Goal: Task Accomplishment & Management: Manage account settings

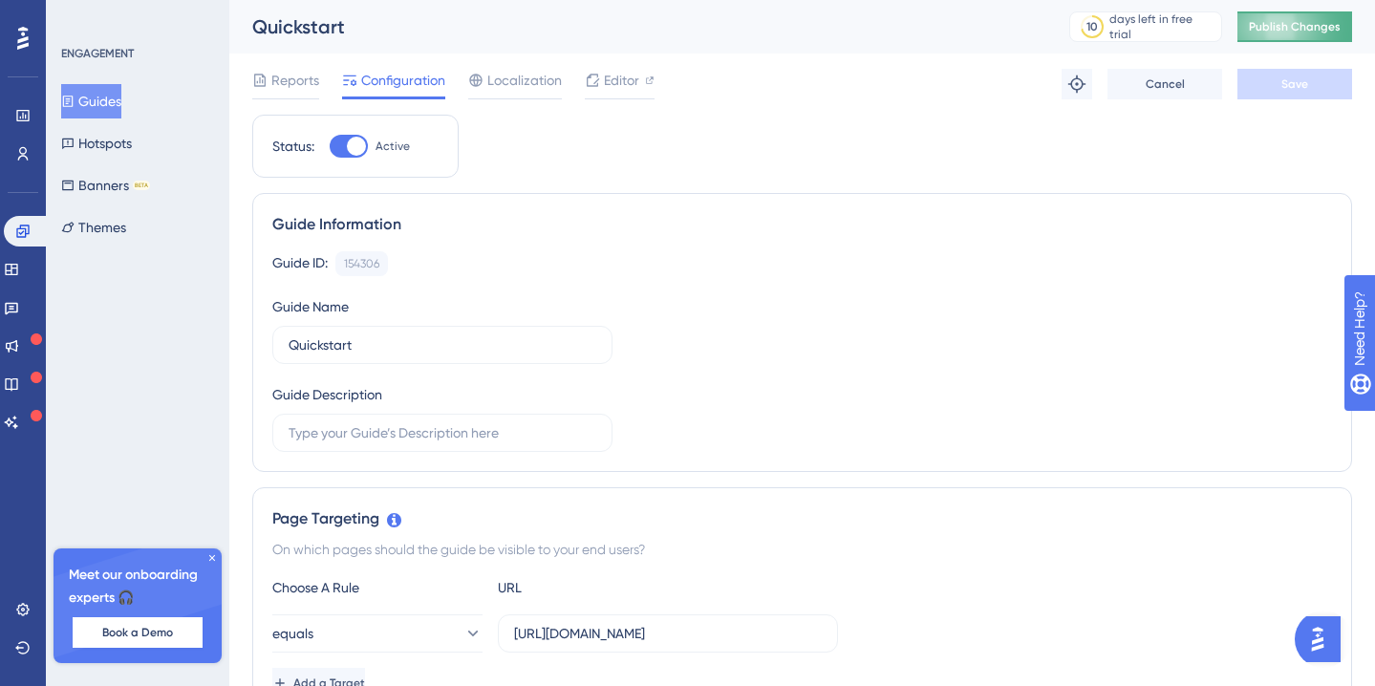
click at [1300, 30] on span "Publish Changes" at bounding box center [1294, 26] width 92 height 15
click at [209, 562] on icon at bounding box center [211, 557] width 11 height 11
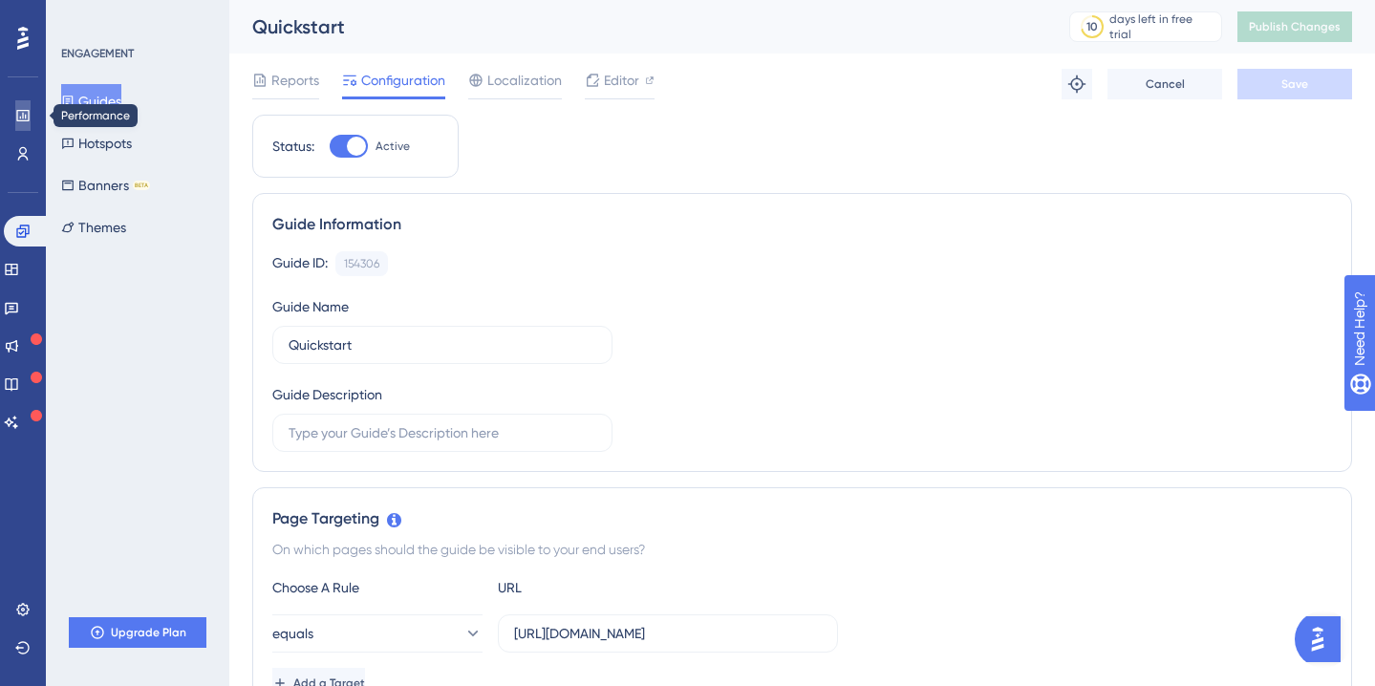
click at [23, 124] on link at bounding box center [22, 115] width 15 height 31
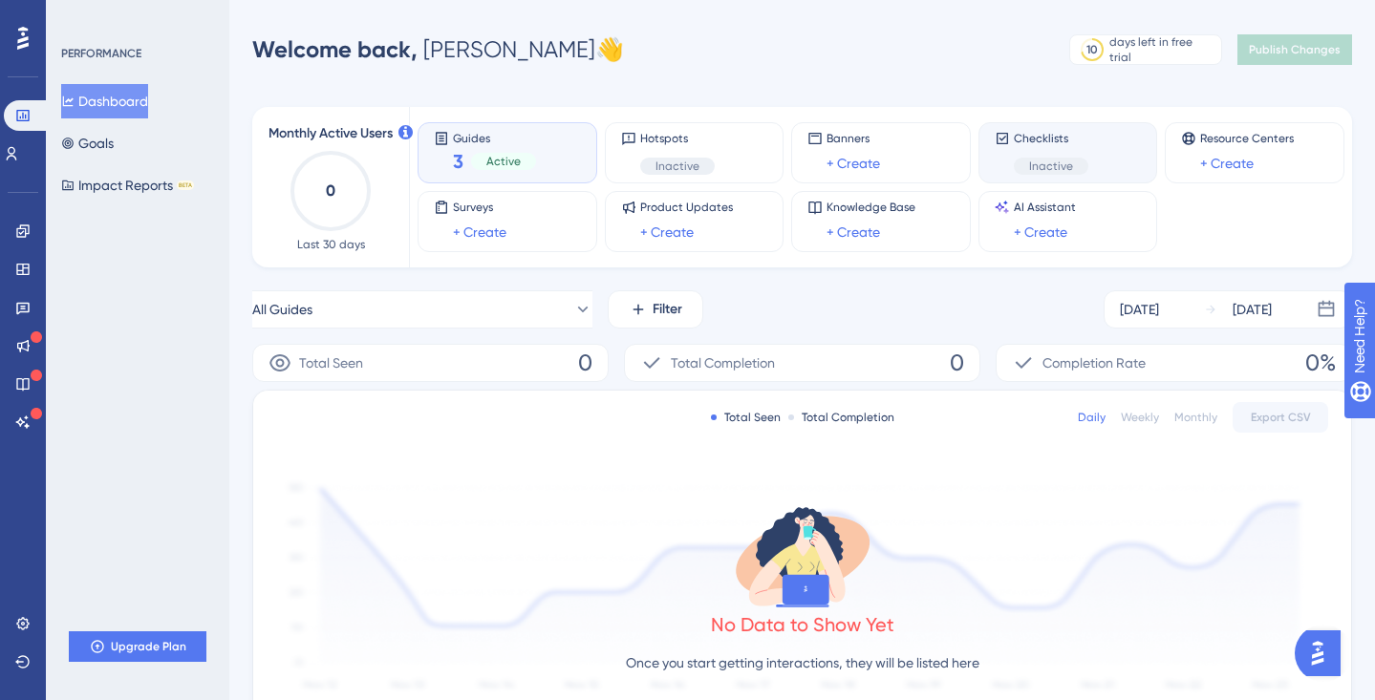
click at [1076, 158] on div "Inactive" at bounding box center [1050, 166] width 75 height 17
click at [1076, 156] on div "Checklists Inactive" at bounding box center [1050, 153] width 75 height 44
click at [1067, 170] on span "Inactive" at bounding box center [1051, 166] width 44 height 15
click at [30, 250] on div "Engagement Widgets Feedback Product Updates Knowledge Base AI Assistant" at bounding box center [22, 327] width 15 height 222
click at [24, 239] on link at bounding box center [22, 231] width 15 height 31
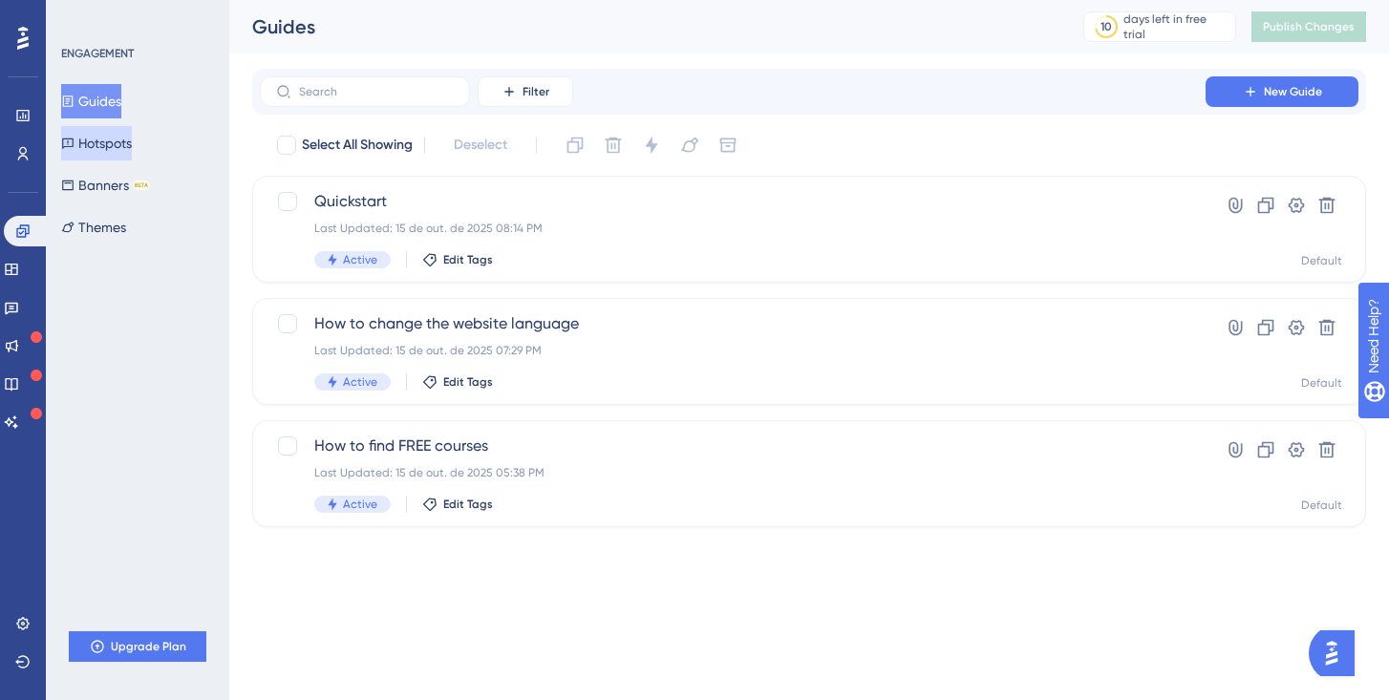
click at [132, 150] on button "Hotspots" at bounding box center [96, 143] width 71 height 34
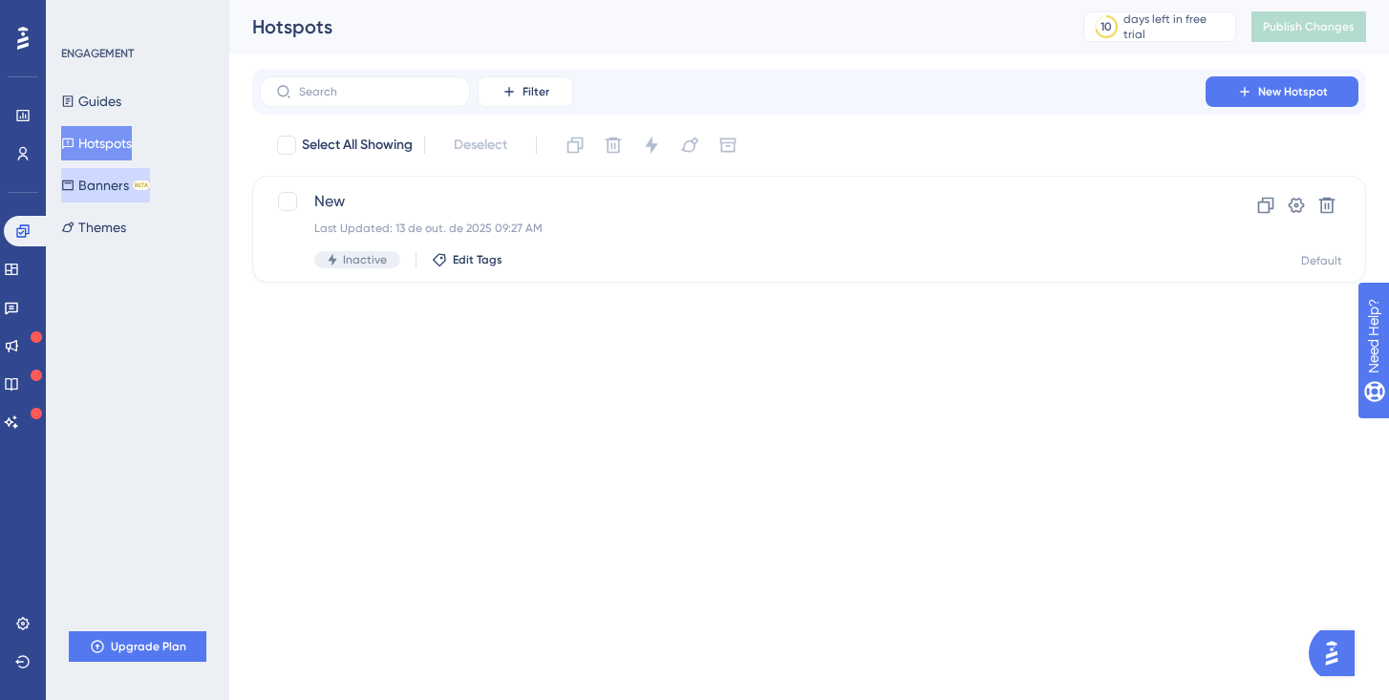
click at [123, 193] on button "Banners BETA" at bounding box center [105, 185] width 89 height 34
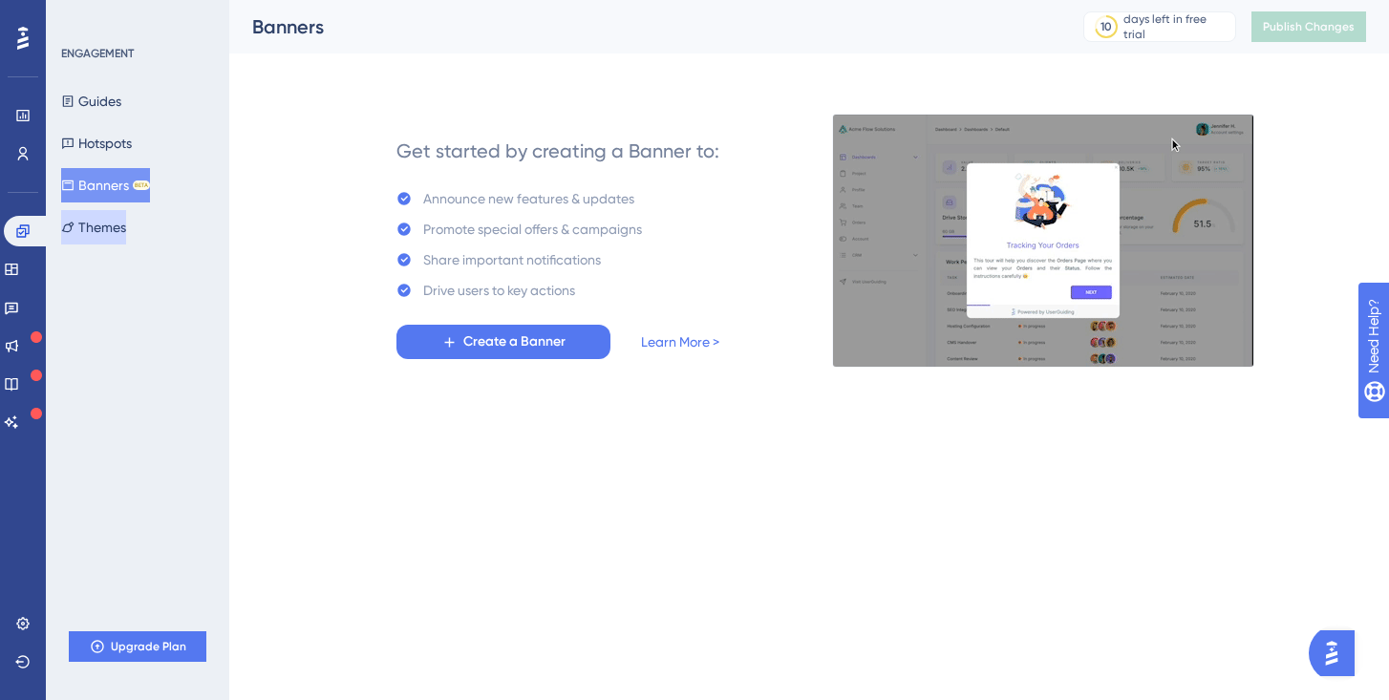
click at [116, 216] on button "Themes" at bounding box center [93, 227] width 65 height 34
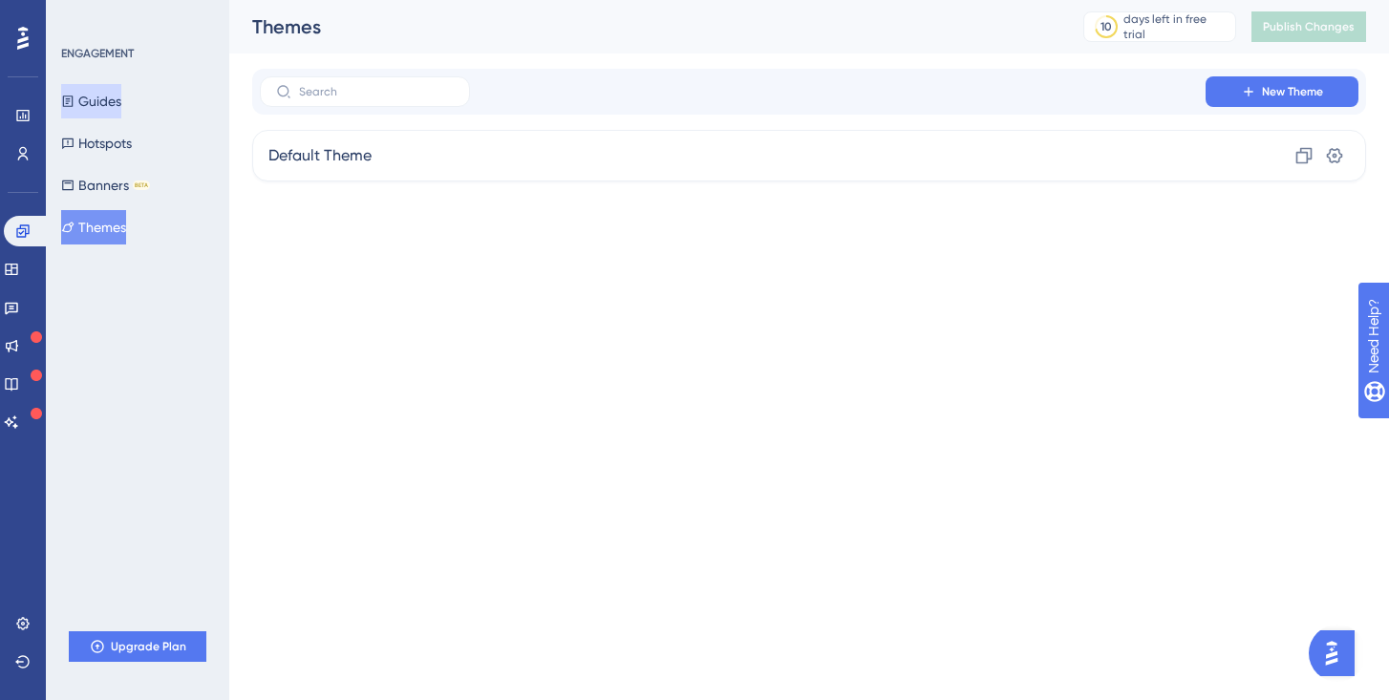
click at [114, 110] on button "Guides" at bounding box center [91, 101] width 60 height 34
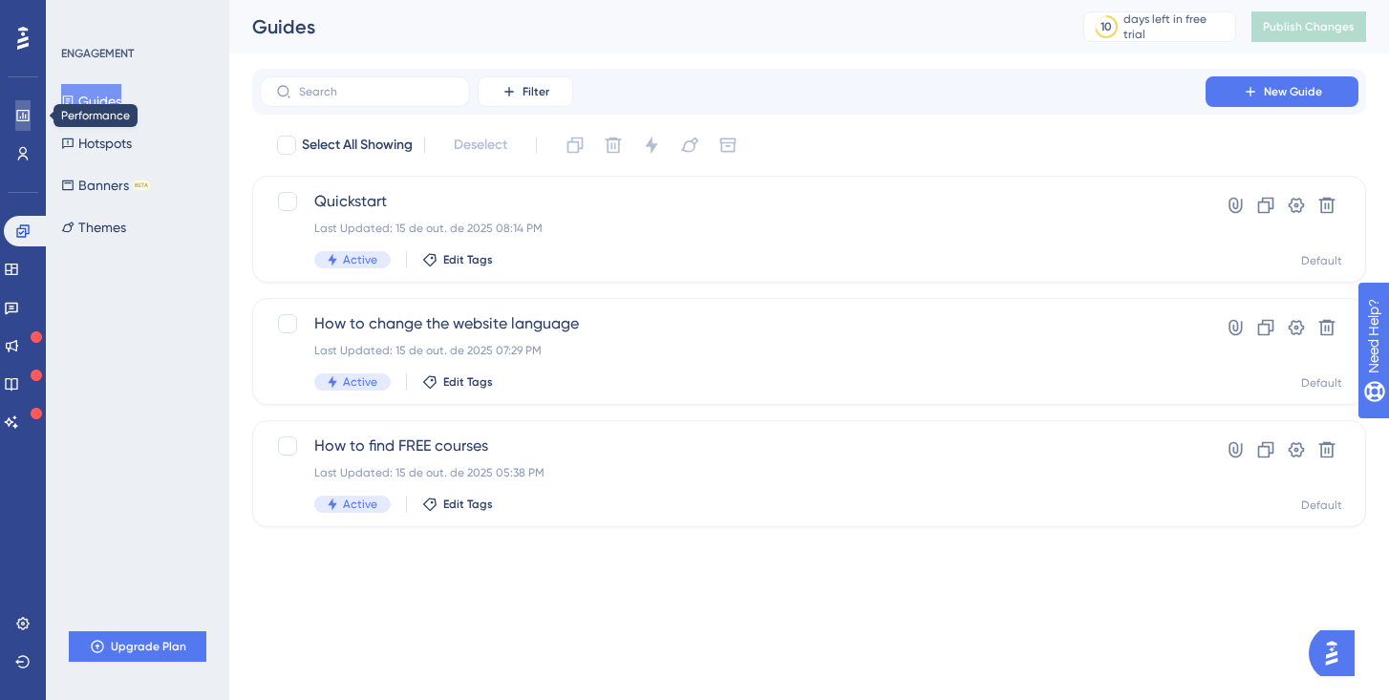
click at [22, 106] on link at bounding box center [22, 115] width 15 height 31
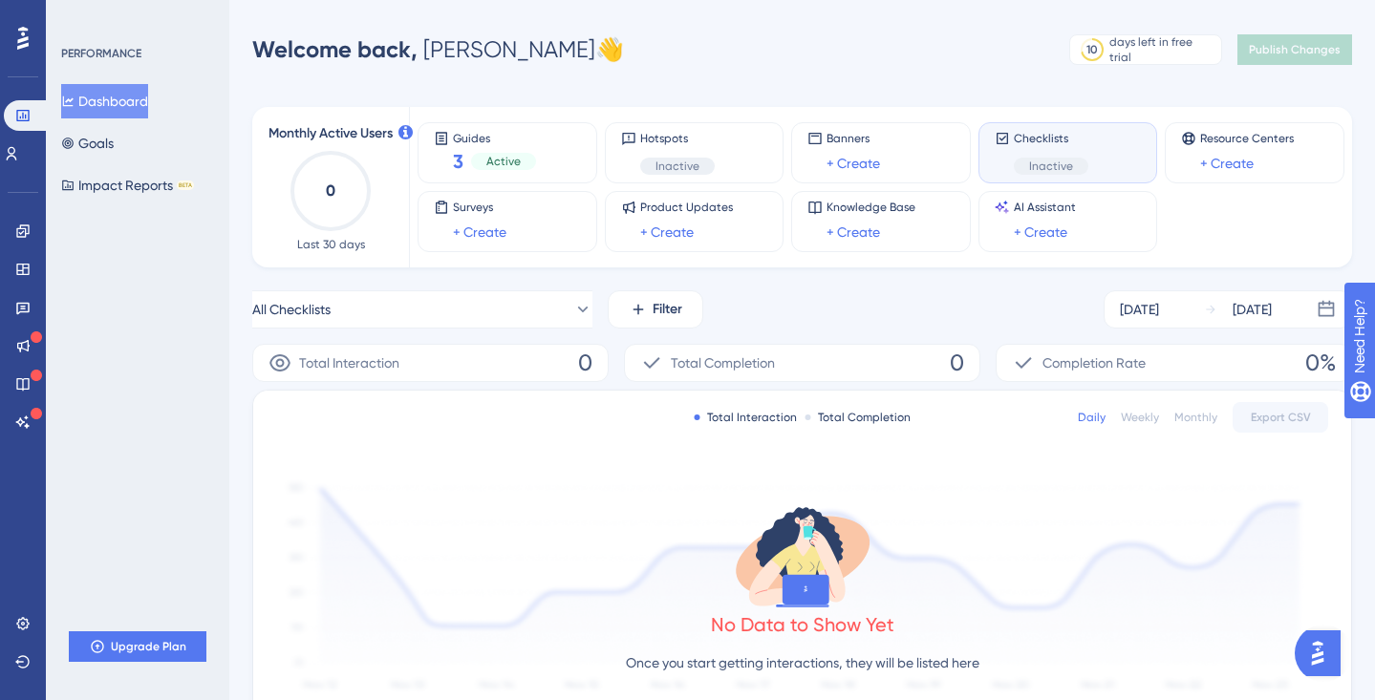
click at [1056, 176] on div "Checklists Inactive" at bounding box center [1068, 152] width 180 height 61
click at [1061, 158] on div "Inactive" at bounding box center [1050, 166] width 75 height 17
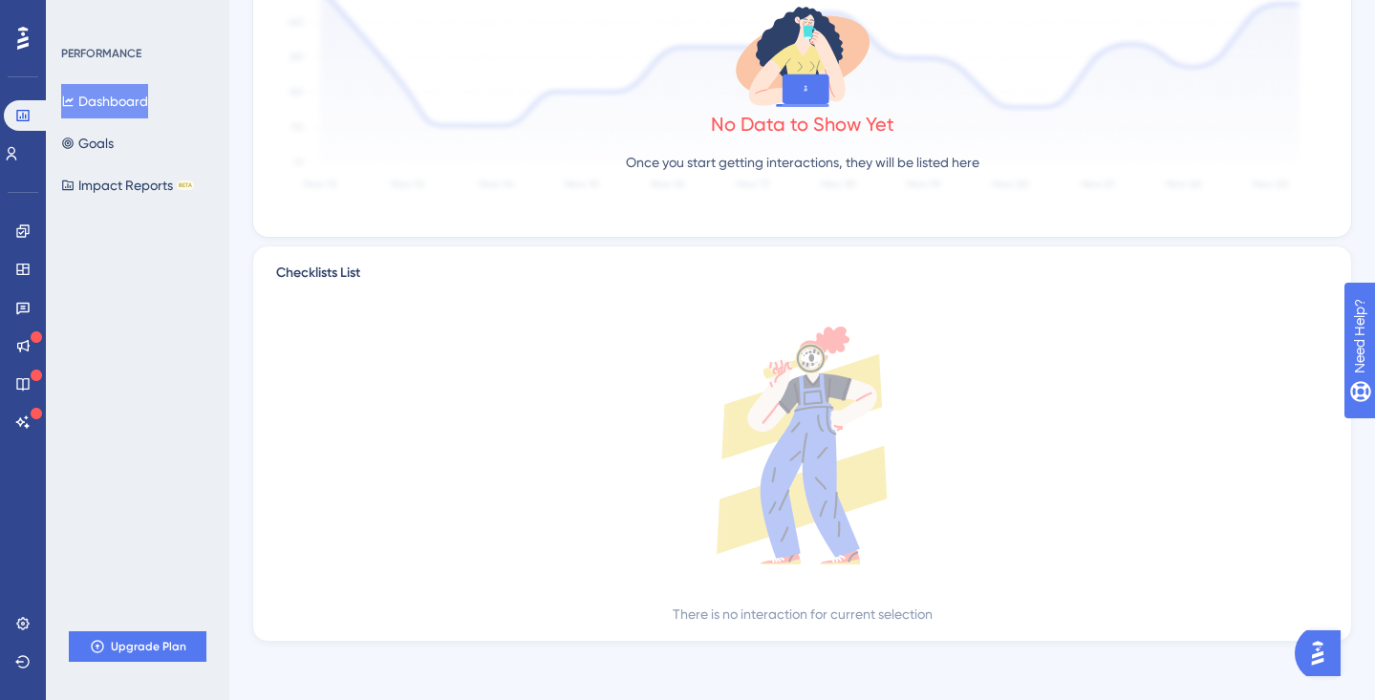
scroll to position [503, 0]
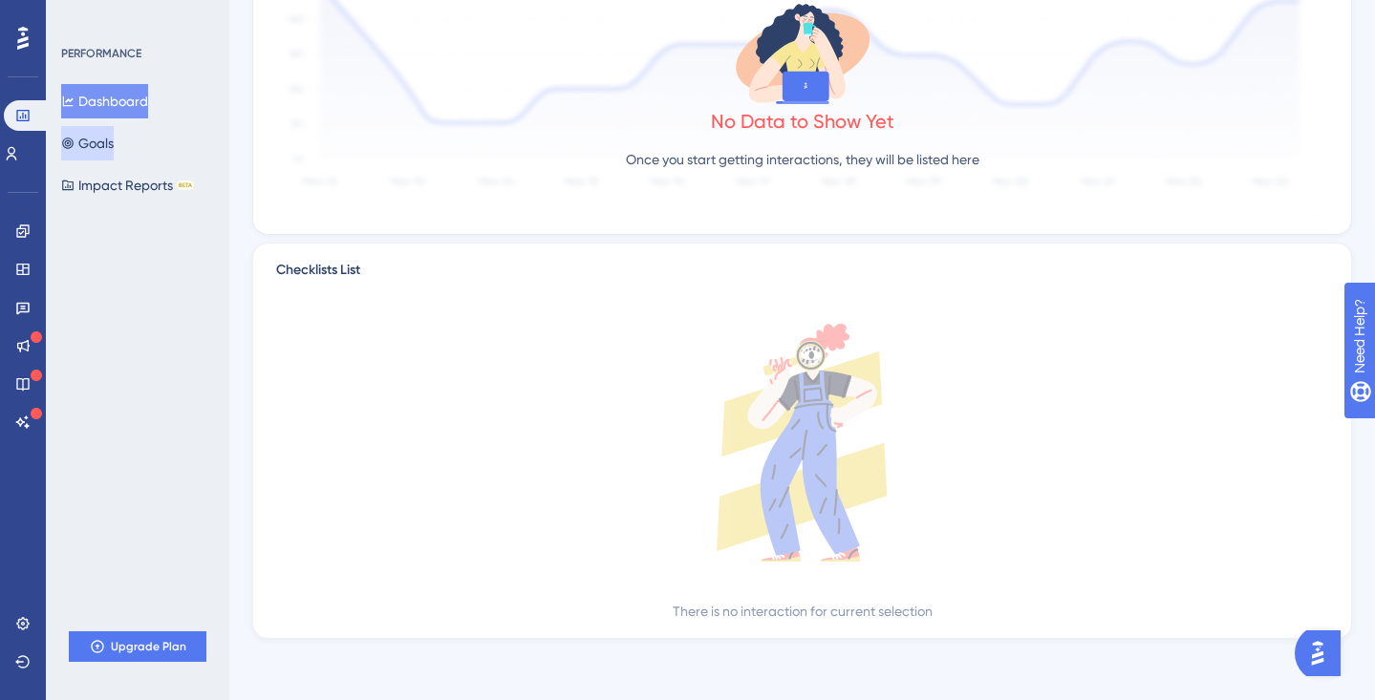
click at [114, 157] on button "Goals" at bounding box center [87, 143] width 53 height 34
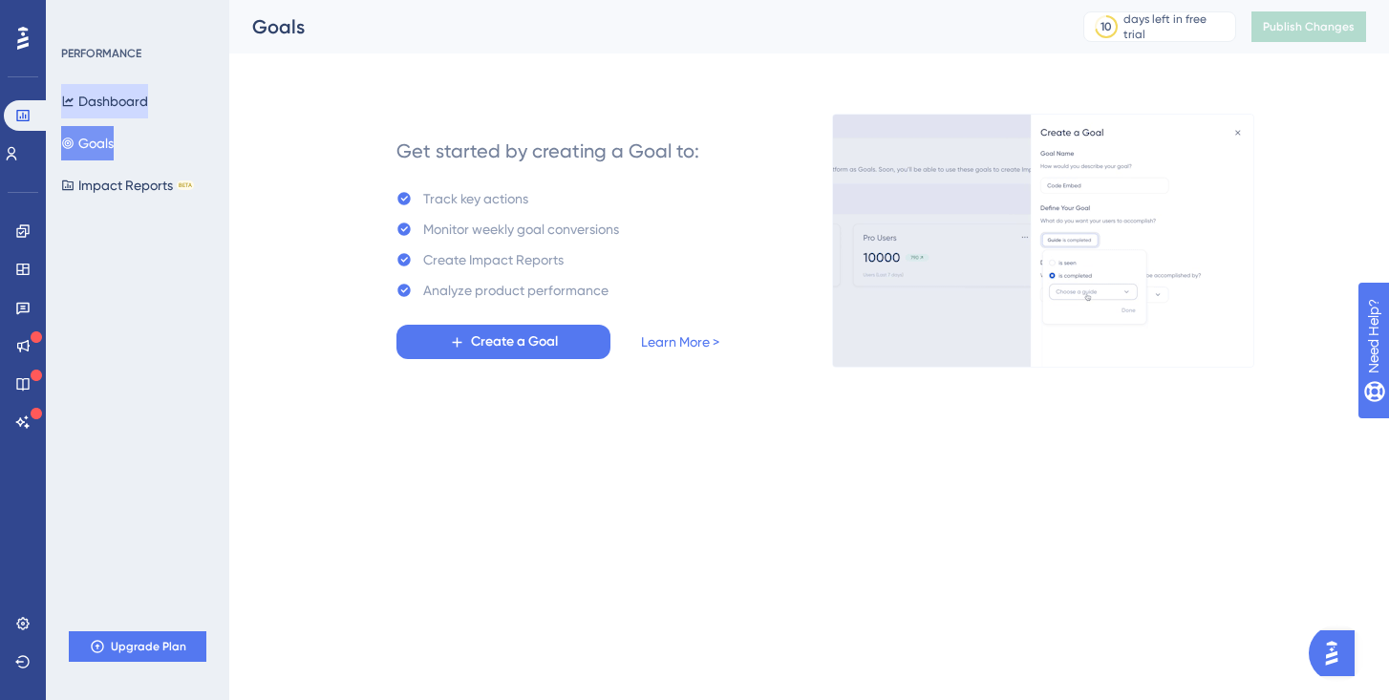
click at [99, 105] on button "Dashboard" at bounding box center [104, 101] width 87 height 34
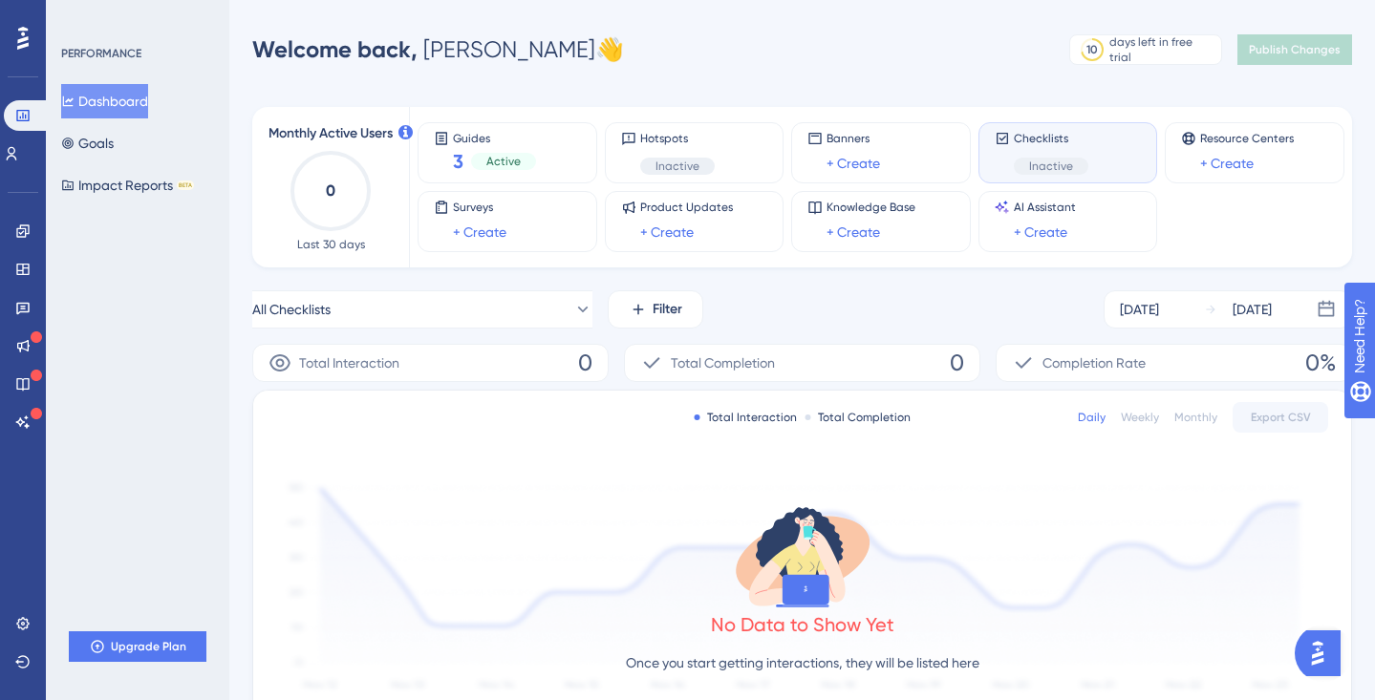
click at [1057, 177] on div "Checklists Inactive" at bounding box center [1068, 152] width 180 height 61
click at [29, 232] on icon at bounding box center [22, 230] width 12 height 12
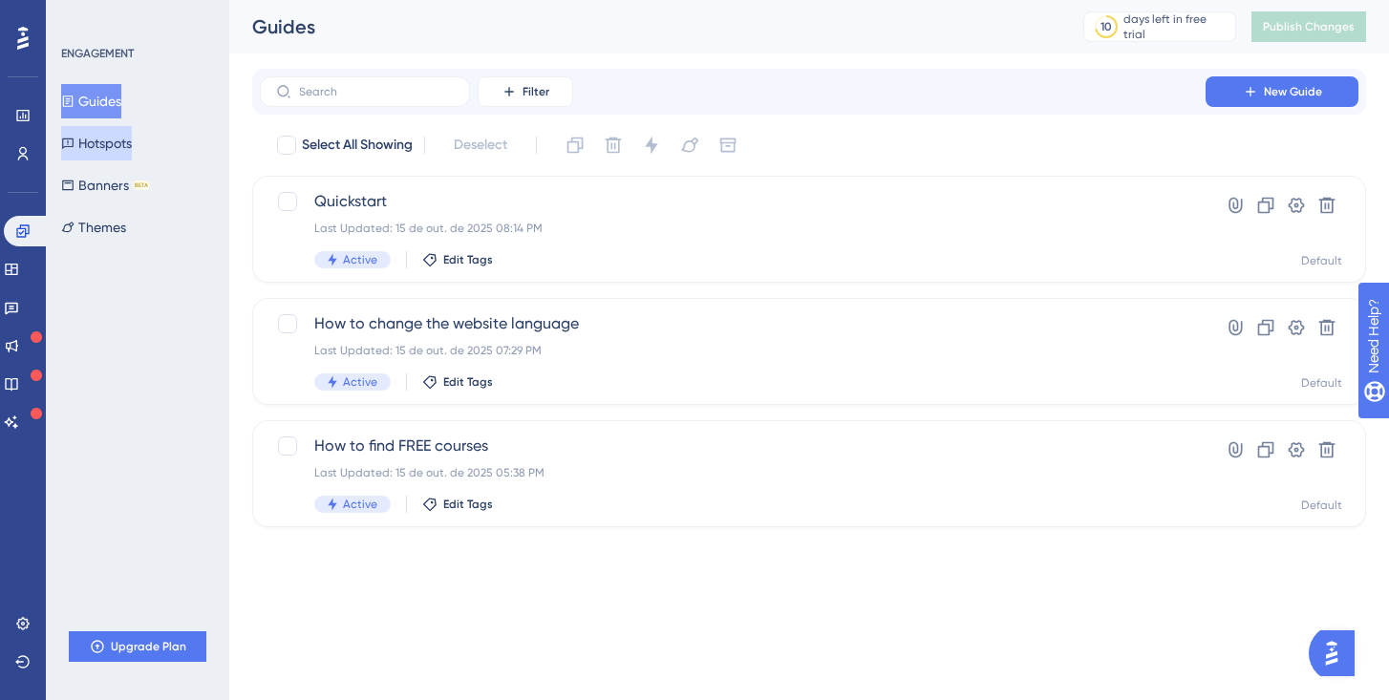
click at [127, 157] on button "Hotspots" at bounding box center [96, 143] width 71 height 34
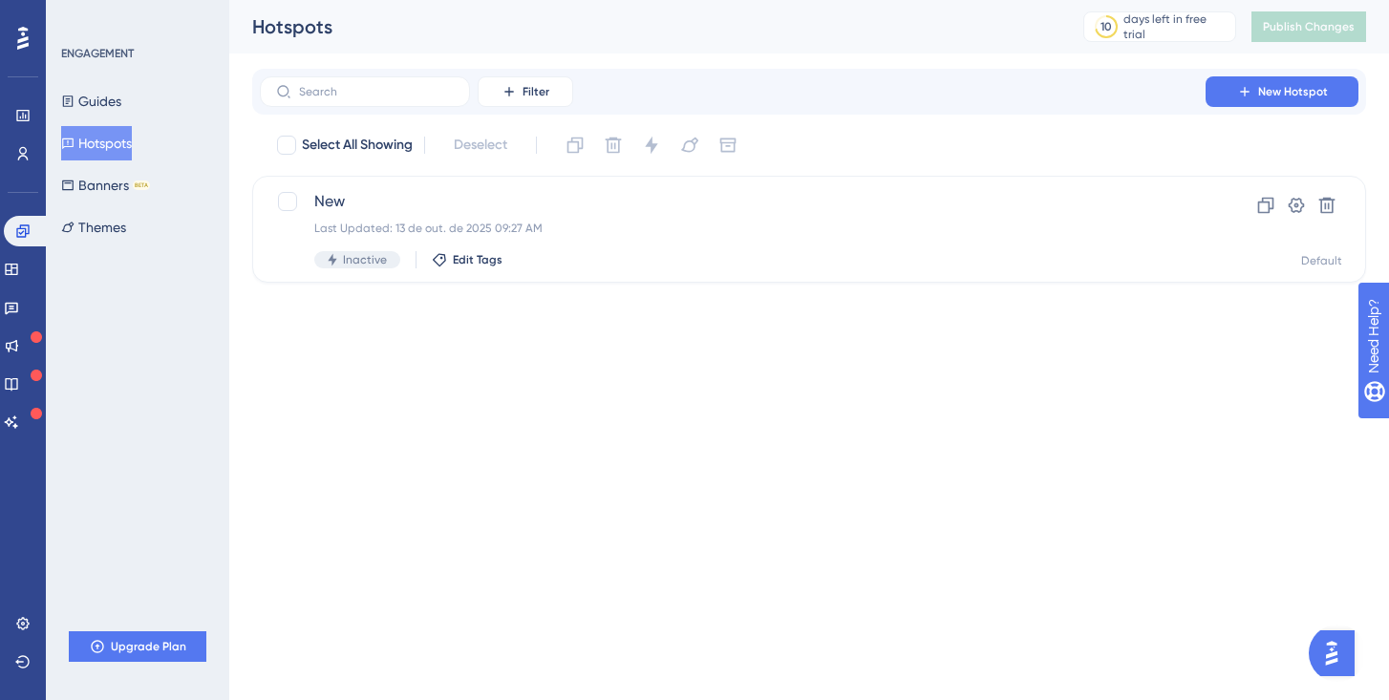
click at [108, 203] on div "Guides Hotspots Banners BETA Themes" at bounding box center [138, 164] width 155 height 160
click at [109, 187] on button "Banners BETA" at bounding box center [105, 185] width 89 height 34
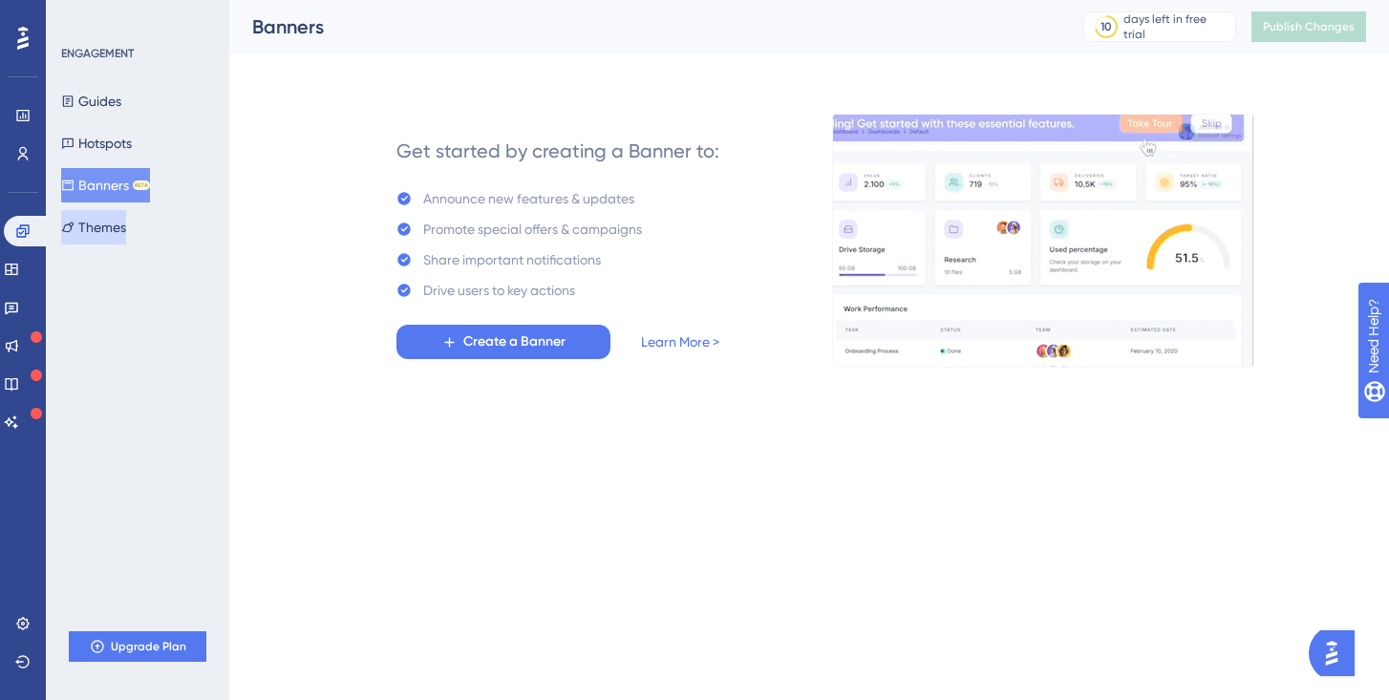
click at [109, 235] on button "Themes" at bounding box center [93, 227] width 65 height 34
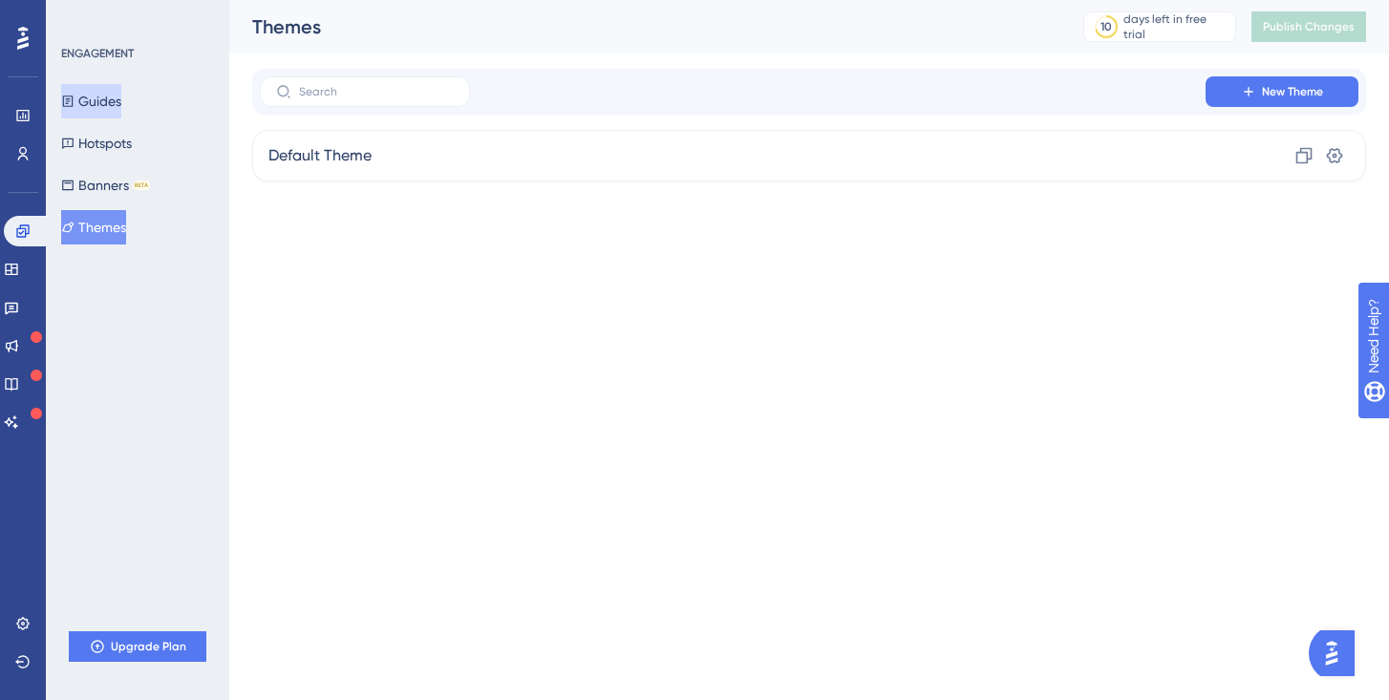
click at [117, 110] on button "Guides" at bounding box center [91, 101] width 60 height 34
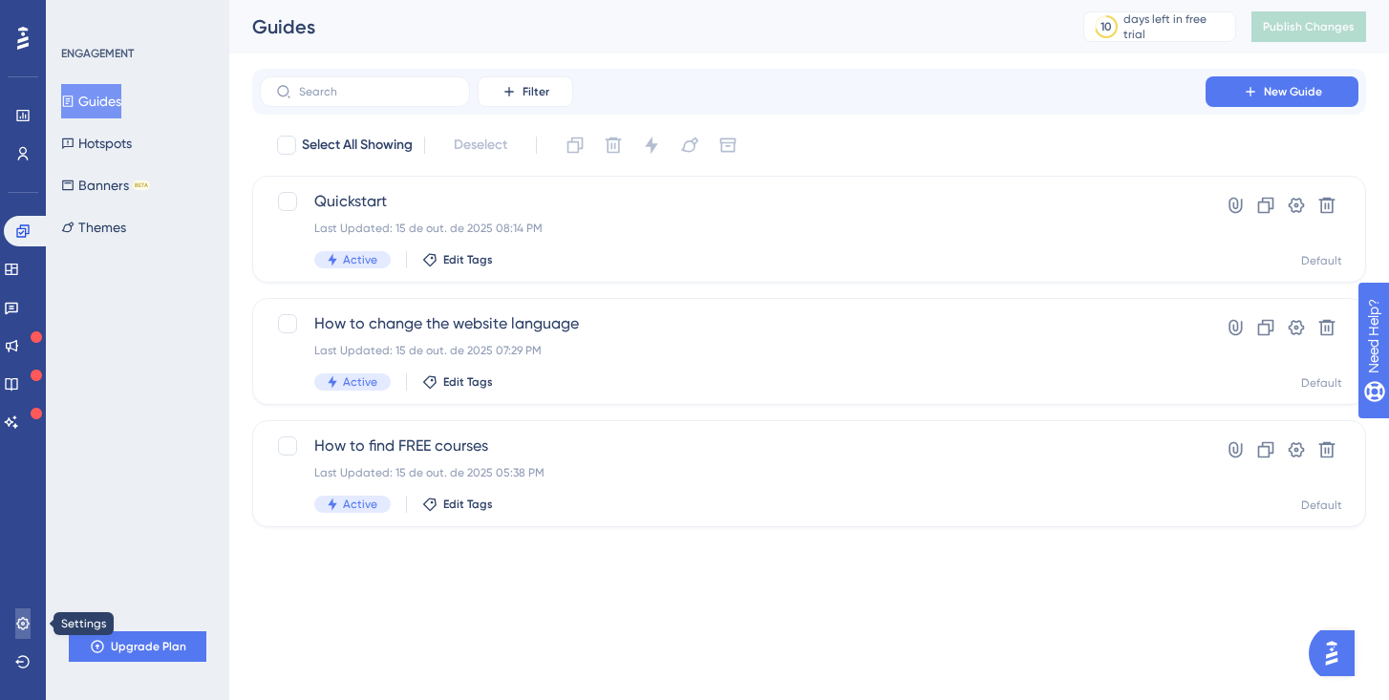
click at [31, 632] on link at bounding box center [22, 623] width 15 height 31
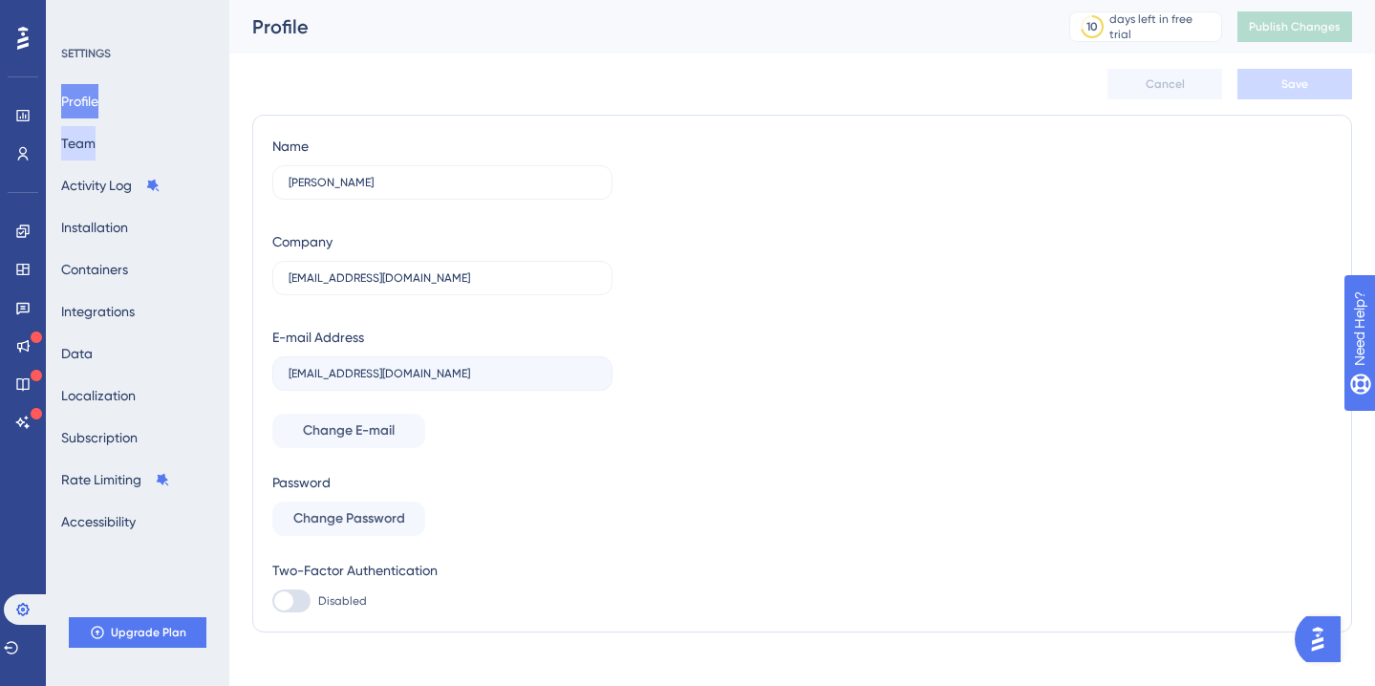
click at [96, 140] on button "Team" at bounding box center [78, 143] width 34 height 34
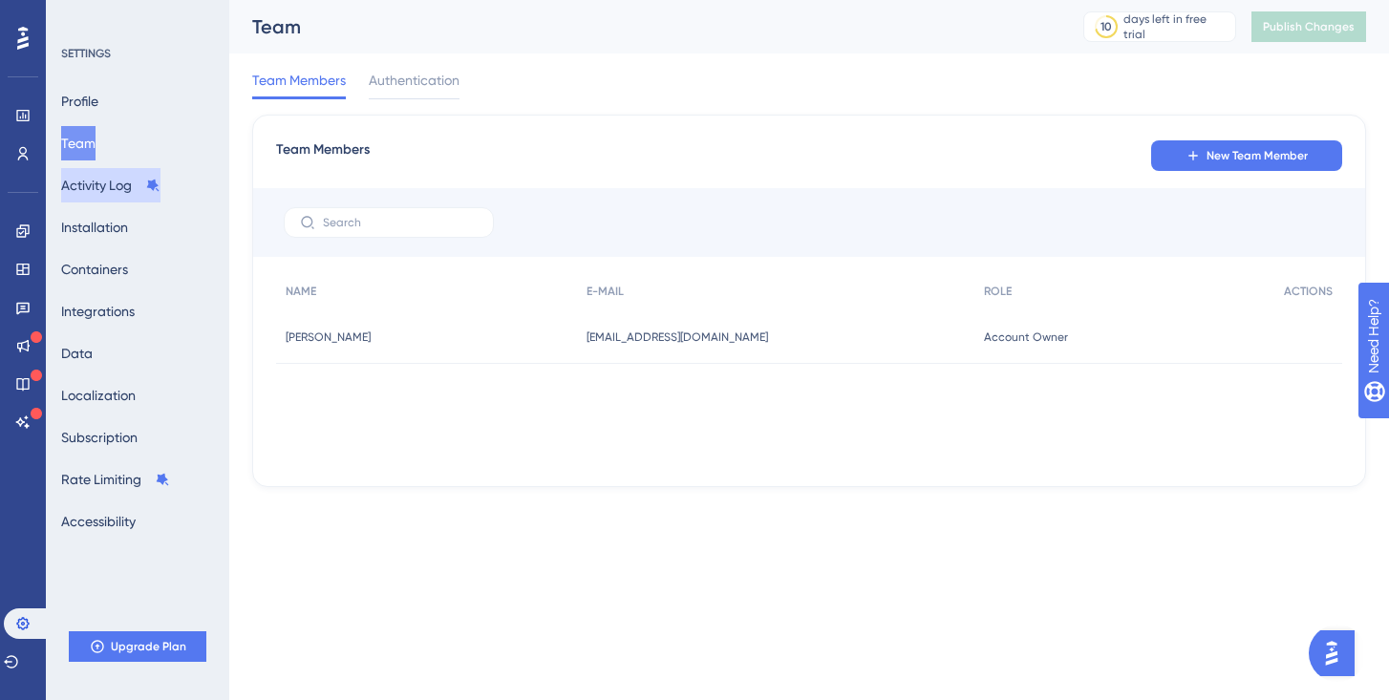
click at [96, 184] on button "Activity Log" at bounding box center [110, 185] width 99 height 34
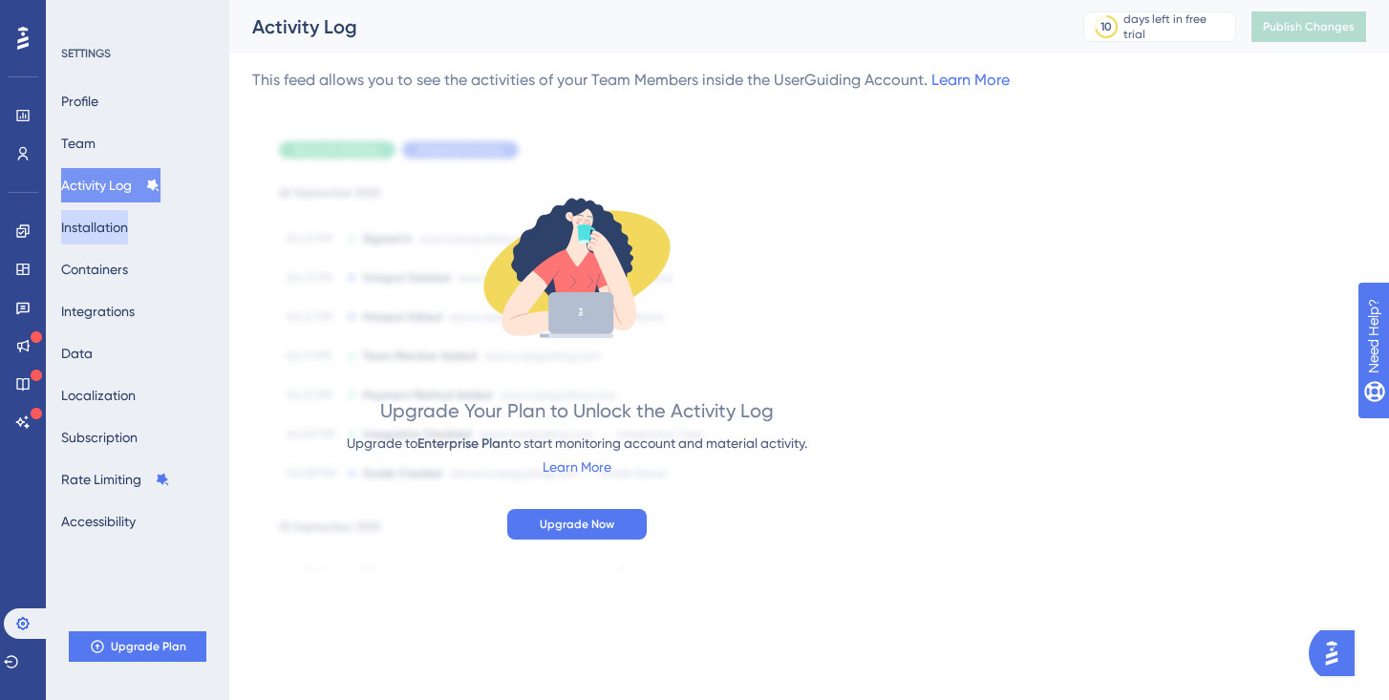
click at [103, 228] on button "Installation" at bounding box center [94, 227] width 67 height 34
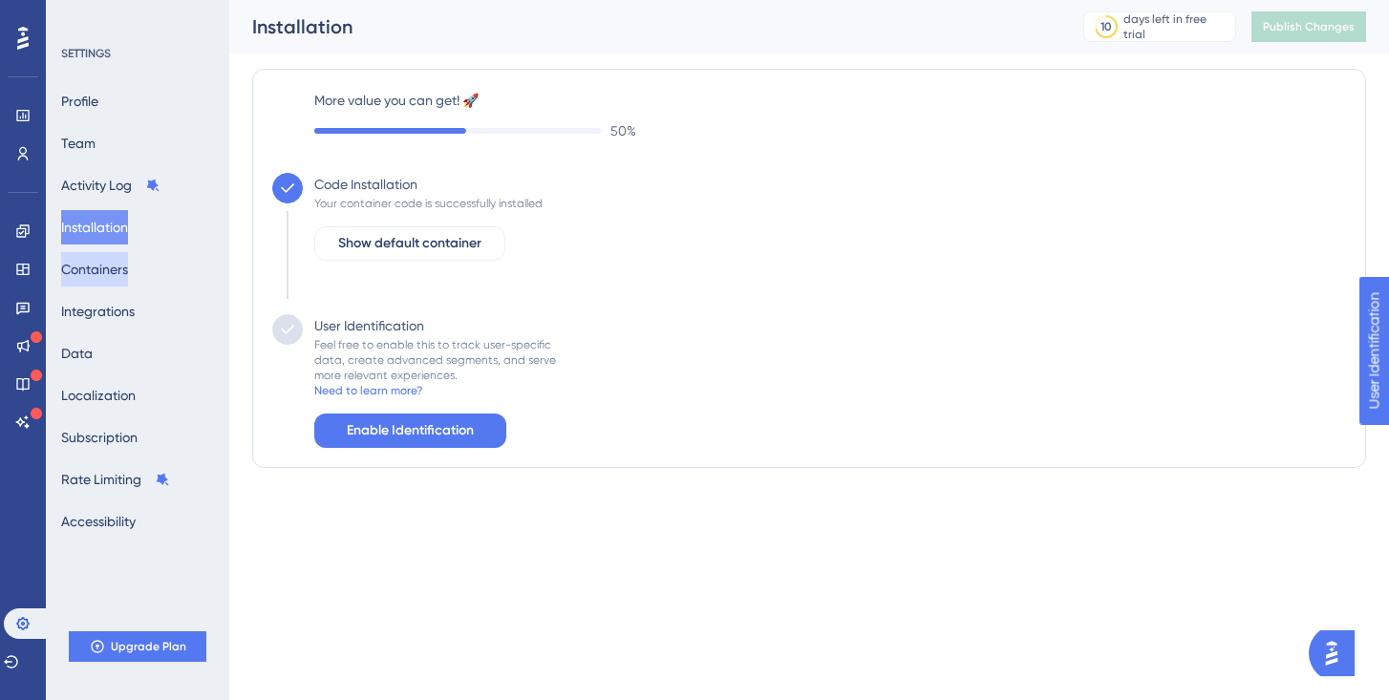
click at [115, 273] on button "Containers" at bounding box center [94, 269] width 67 height 34
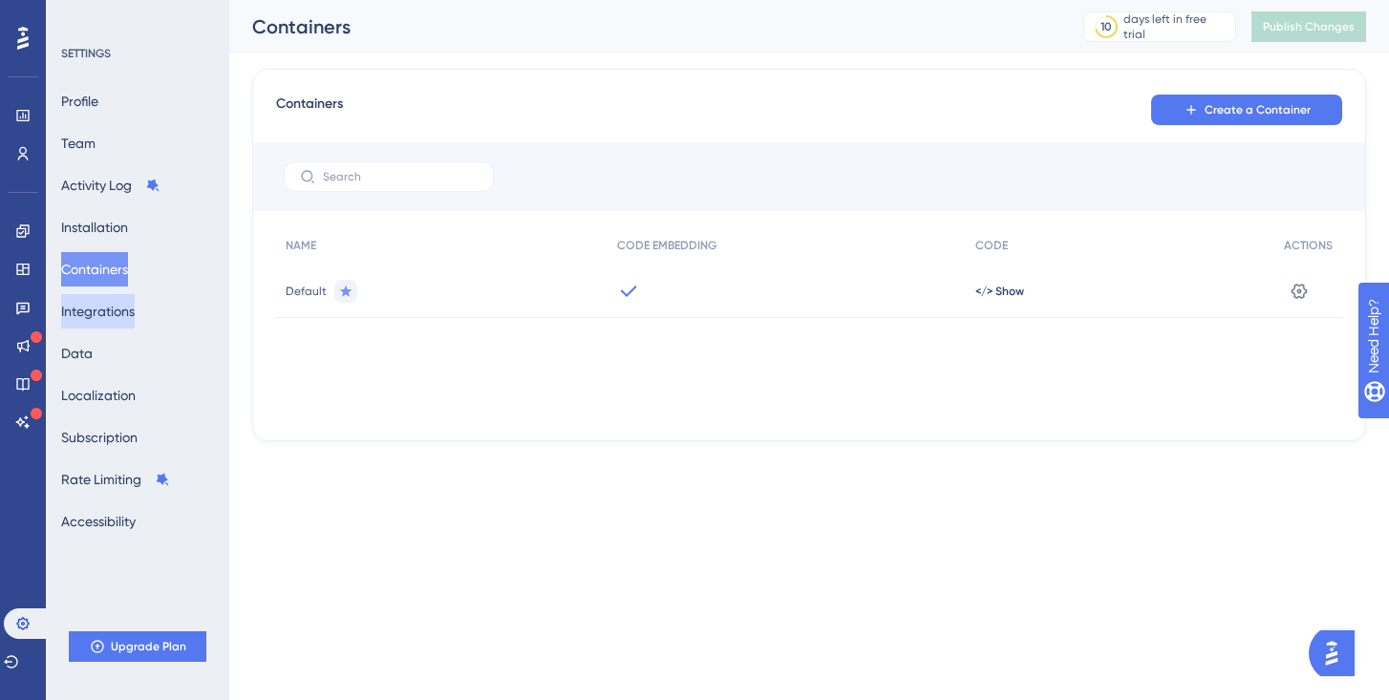
click at [115, 320] on button "Integrations" at bounding box center [98, 311] width 74 height 34
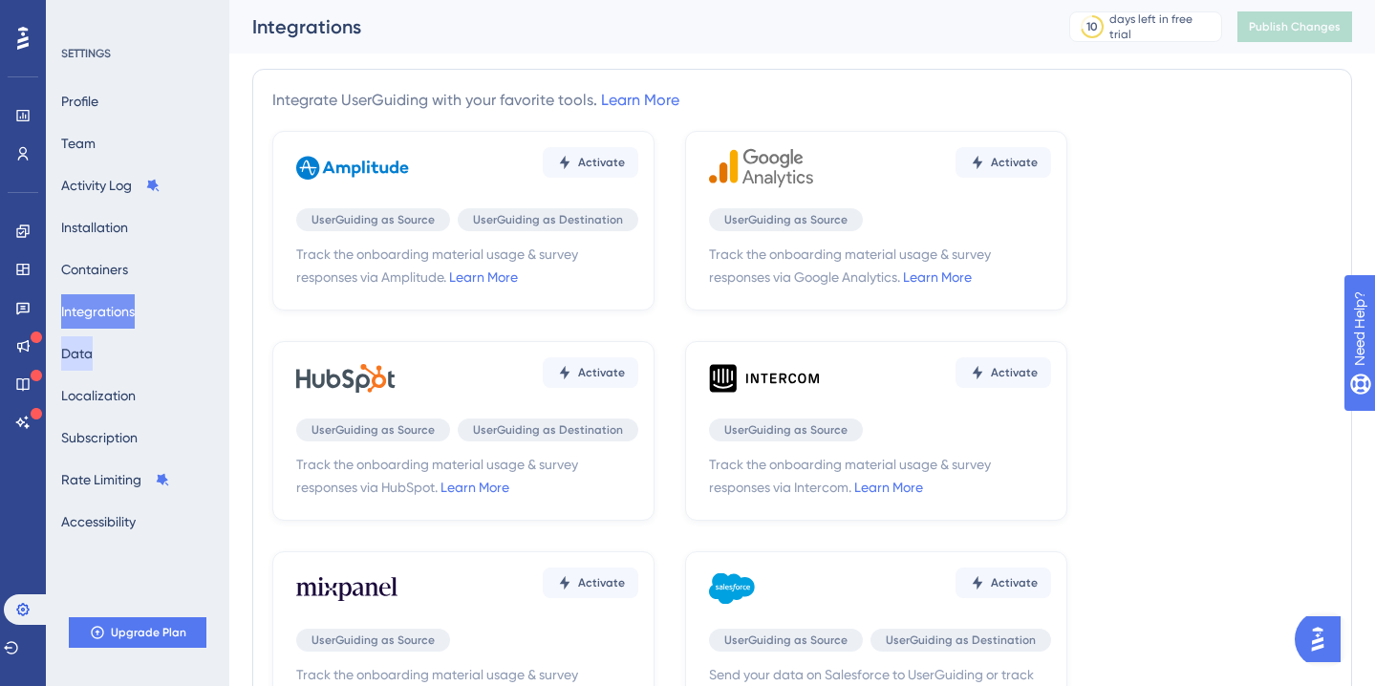
click at [93, 352] on button "Data" at bounding box center [77, 353] width 32 height 34
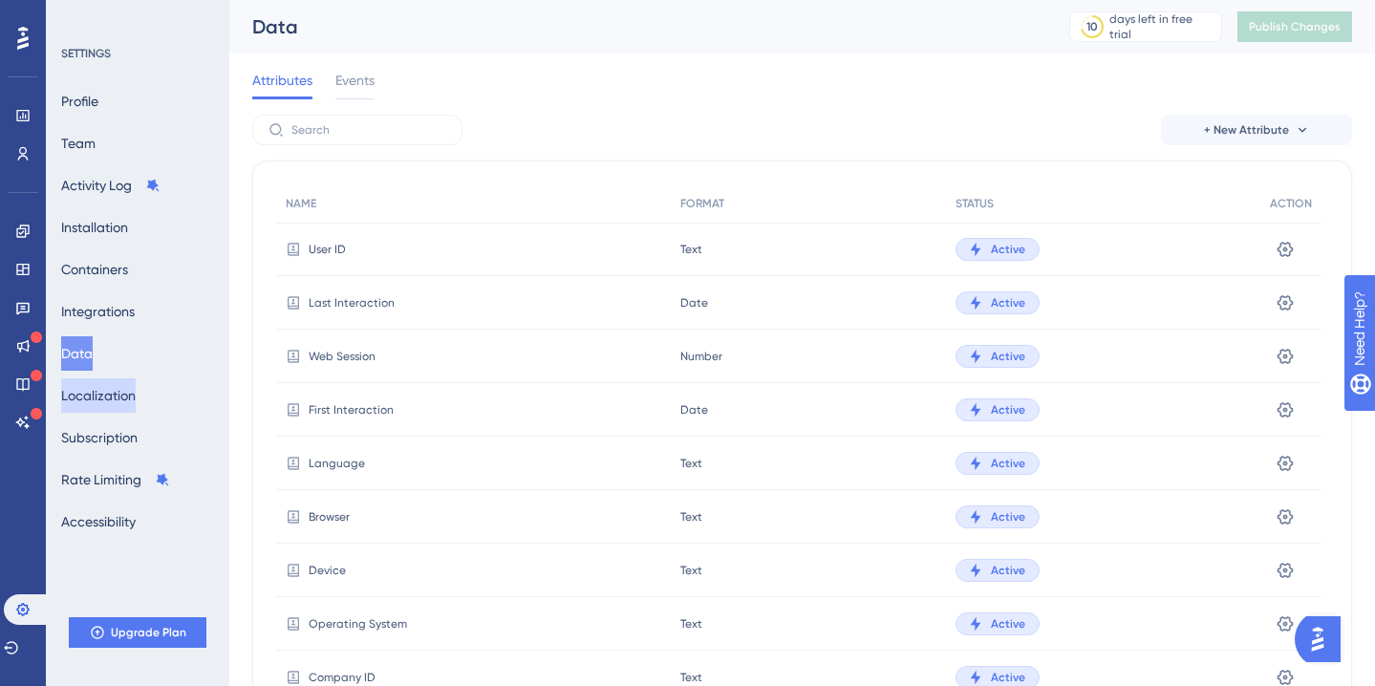
click at [105, 387] on button "Localization" at bounding box center [98, 395] width 75 height 34
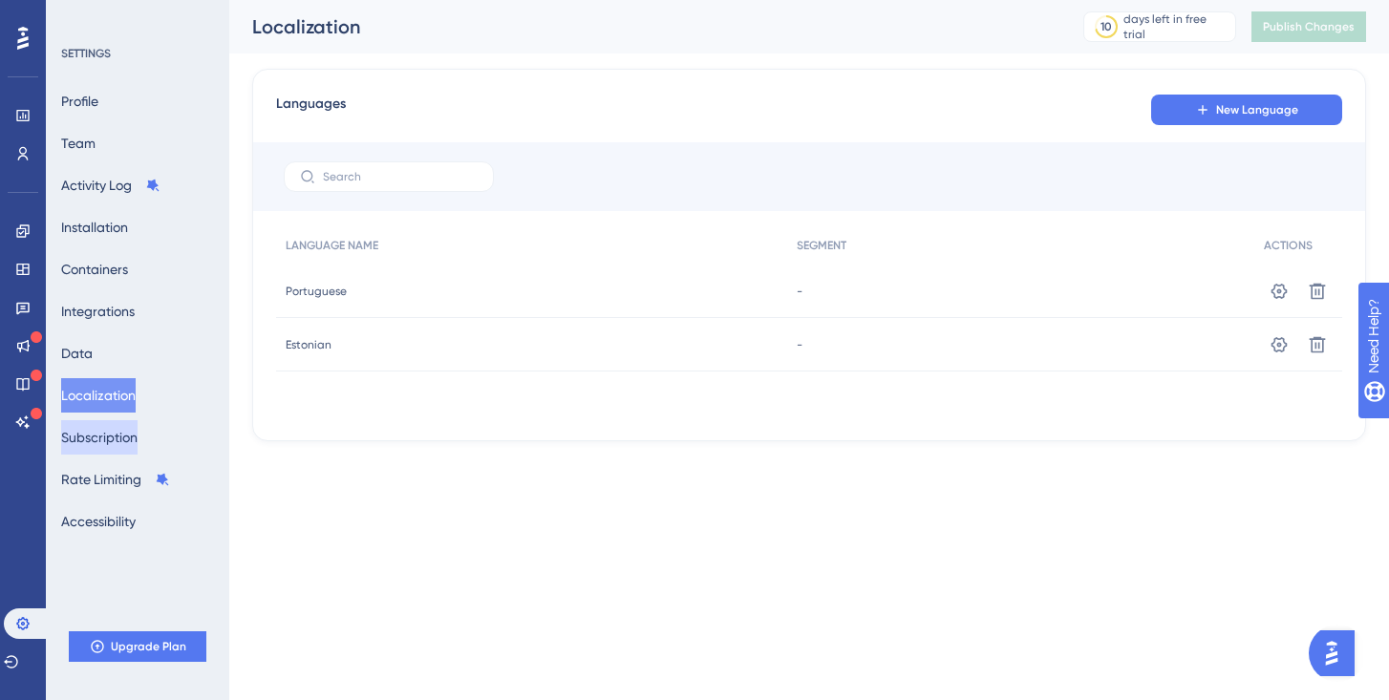
click at [122, 442] on button "Subscription" at bounding box center [99, 437] width 76 height 34
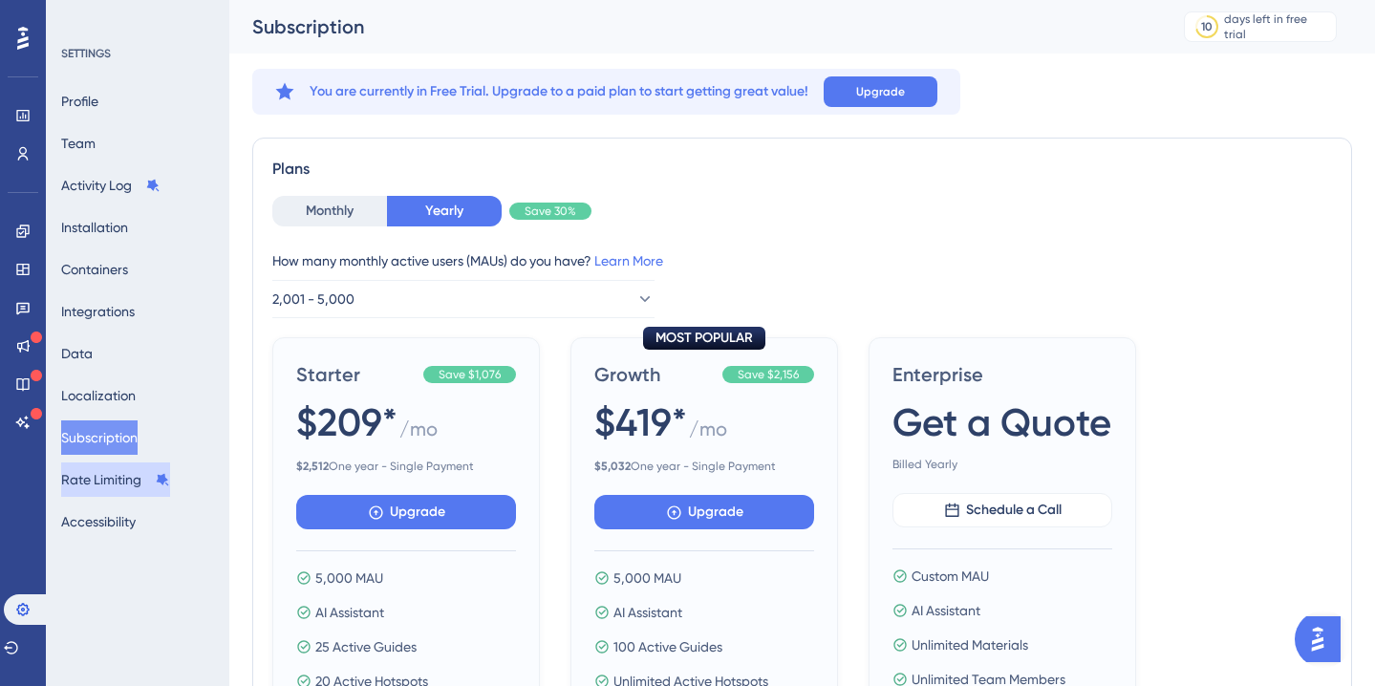
click at [110, 476] on button "Rate Limiting" at bounding box center [115, 479] width 109 height 34
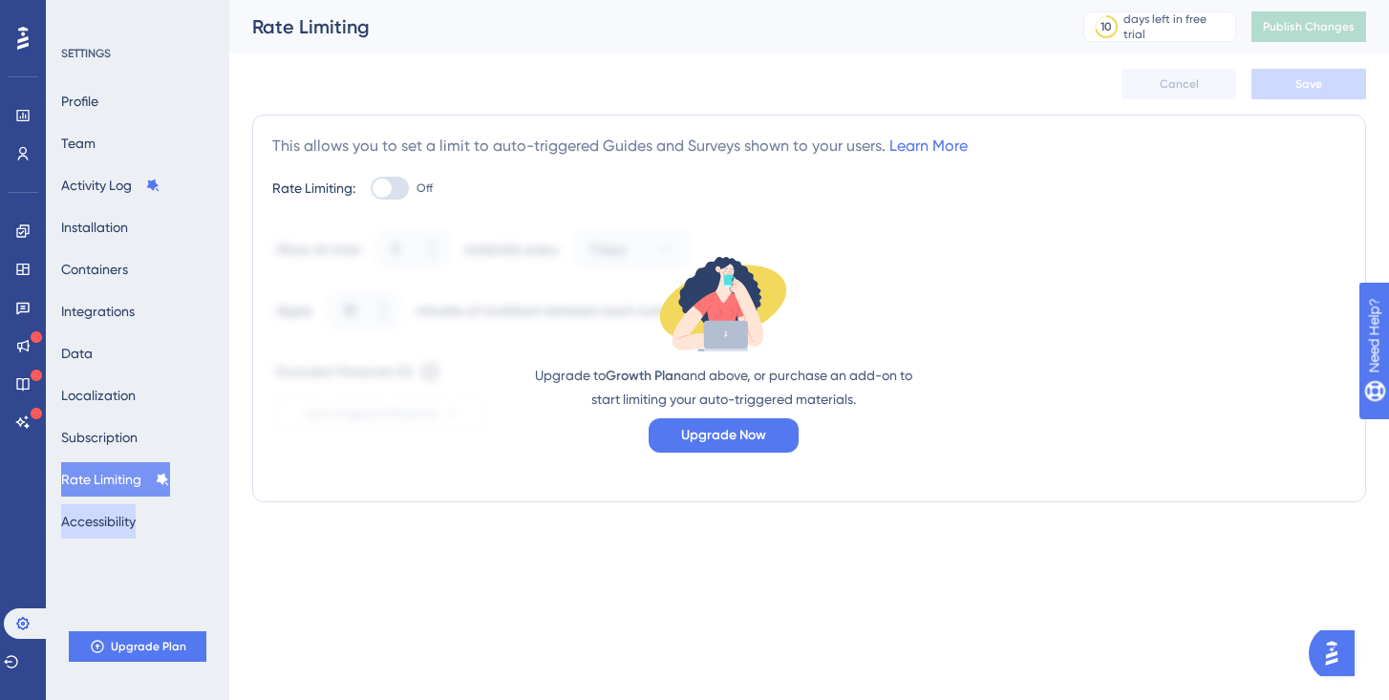
click at [114, 525] on button "Accessibility" at bounding box center [98, 521] width 75 height 34
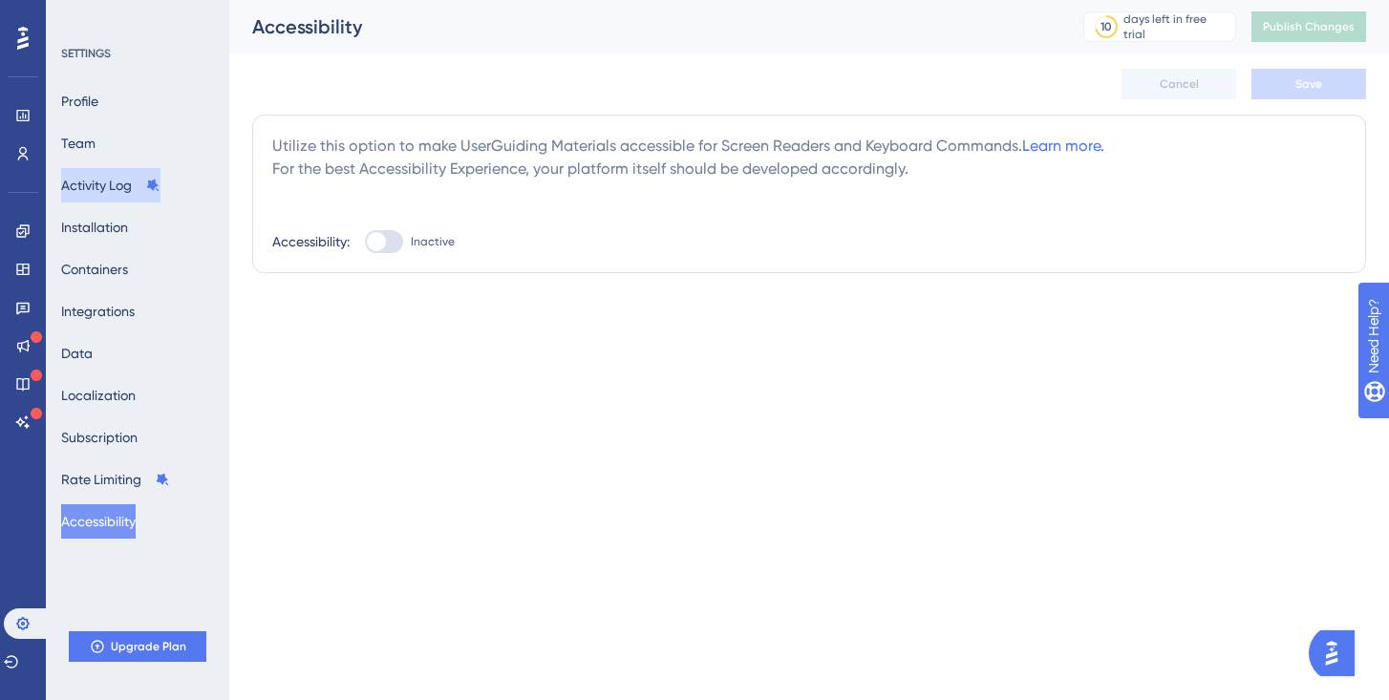
click at [124, 196] on button "Activity Log" at bounding box center [110, 185] width 99 height 34
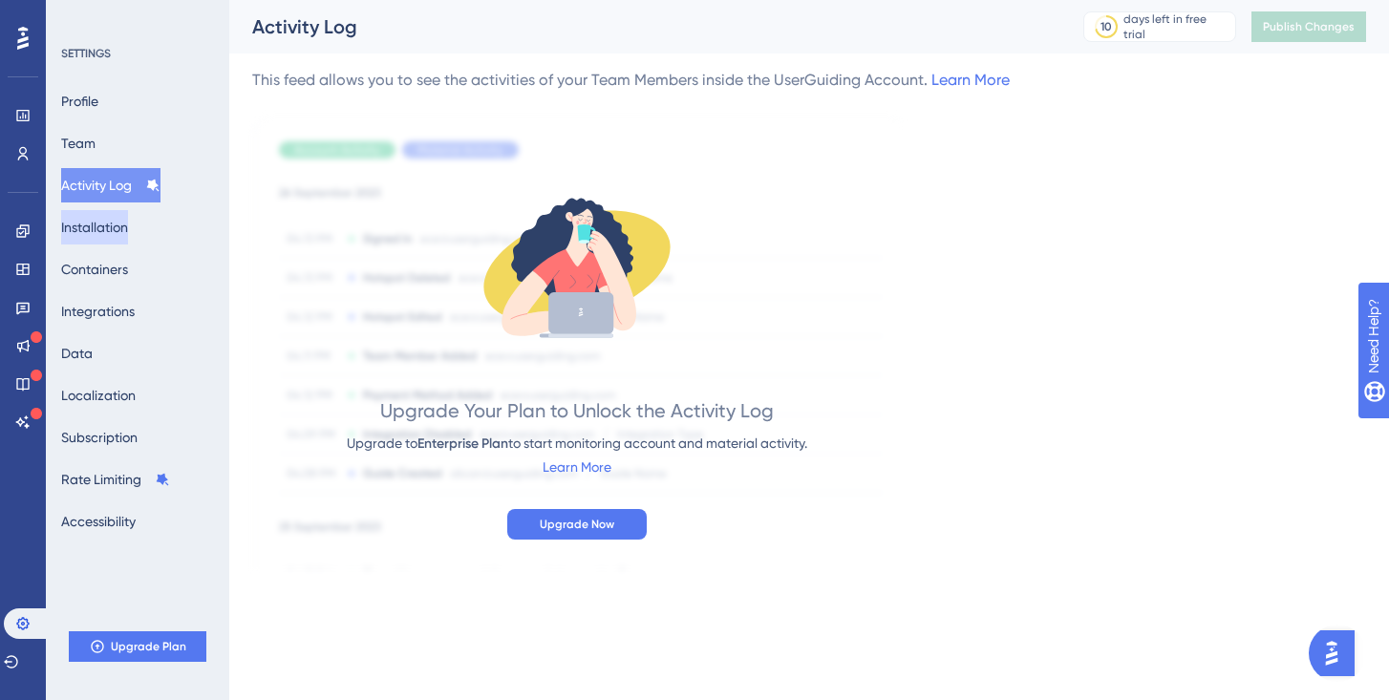
click at [106, 236] on button "Installation" at bounding box center [94, 227] width 67 height 34
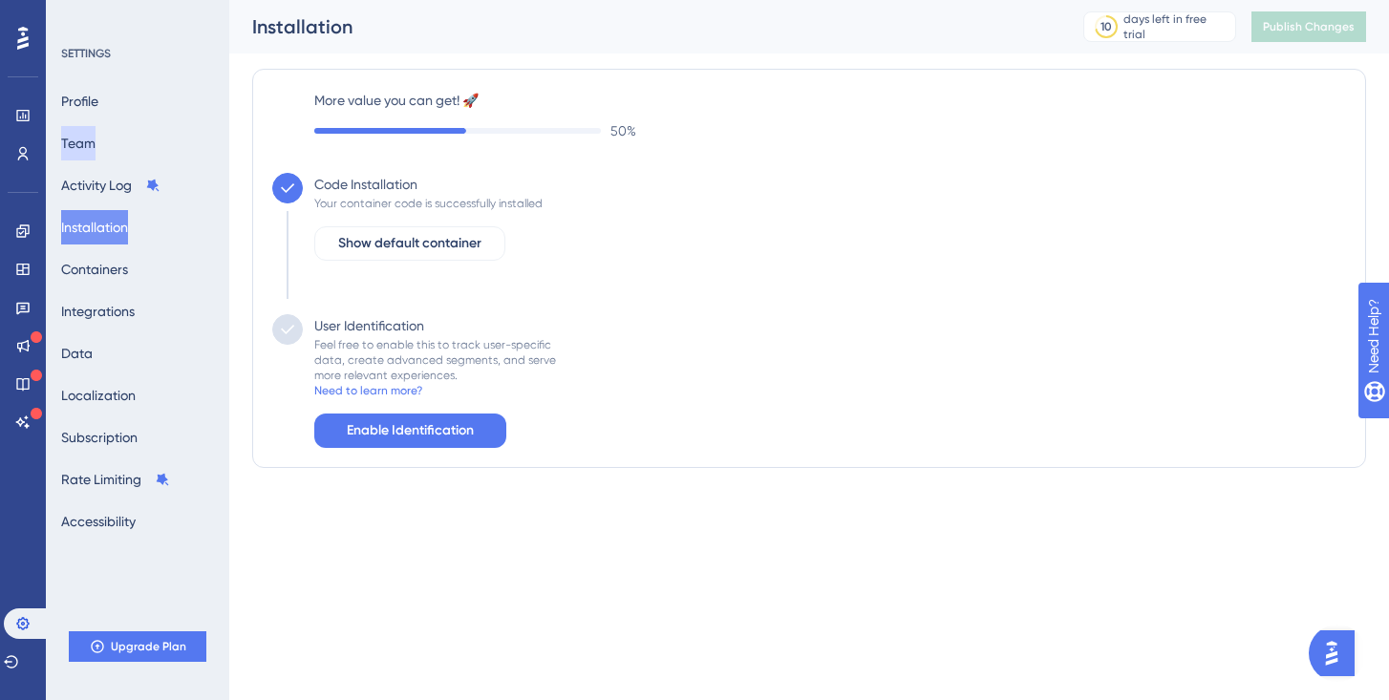
click at [94, 146] on button "Team" at bounding box center [78, 143] width 34 height 34
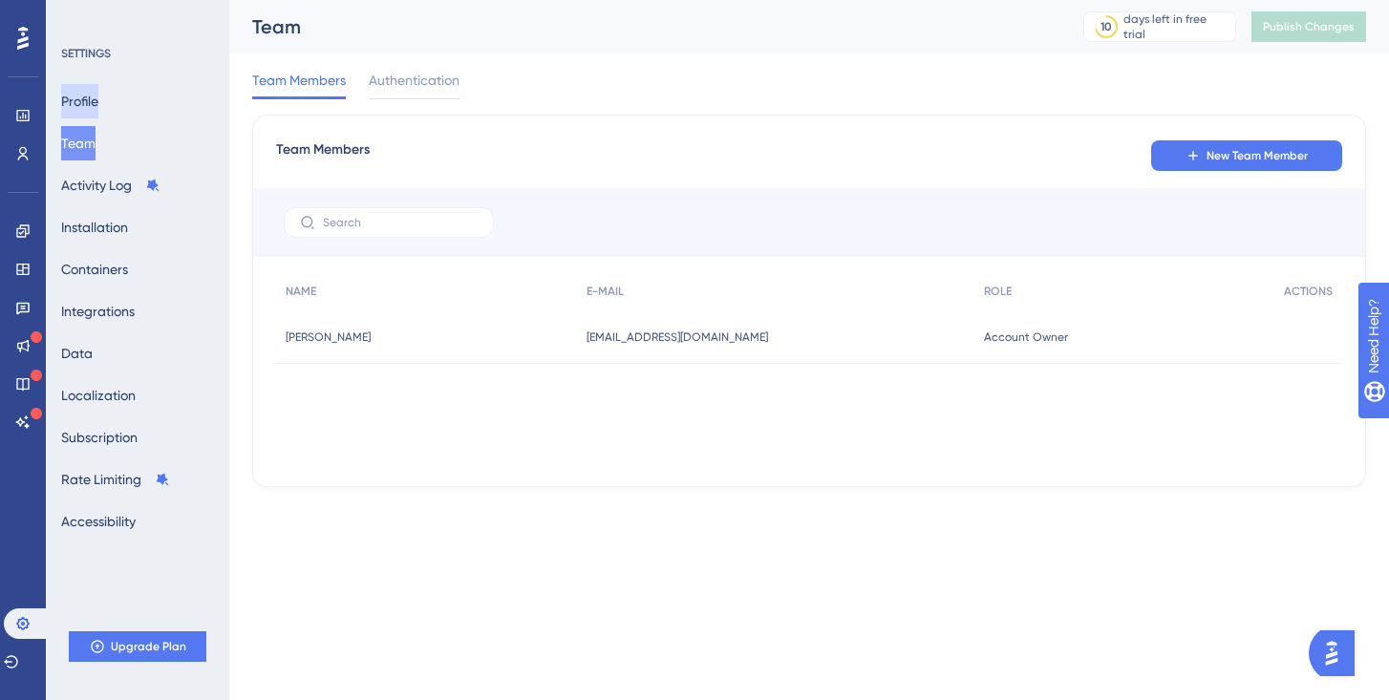
click at [93, 105] on button "Profile" at bounding box center [79, 101] width 37 height 34
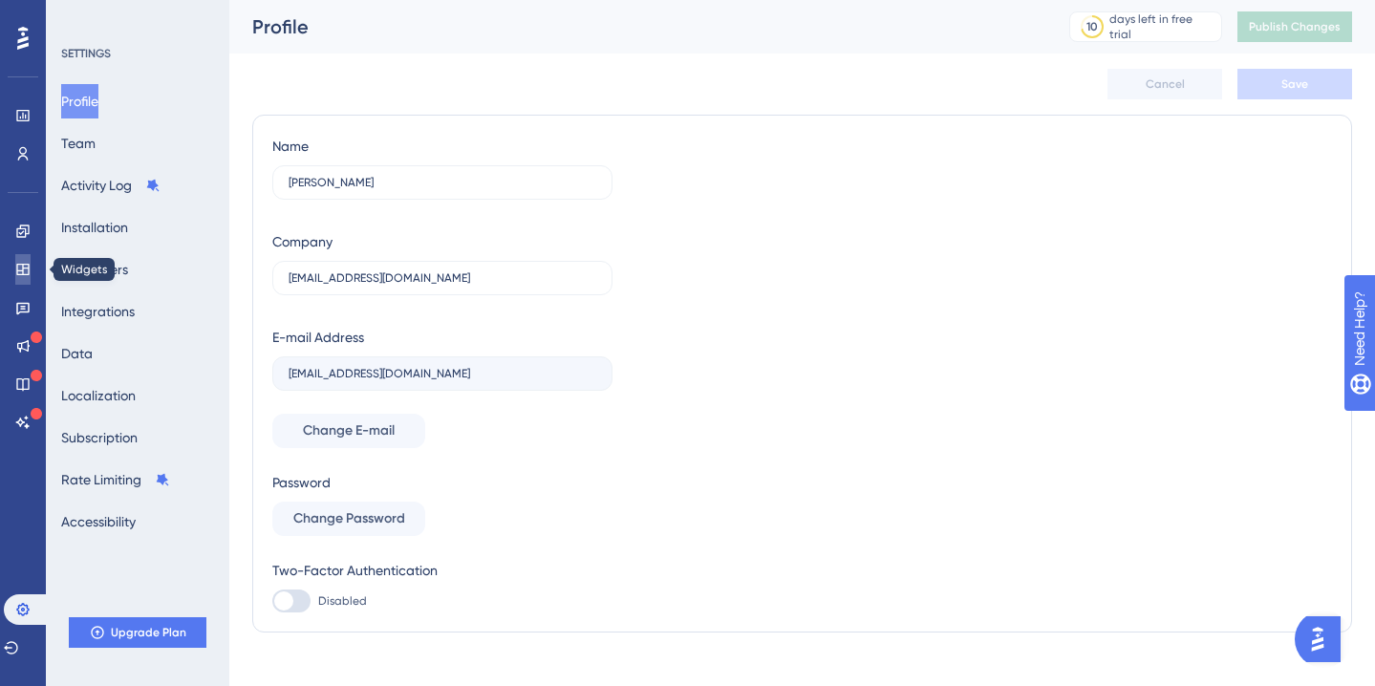
click at [22, 263] on icon at bounding box center [22, 269] width 15 height 15
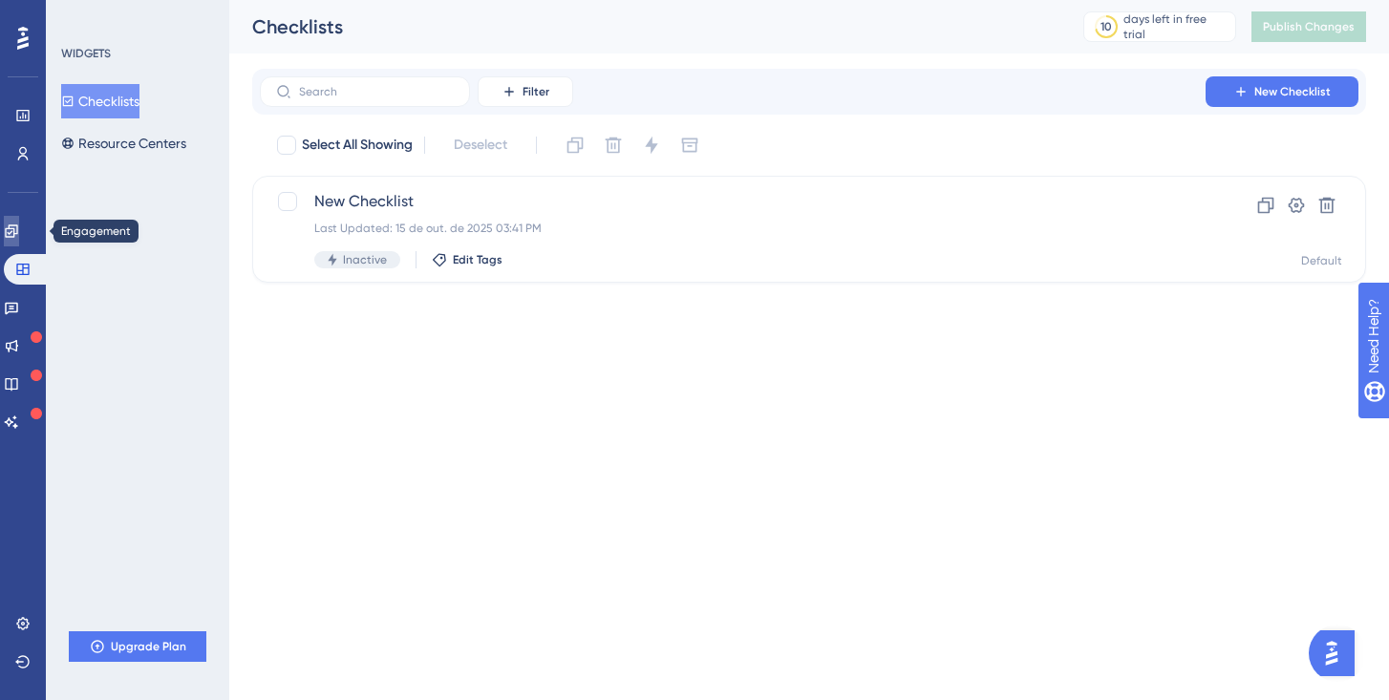
click at [17, 227] on icon at bounding box center [11, 230] width 12 height 12
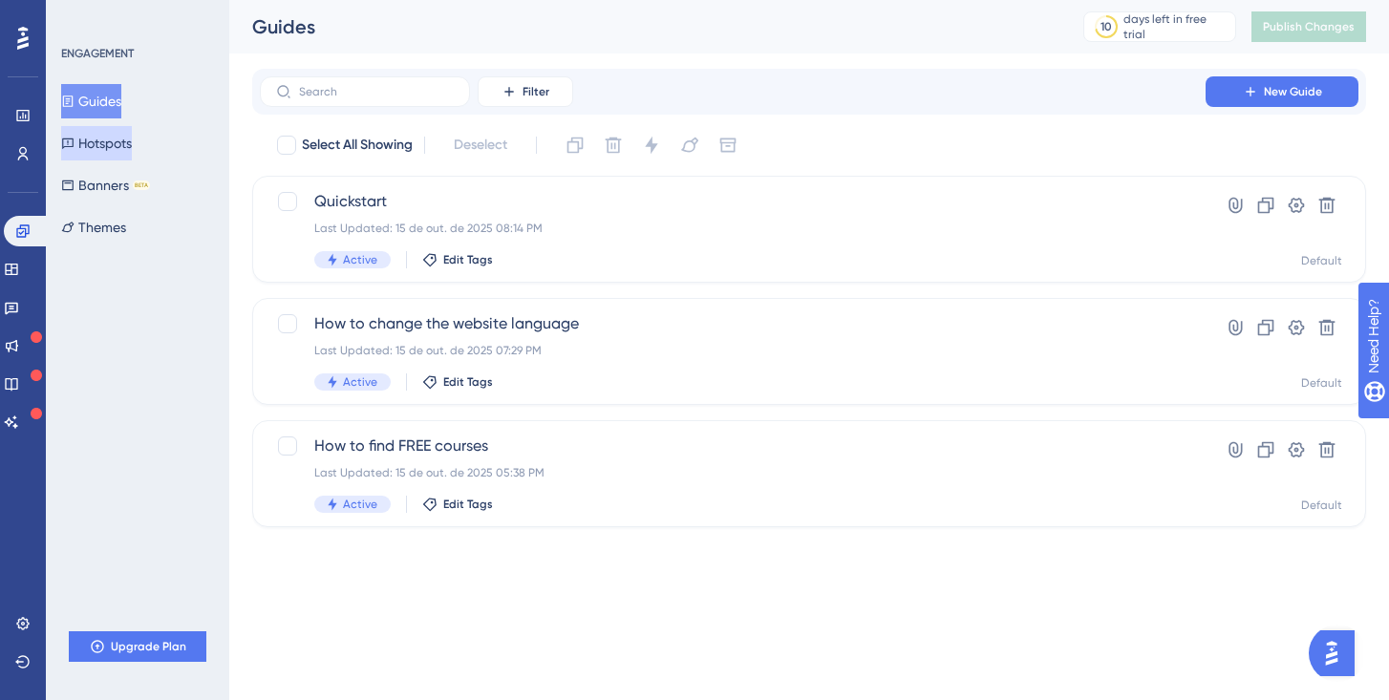
click at [75, 147] on icon at bounding box center [67, 143] width 13 height 13
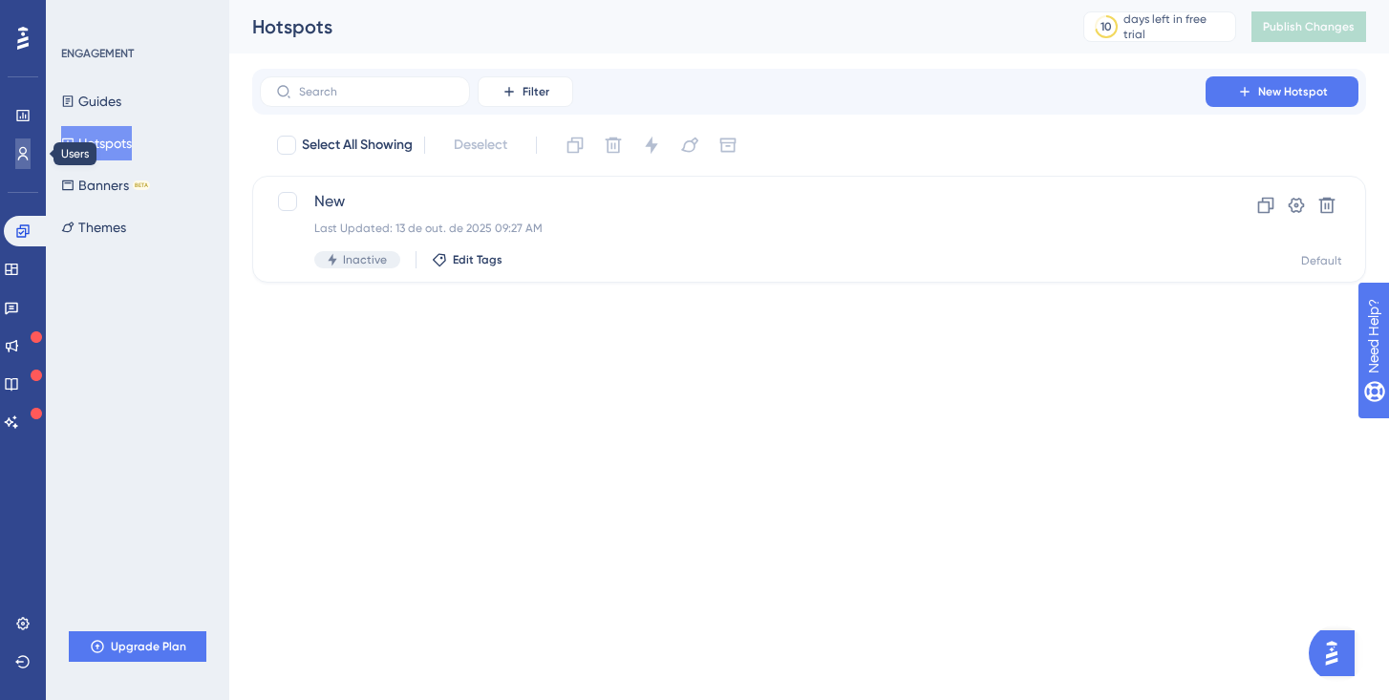
click at [20, 161] on link at bounding box center [22, 154] width 15 height 31
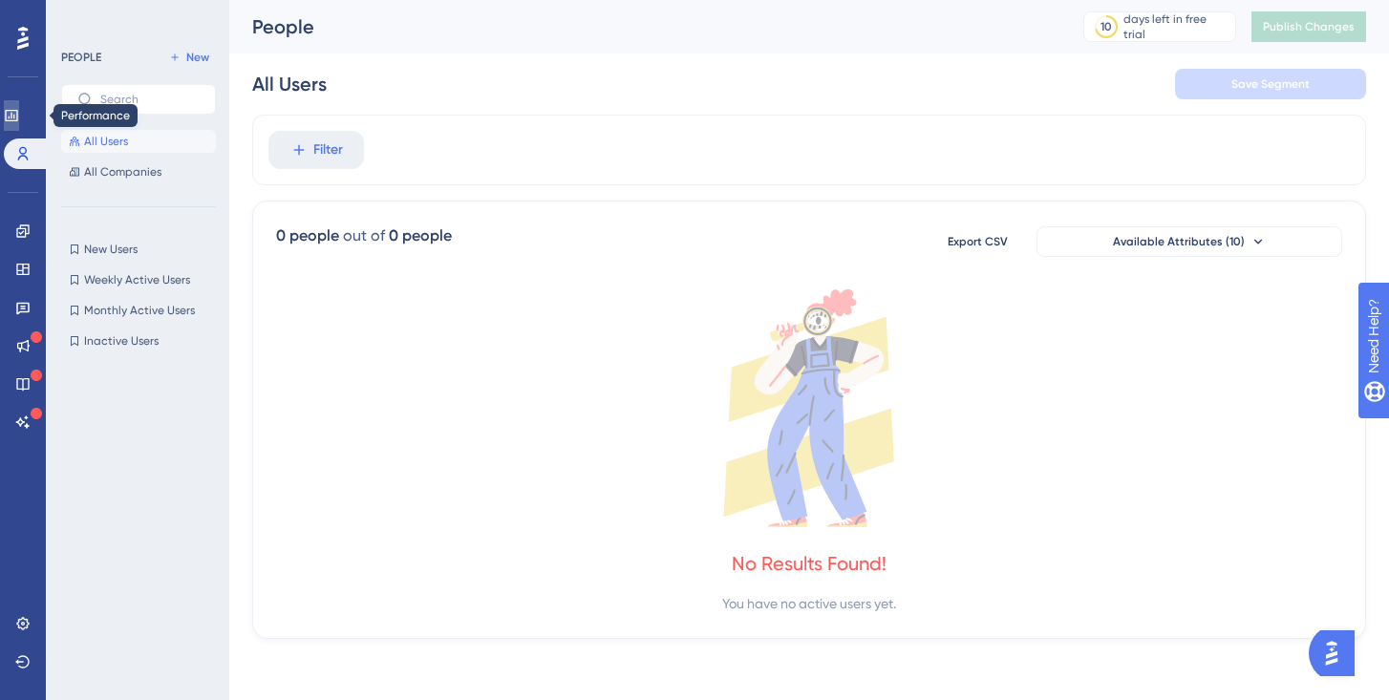
click at [19, 127] on link at bounding box center [11, 115] width 15 height 31
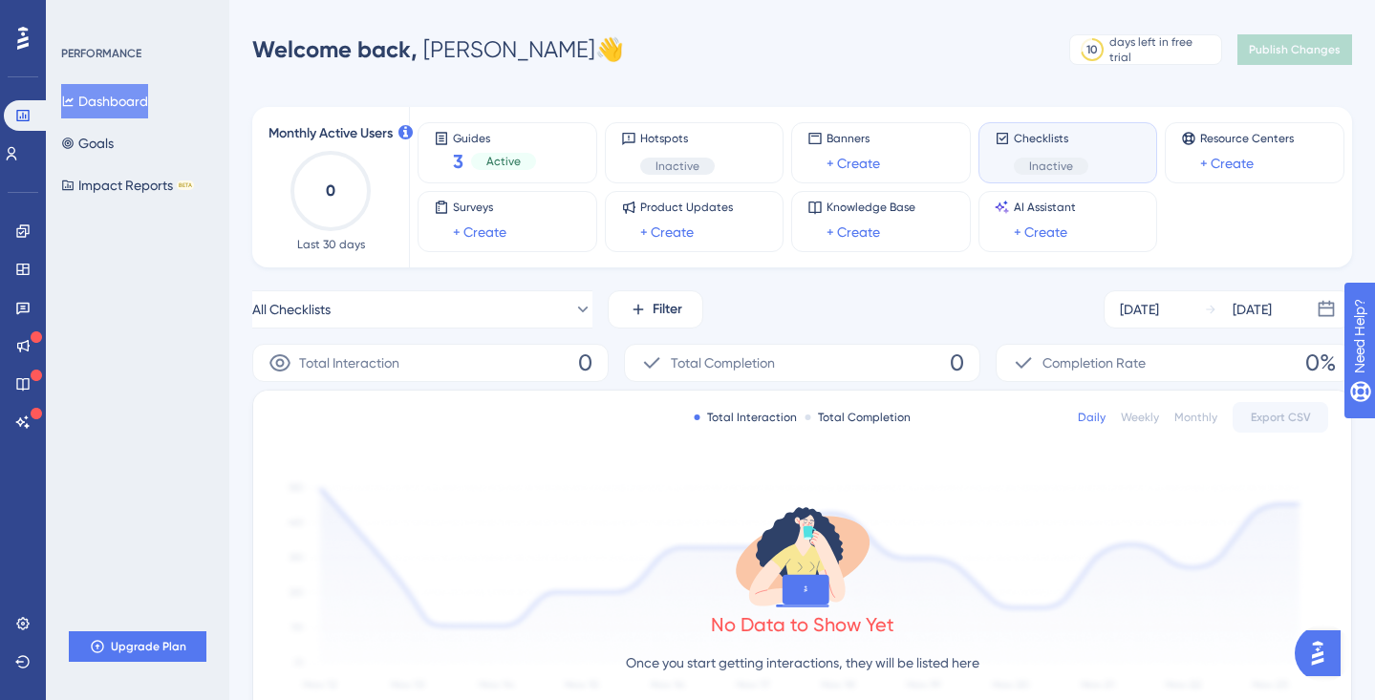
click at [1033, 178] on div "Checklists Inactive" at bounding box center [1068, 152] width 180 height 61
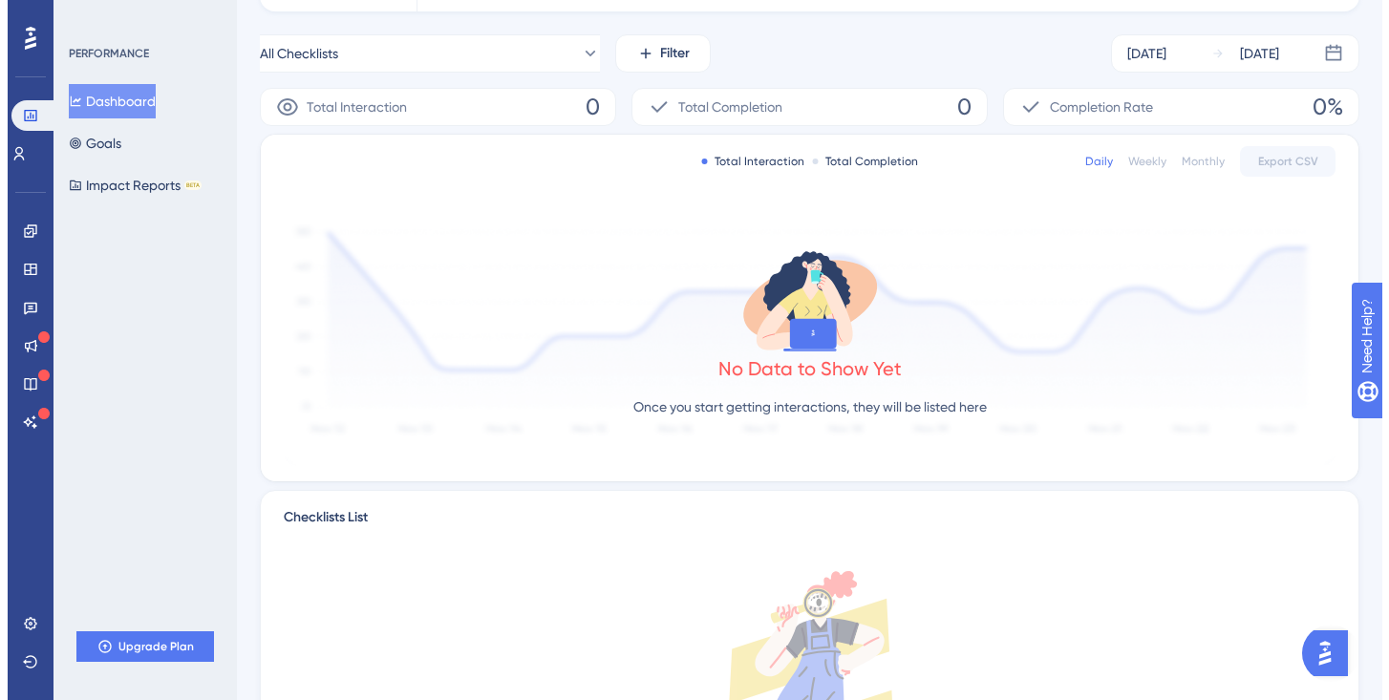
scroll to position [38, 0]
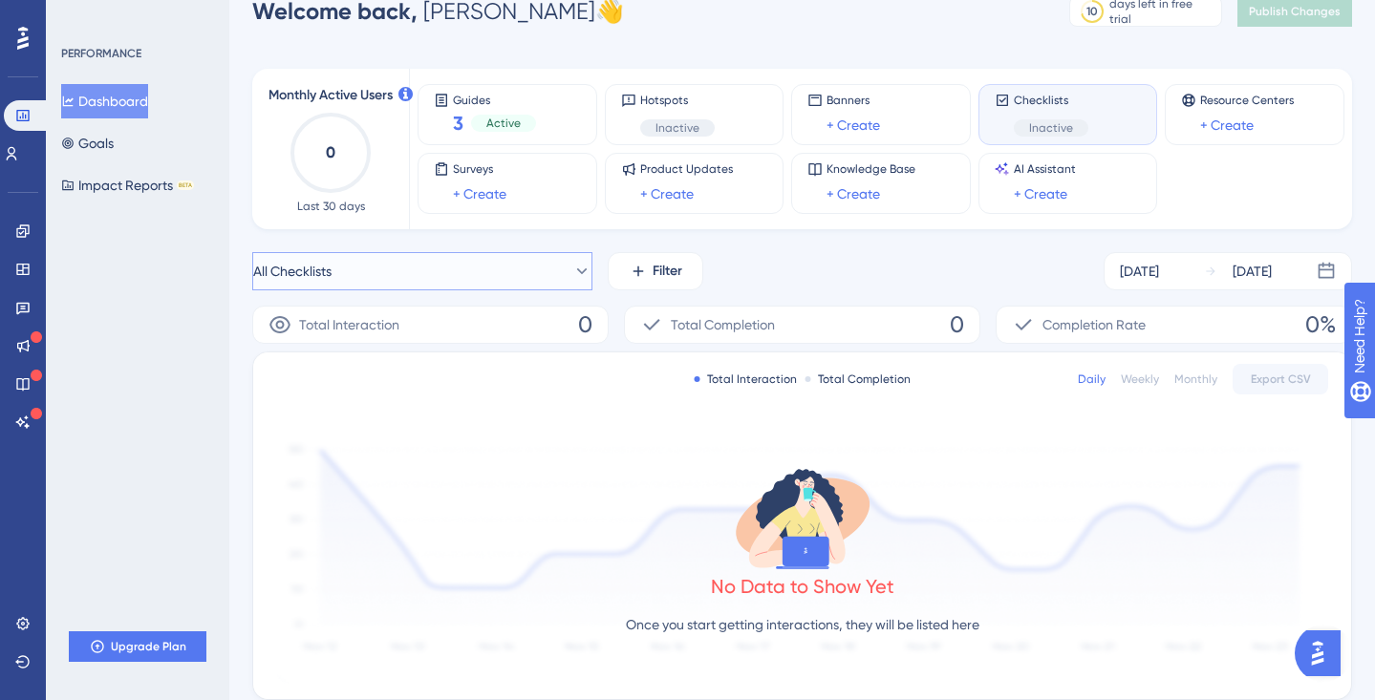
click at [479, 259] on button "All Checklists" at bounding box center [422, 271] width 340 height 38
click at [352, 426] on span "New Checklist" at bounding box center [322, 426] width 85 height 23
click at [371, 266] on button "New Checklist" at bounding box center [422, 271] width 340 height 38
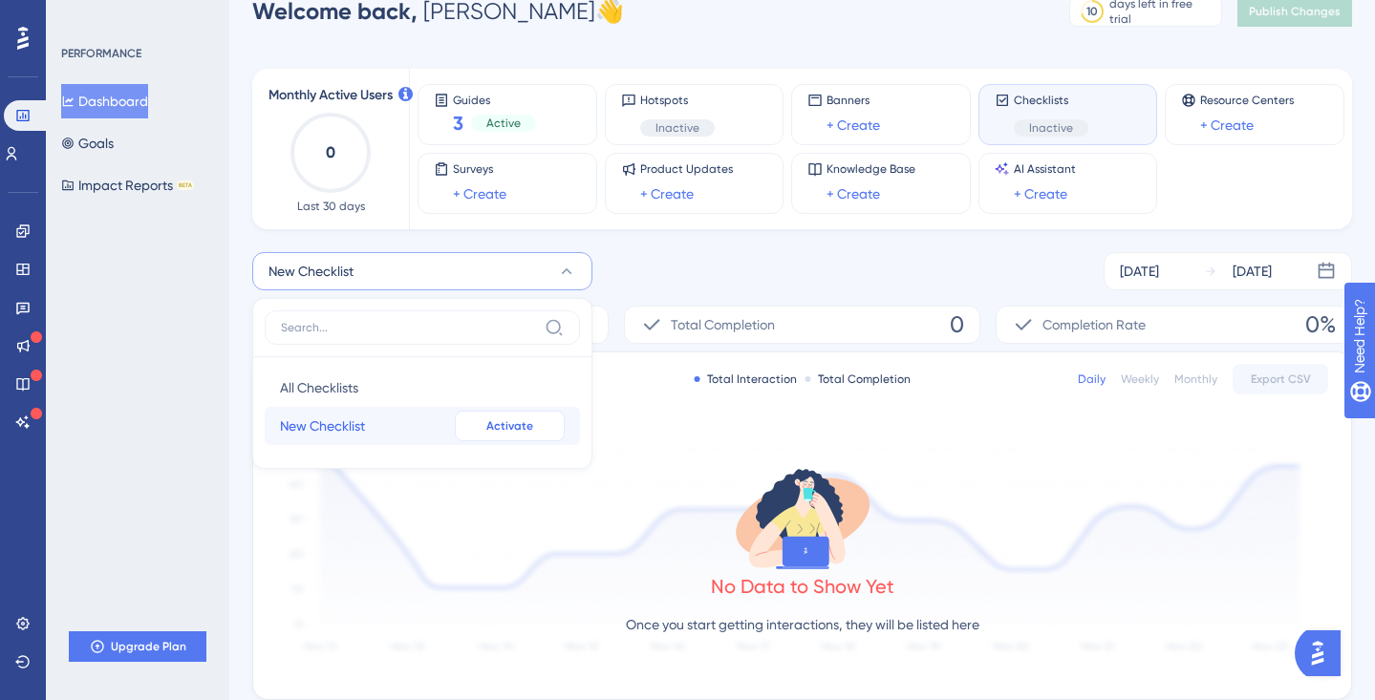
click at [483, 426] on button "Activate" at bounding box center [510, 426] width 110 height 31
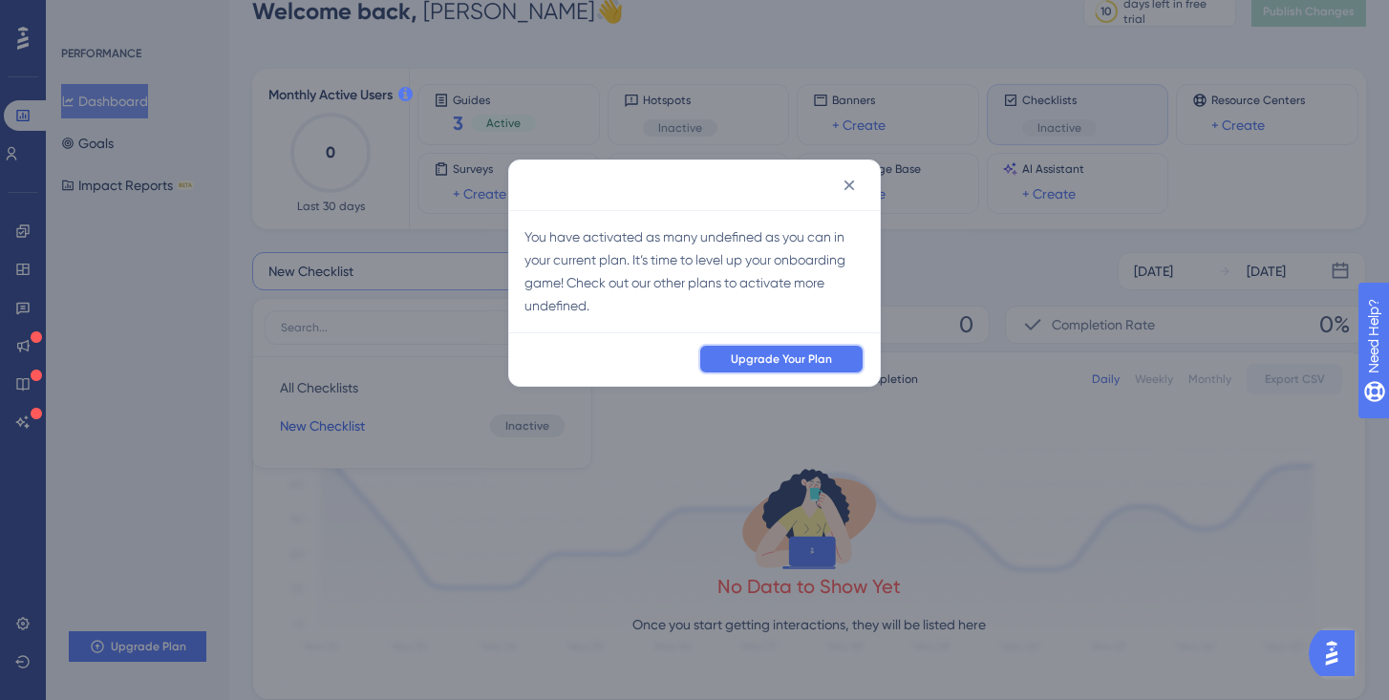
click at [739, 365] on span "Upgrade Your Plan" at bounding box center [781, 359] width 101 height 15
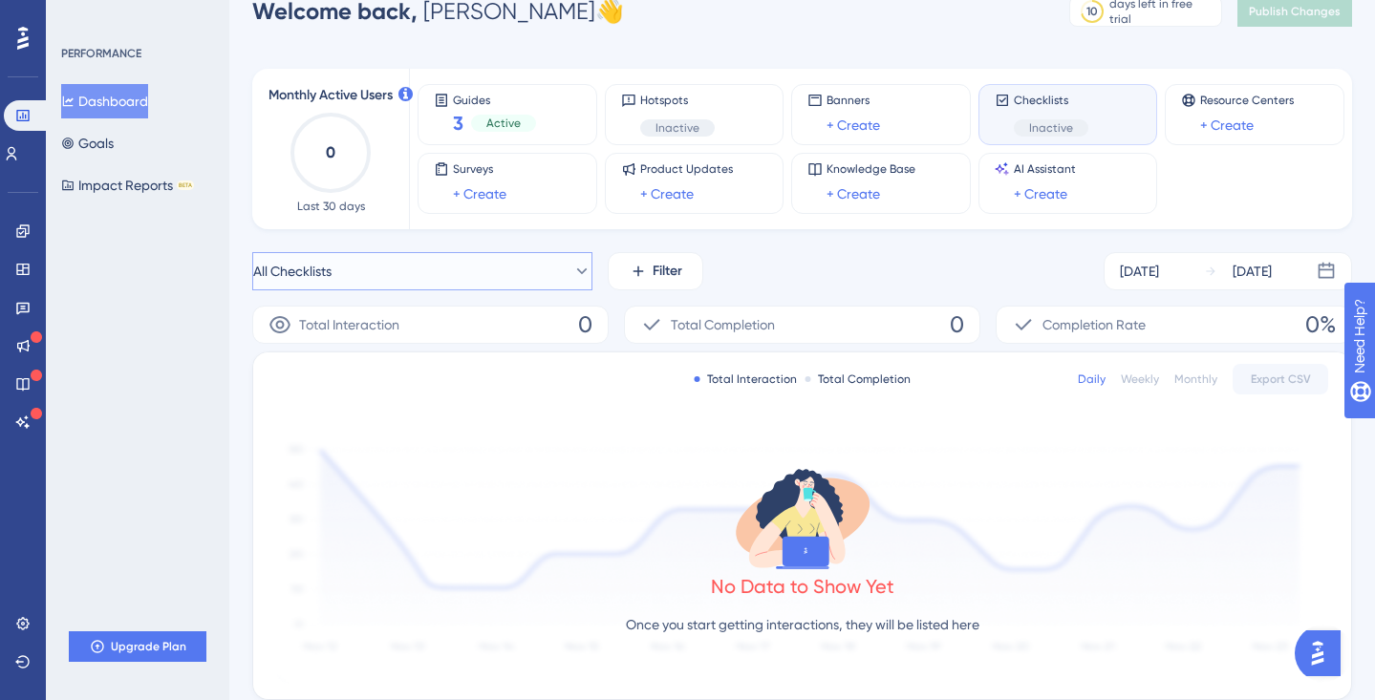
click at [422, 286] on button "All Checklists" at bounding box center [422, 271] width 340 height 38
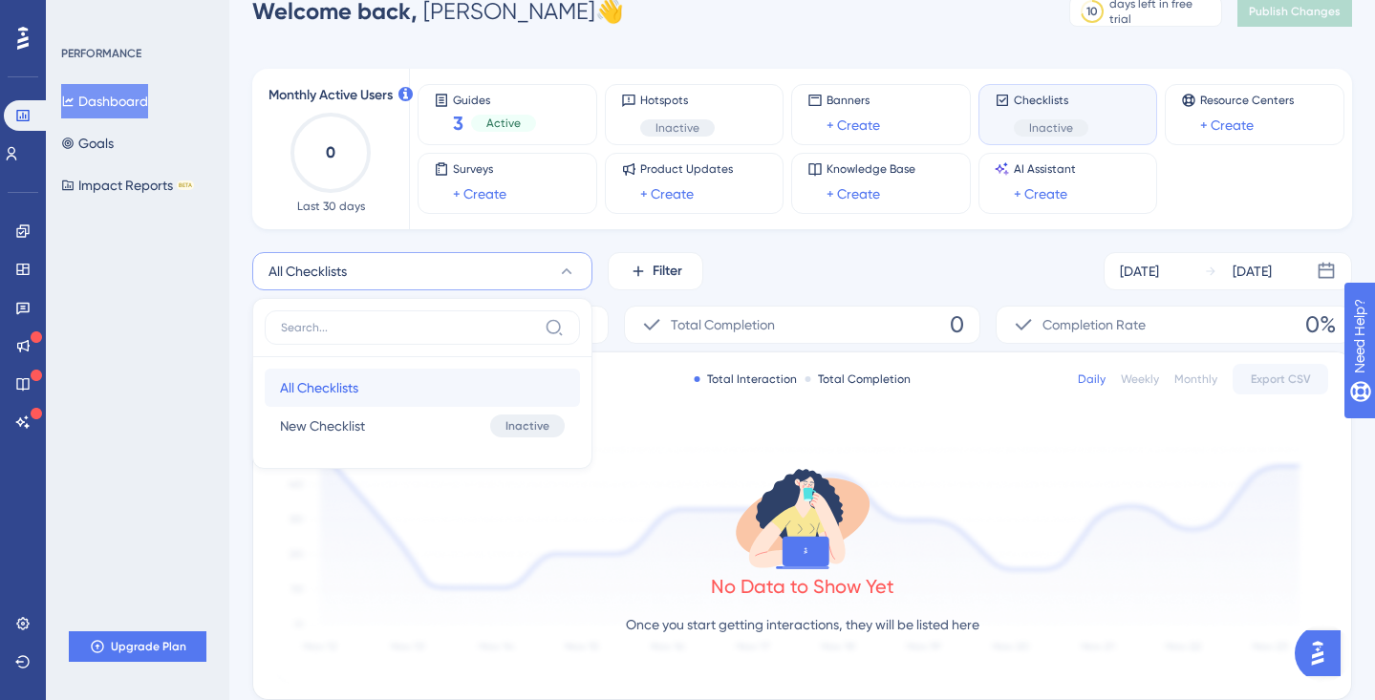
click at [438, 400] on button "All Checklists All Checklists" at bounding box center [422, 388] width 315 height 38
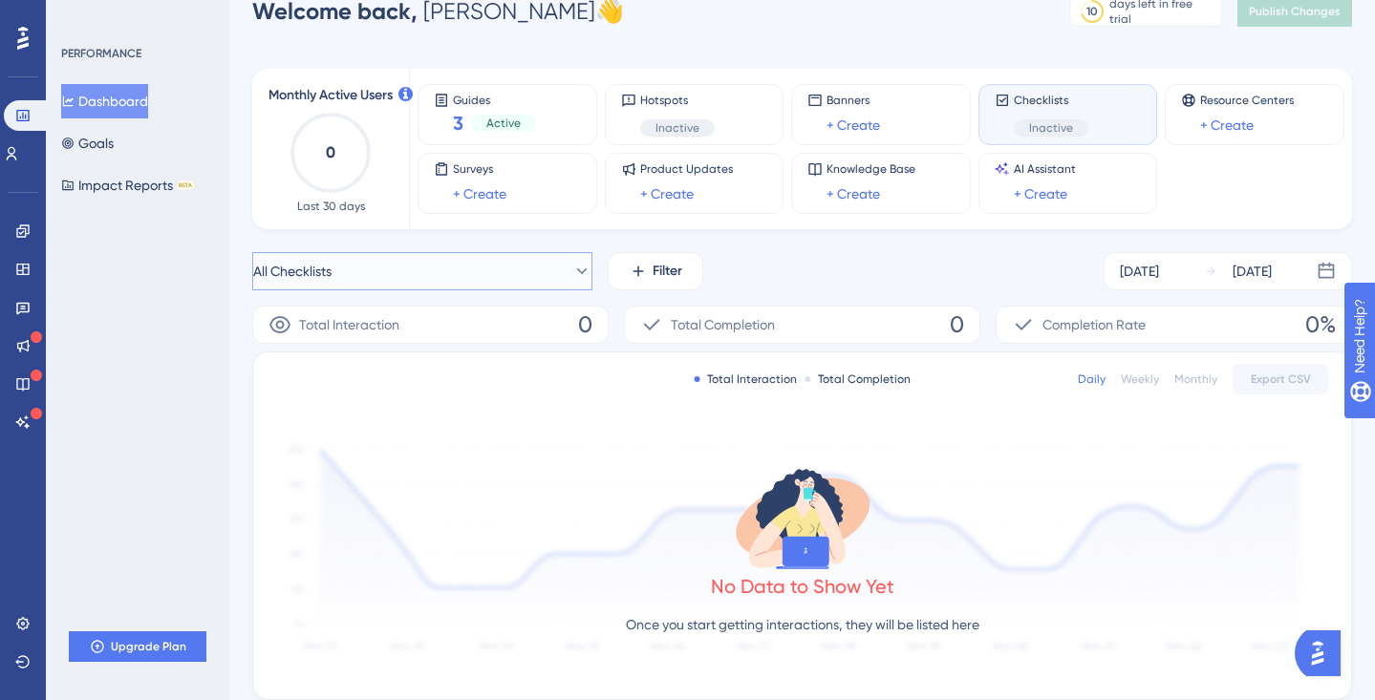
click at [467, 277] on button "All Checklists" at bounding box center [422, 271] width 340 height 38
click at [386, 414] on button "New Checklist New Checklist Inactive Activate" at bounding box center [422, 426] width 315 height 38
click at [372, 281] on button "New Checklist" at bounding box center [422, 271] width 340 height 38
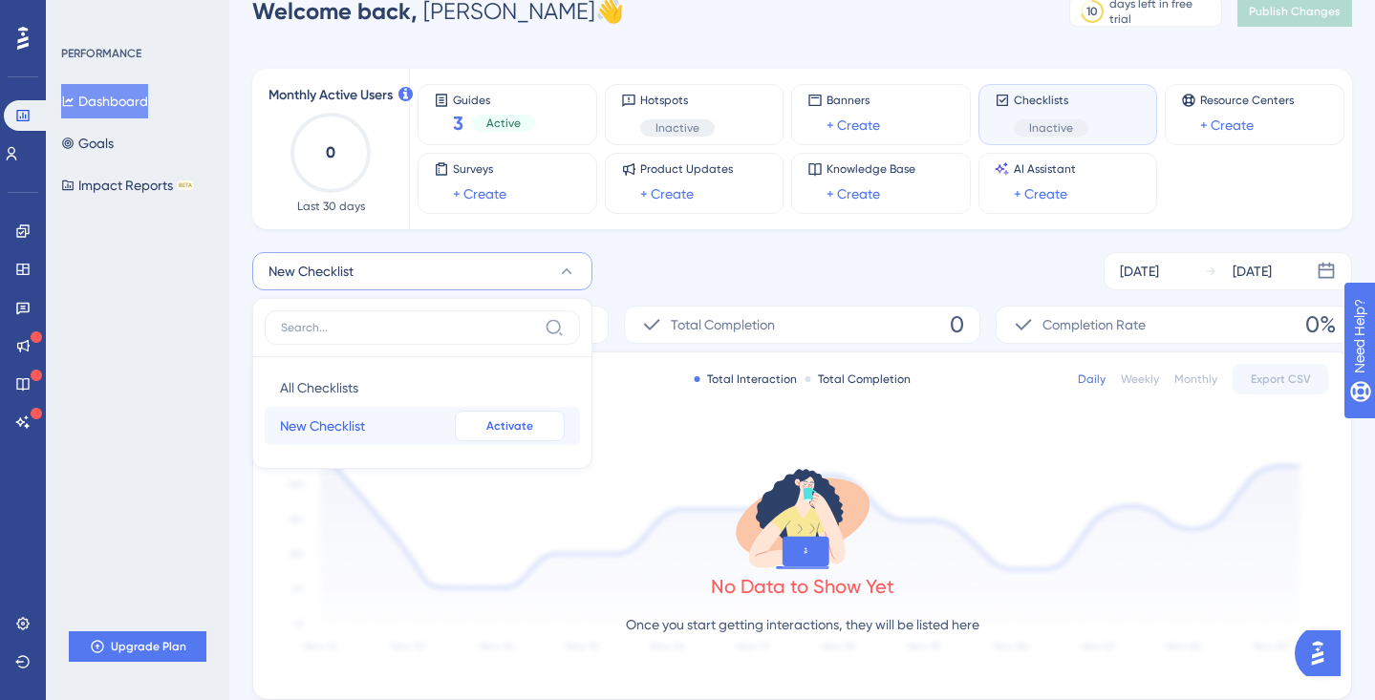
click at [538, 430] on button "Activate" at bounding box center [510, 426] width 110 height 31
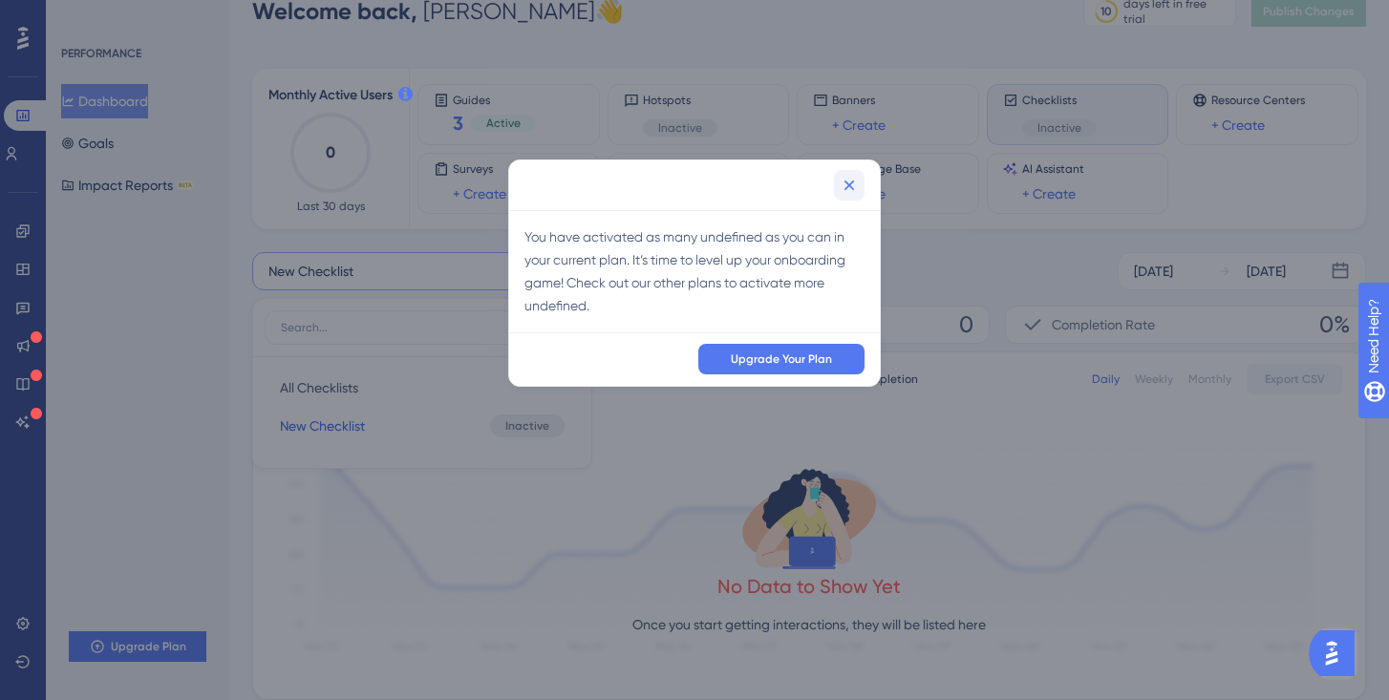
click at [851, 181] on icon at bounding box center [849, 185] width 19 height 19
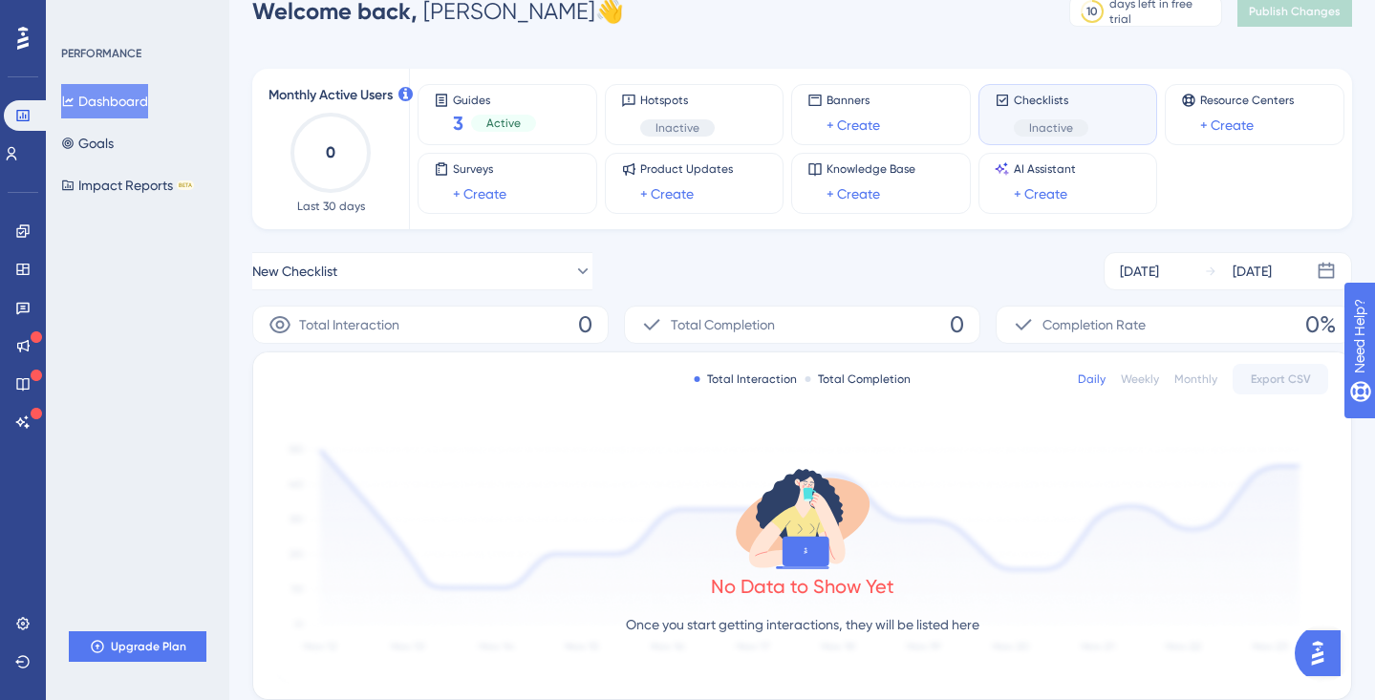
click at [767, 326] on span "Total Completion" at bounding box center [723, 324] width 104 height 23
click at [477, 330] on div "Total Interaction 0" at bounding box center [430, 325] width 356 height 38
click at [381, 271] on button "New Checklist" at bounding box center [422, 271] width 340 height 38
click at [441, 263] on button "New Checklist" at bounding box center [422, 271] width 340 height 38
click at [943, 255] on div "New Checklist Oct 09 2025 Oct 15 2025" at bounding box center [801, 271] width 1099 height 38
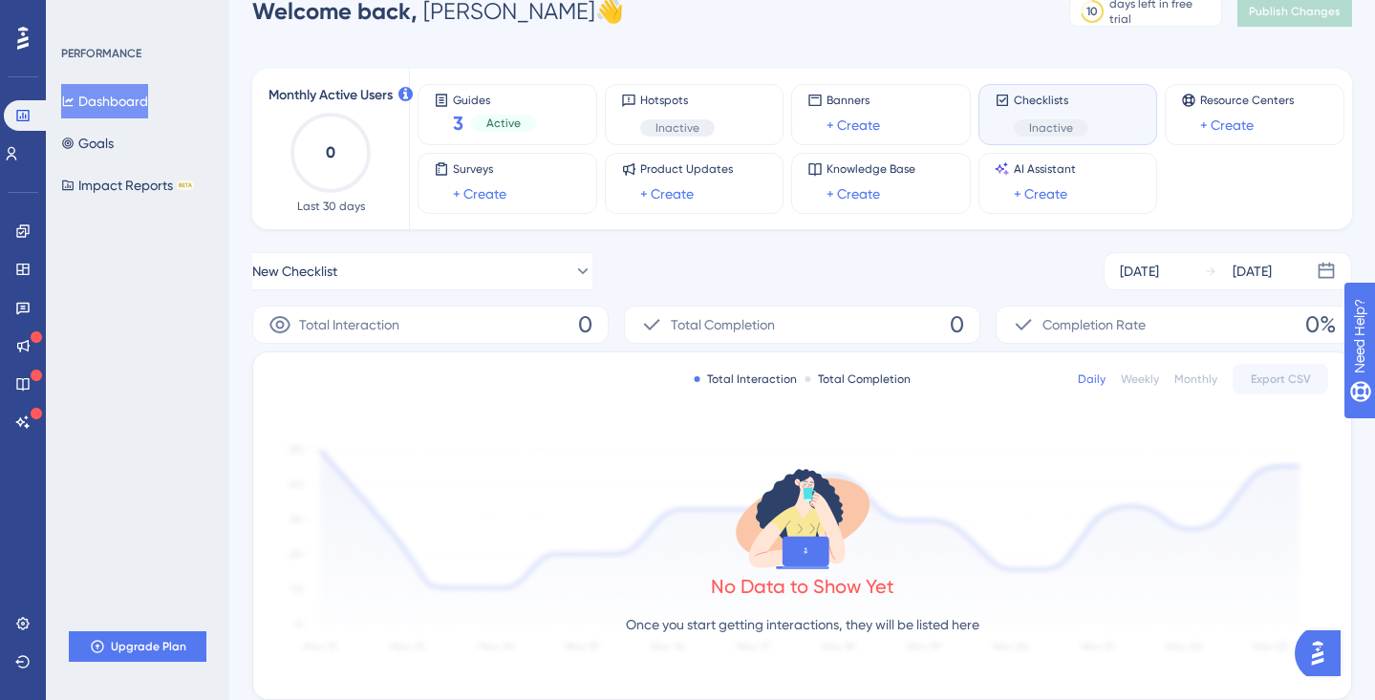
click at [1047, 134] on span "Inactive" at bounding box center [1051, 127] width 44 height 15
click at [1217, 125] on link "+ Create" at bounding box center [1226, 125] width 53 height 23
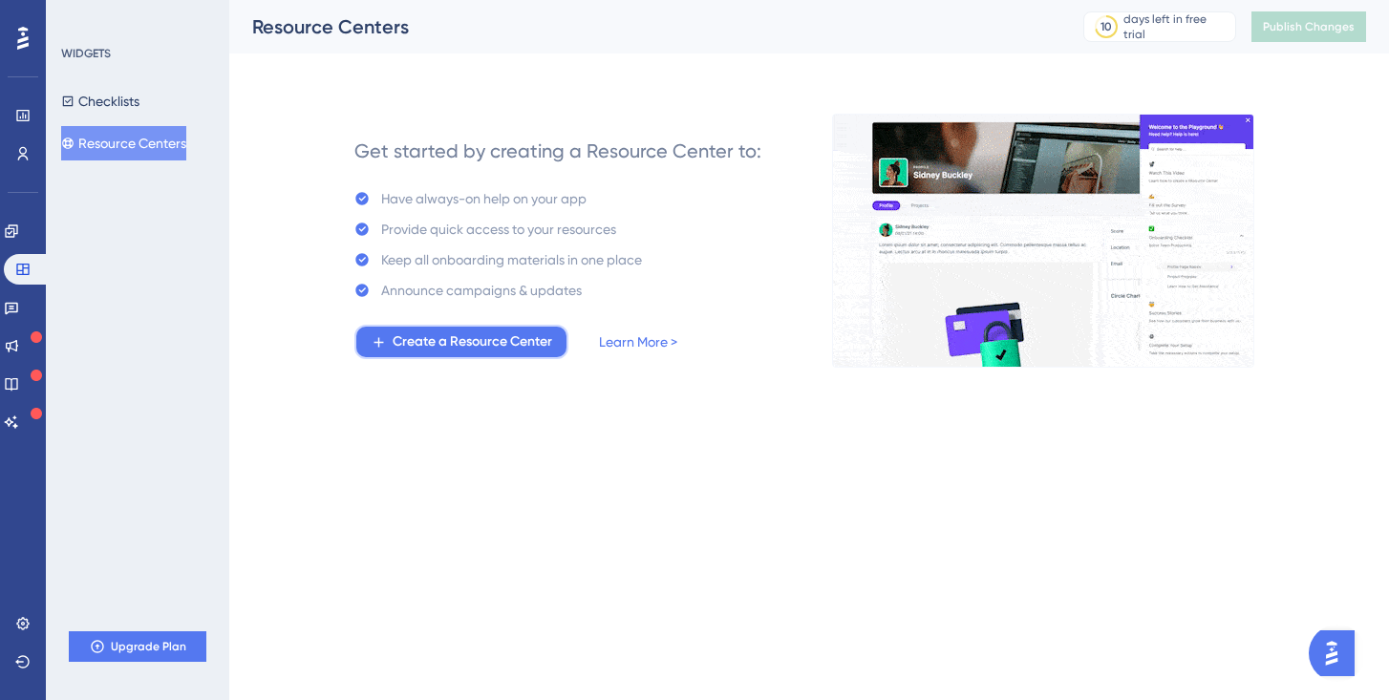
click at [490, 340] on span "Create a Resource Center" at bounding box center [473, 341] width 160 height 23
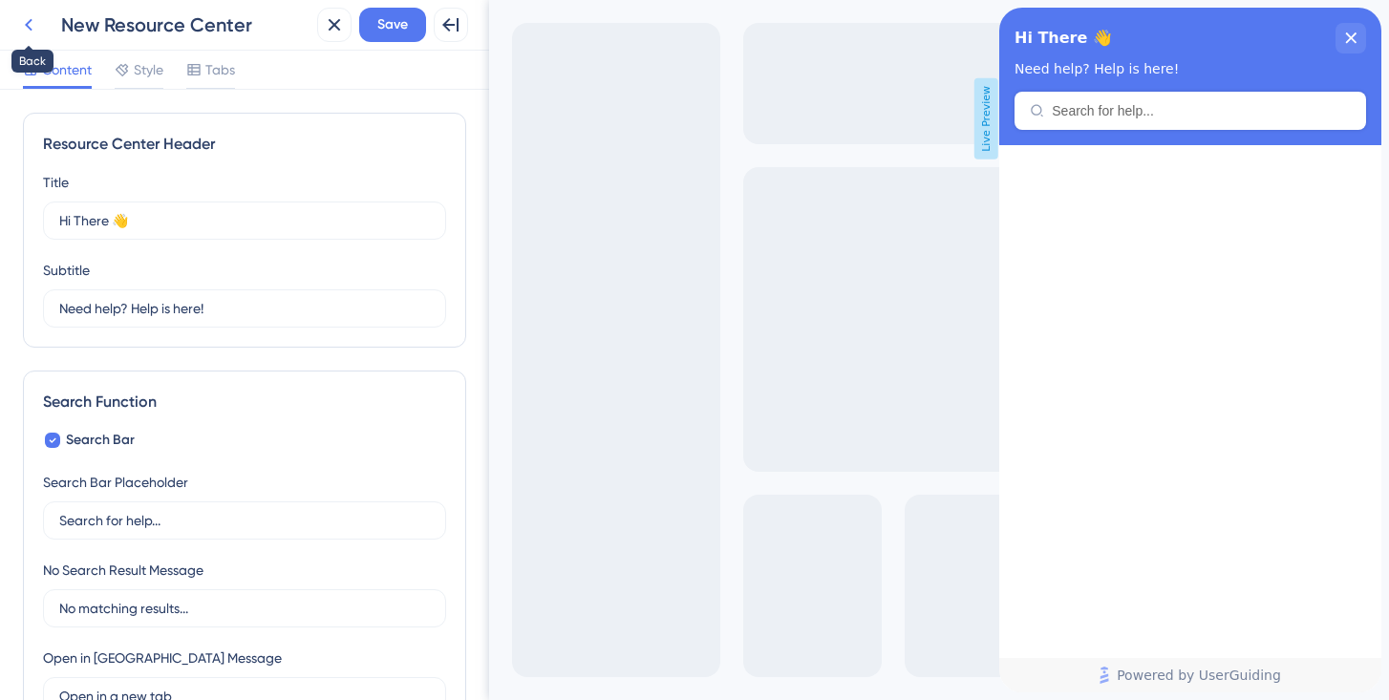
click at [26, 26] on icon at bounding box center [29, 25] width 8 height 12
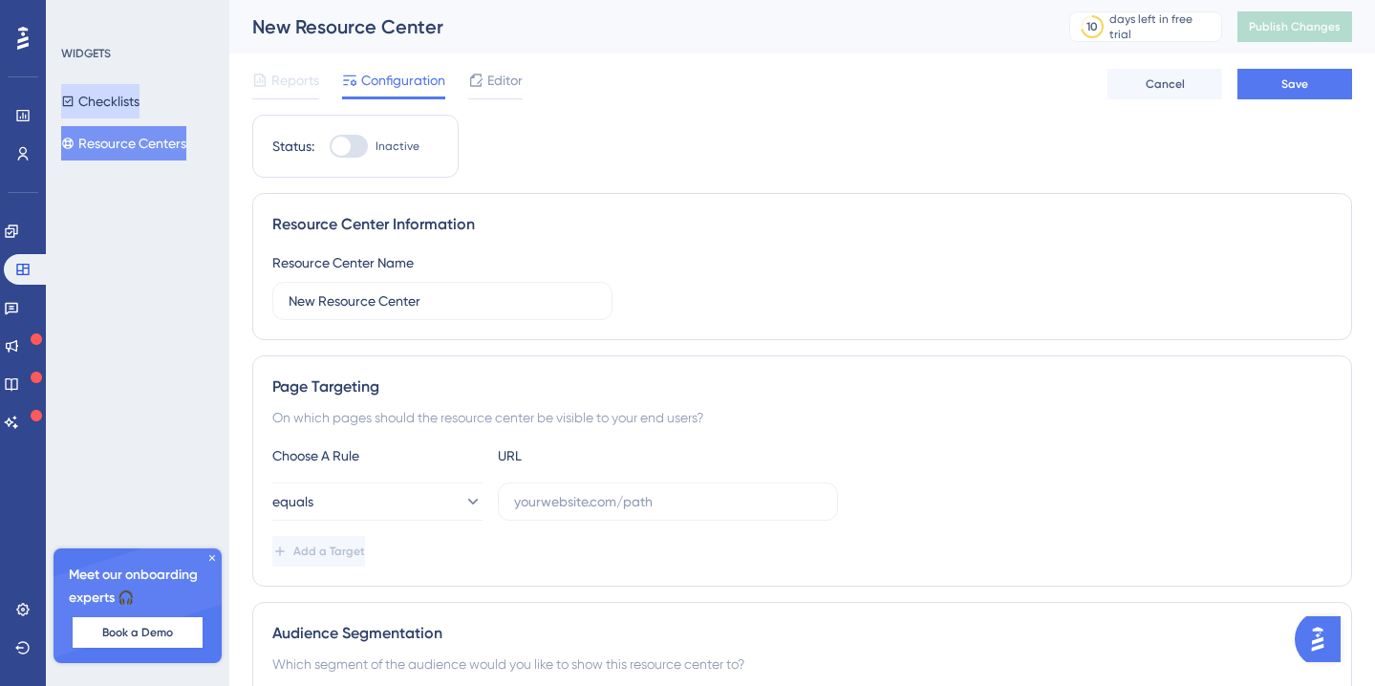
click at [123, 111] on button "Checklists" at bounding box center [100, 101] width 78 height 34
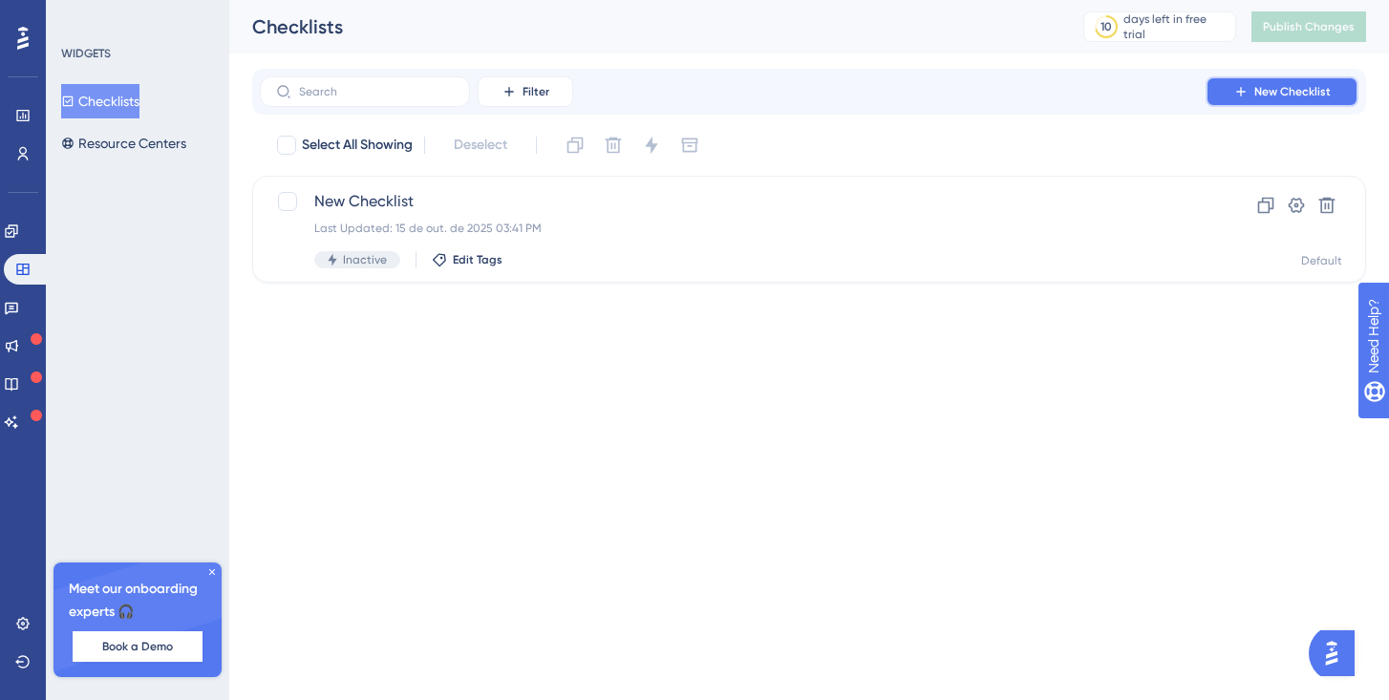
click at [1292, 93] on span "New Checklist" at bounding box center [1292, 91] width 76 height 15
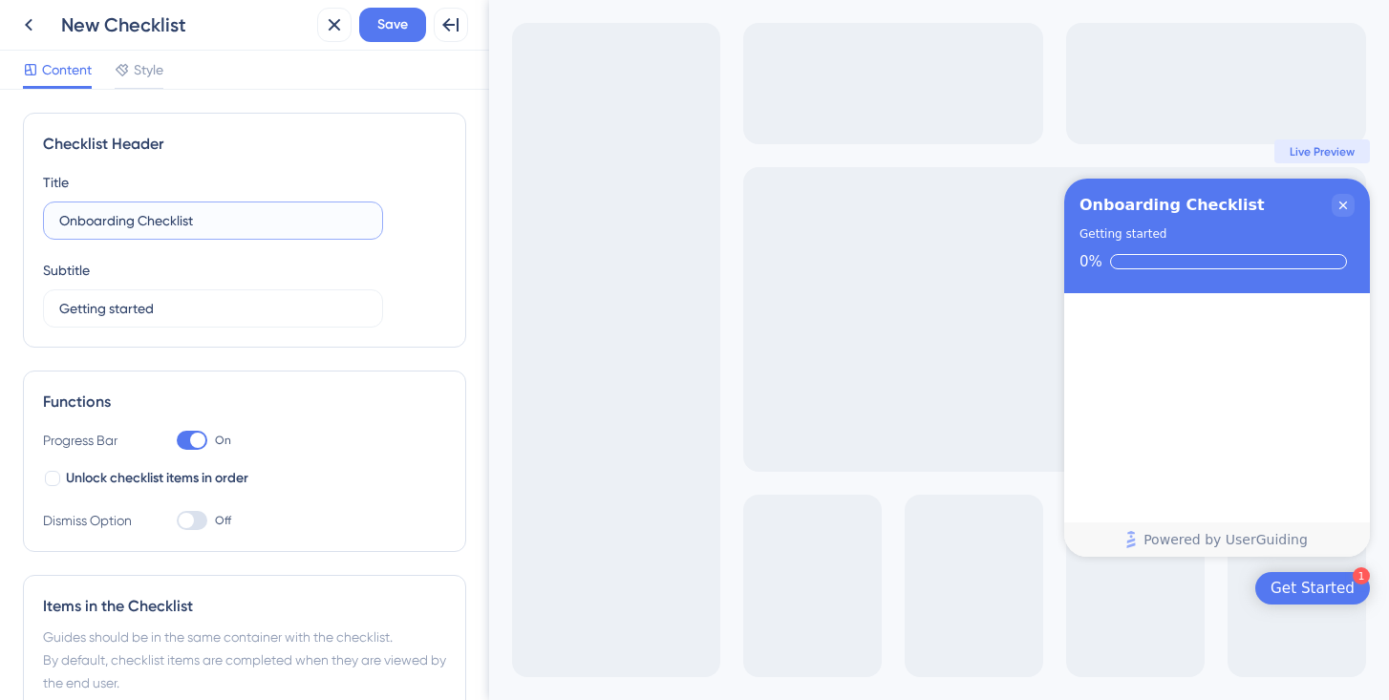
drag, startPoint x: 218, startPoint y: 226, endPoint x: 6, endPoint y: 226, distance: 212.0
click at [6, 226] on div "Checklist Header Title Onboarding Checklist Subtitle Getting started Functions …" at bounding box center [244, 395] width 489 height 610
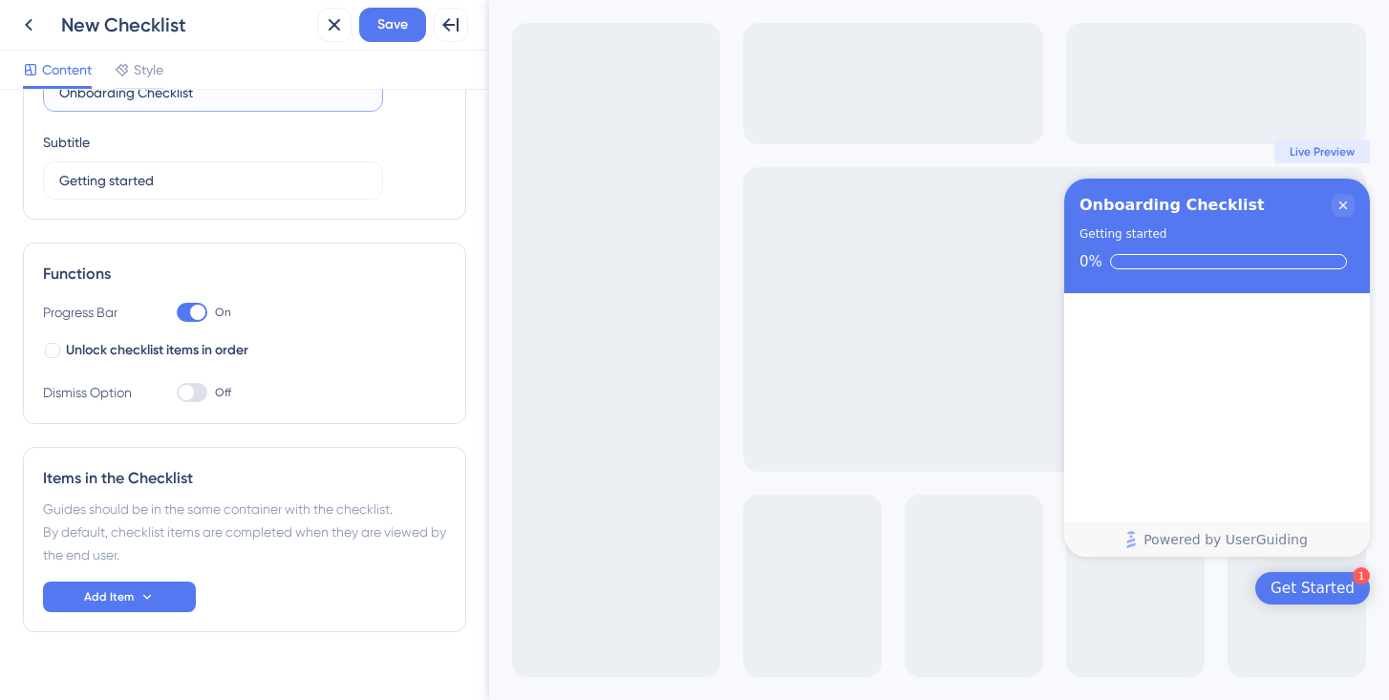
scroll to position [160, 0]
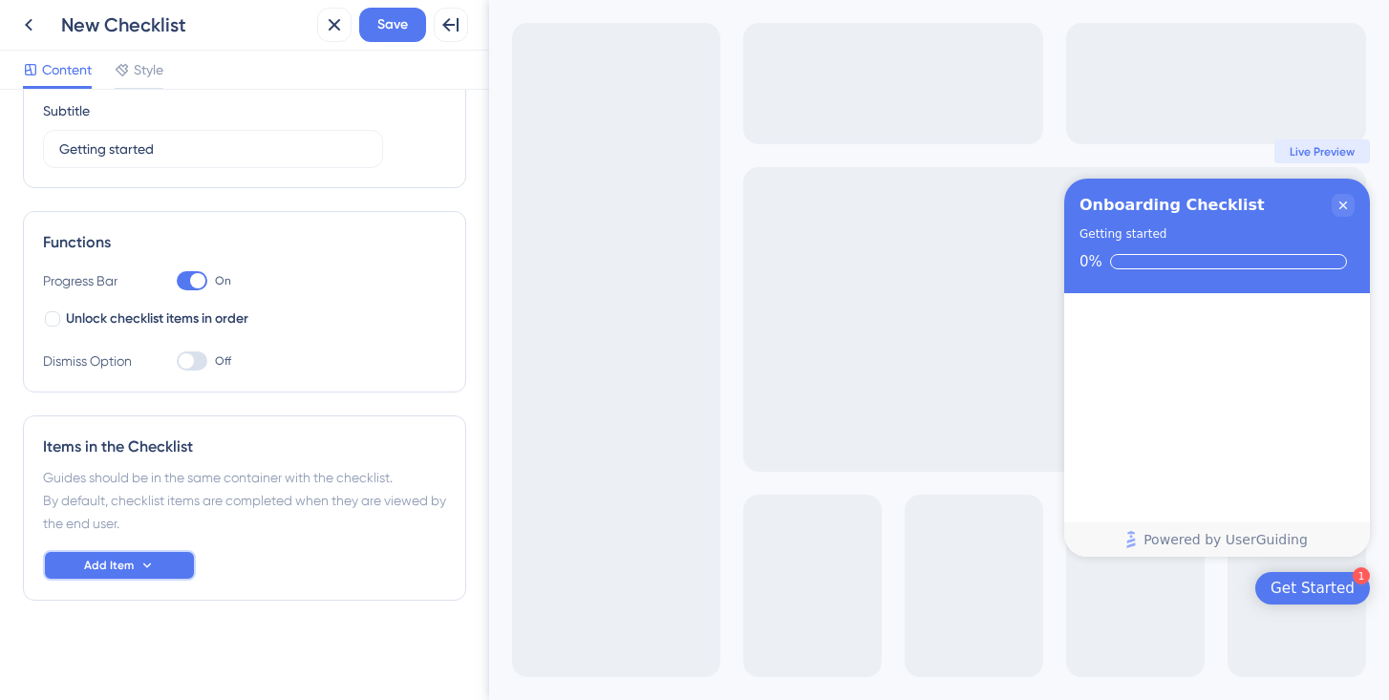
click at [125, 571] on span "Add Item" at bounding box center [109, 565] width 50 height 15
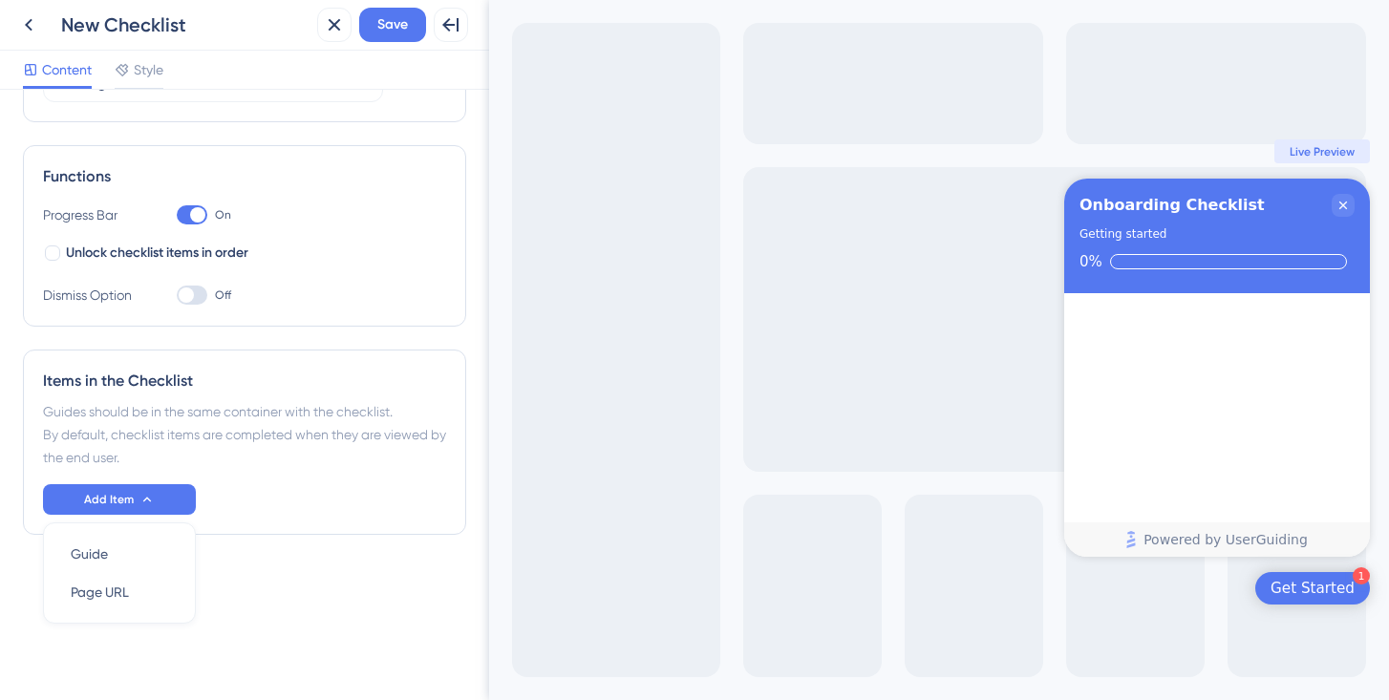
click at [300, 591] on div "Checklist Header Title Onboarding Checklist Subtitle Getting started Functions …" at bounding box center [244, 249] width 443 height 724
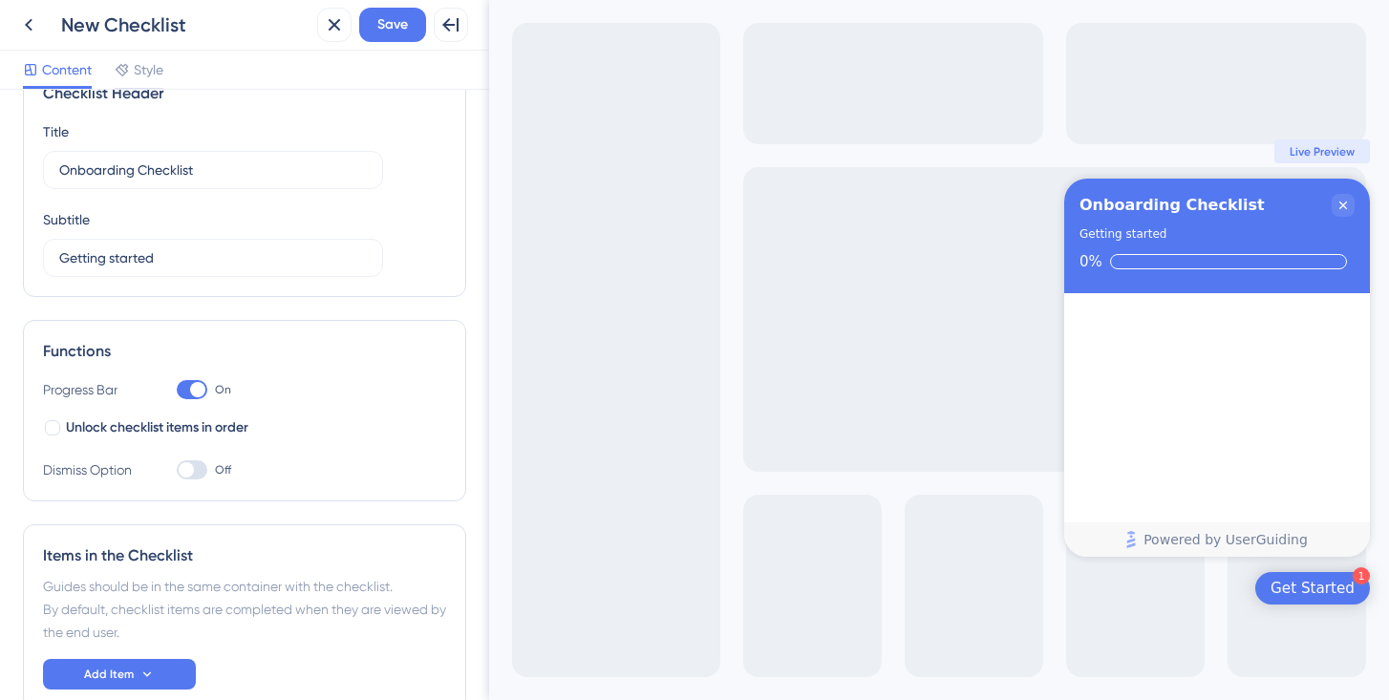
scroll to position [0, 0]
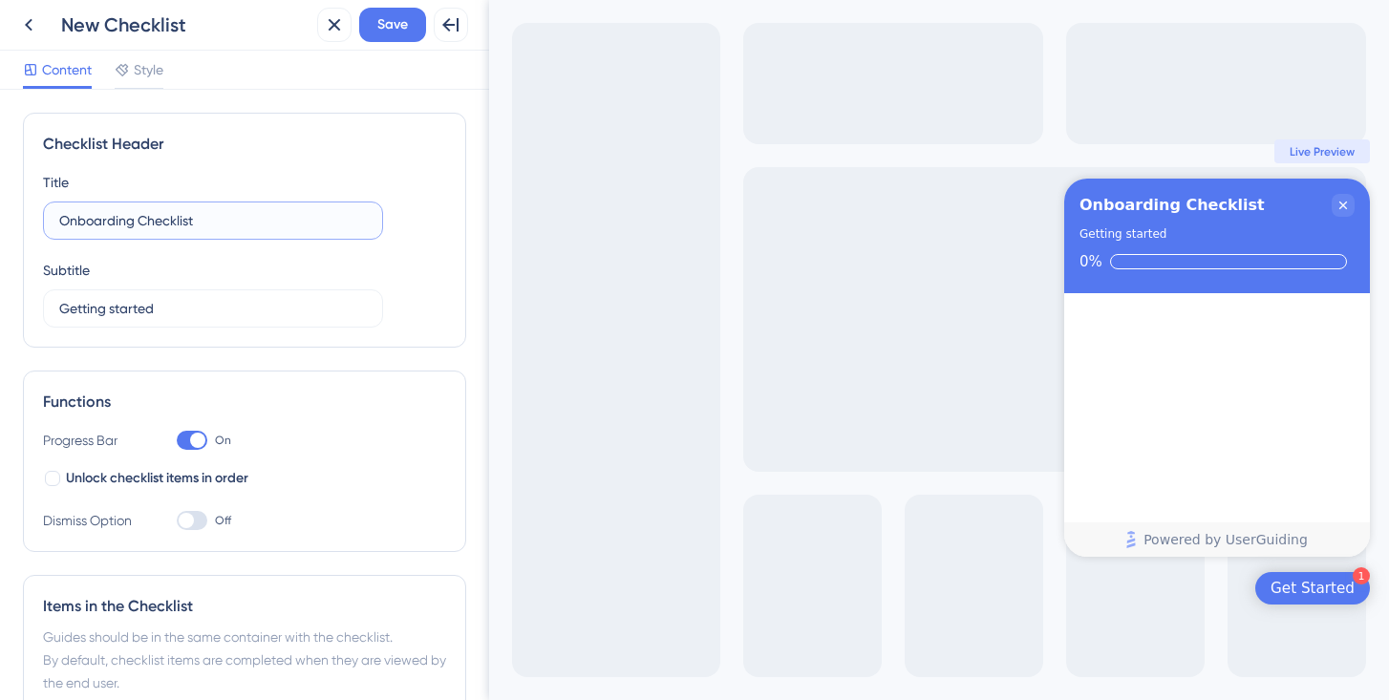
drag, startPoint x: 127, startPoint y: 220, endPoint x: 27, endPoint y: 222, distance: 100.3
click at [27, 222] on div "Checklist Header Title Onboarding Checklist Subtitle Getting started" at bounding box center [244, 230] width 443 height 235
drag, startPoint x: 105, startPoint y: 224, endPoint x: 20, endPoint y: 228, distance: 85.1
click at [20, 228] on div "Checklist Header Title Udemy Checklist Subtitle Getting started Functions Progr…" at bounding box center [244, 395] width 489 height 610
click at [69, 224] on input "Udemy Checklist" at bounding box center [213, 220] width 308 height 21
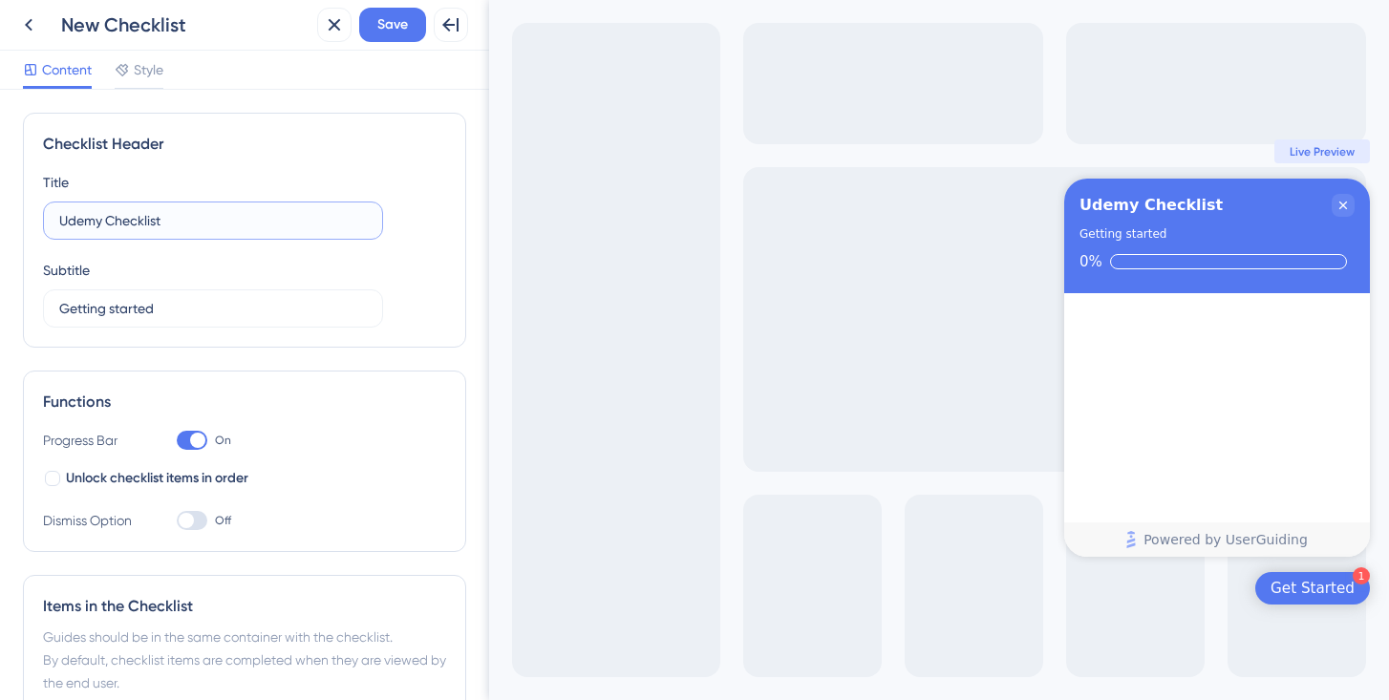
drag, startPoint x: 105, startPoint y: 224, endPoint x: 10, endPoint y: 218, distance: 95.7
click at [10, 218] on div "Checklist Header Title Udemy Checklist Subtitle Getting started Functions Progr…" at bounding box center [244, 395] width 489 height 610
type input "Udemy Checklist"
click at [104, 309] on input "Getting started" at bounding box center [213, 308] width 308 height 21
click at [65, 309] on input "Getting started" at bounding box center [213, 308] width 308 height 21
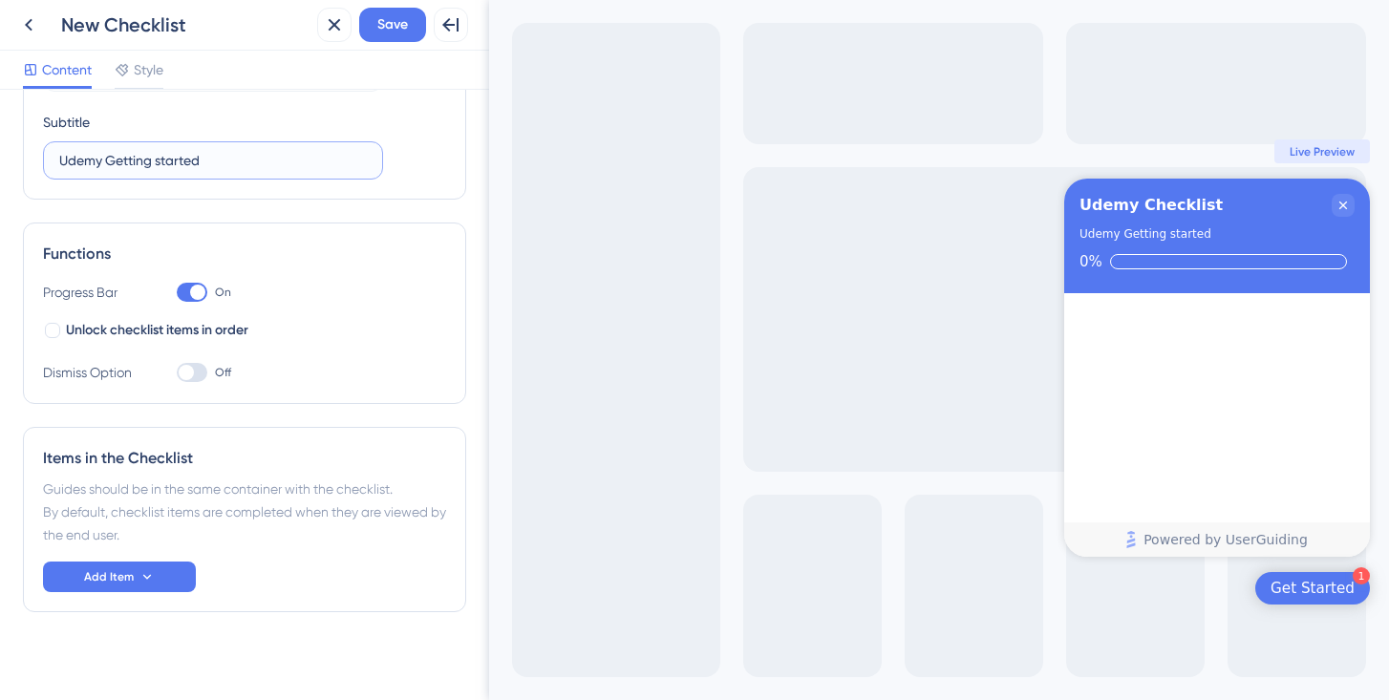
scroll to position [160, 0]
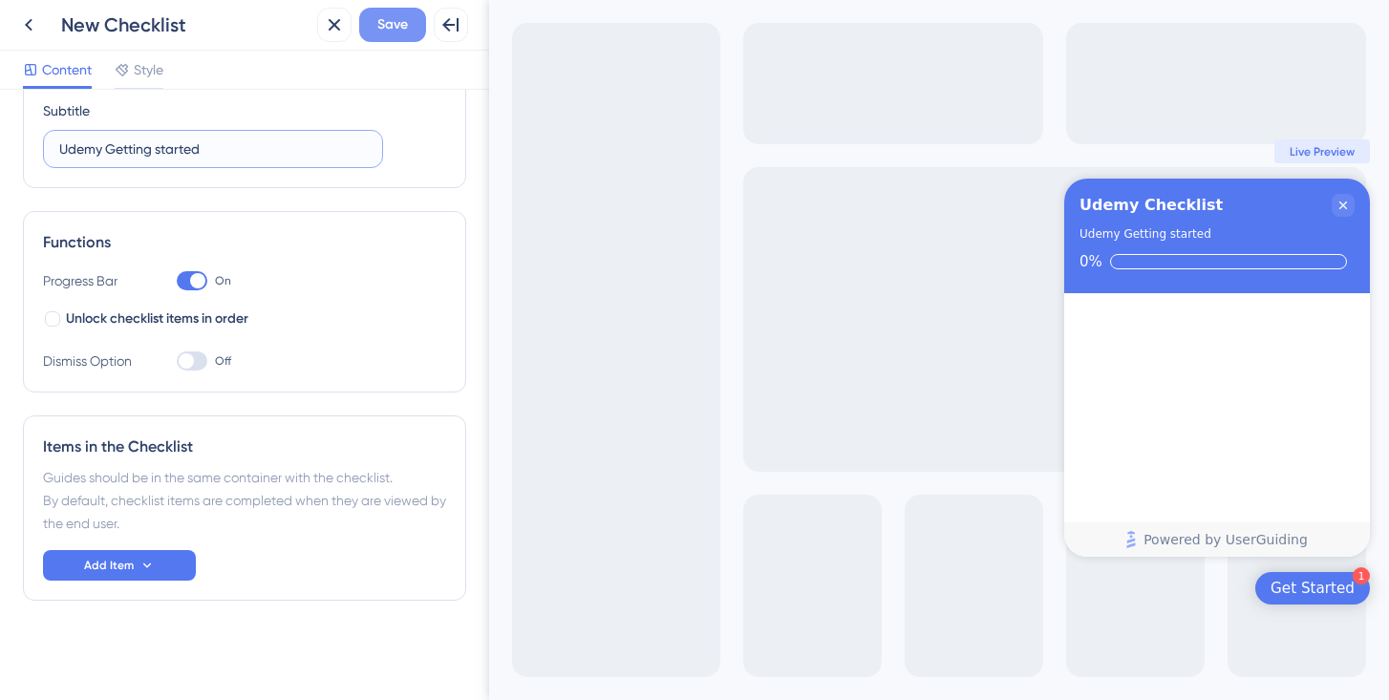
type input "Udemy Getting started"
click at [405, 23] on span "Save" at bounding box center [392, 24] width 31 height 23
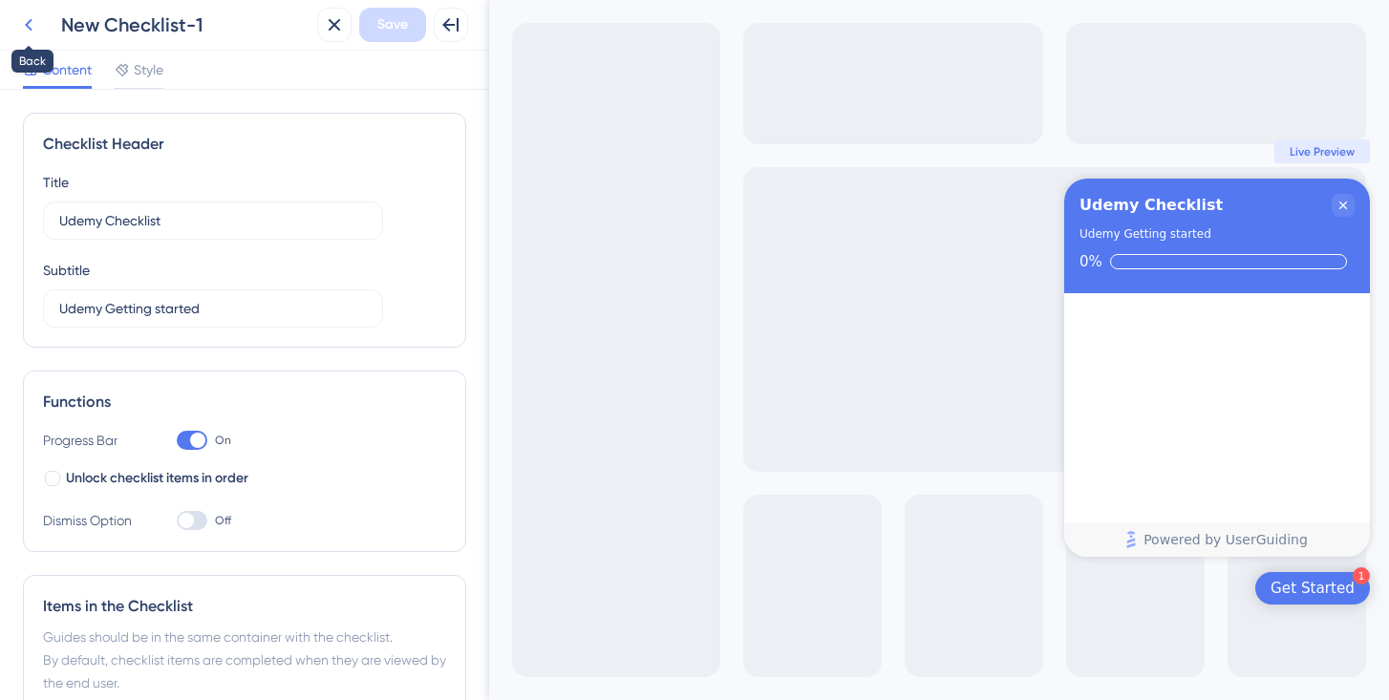
click at [26, 33] on icon at bounding box center [28, 24] width 23 height 23
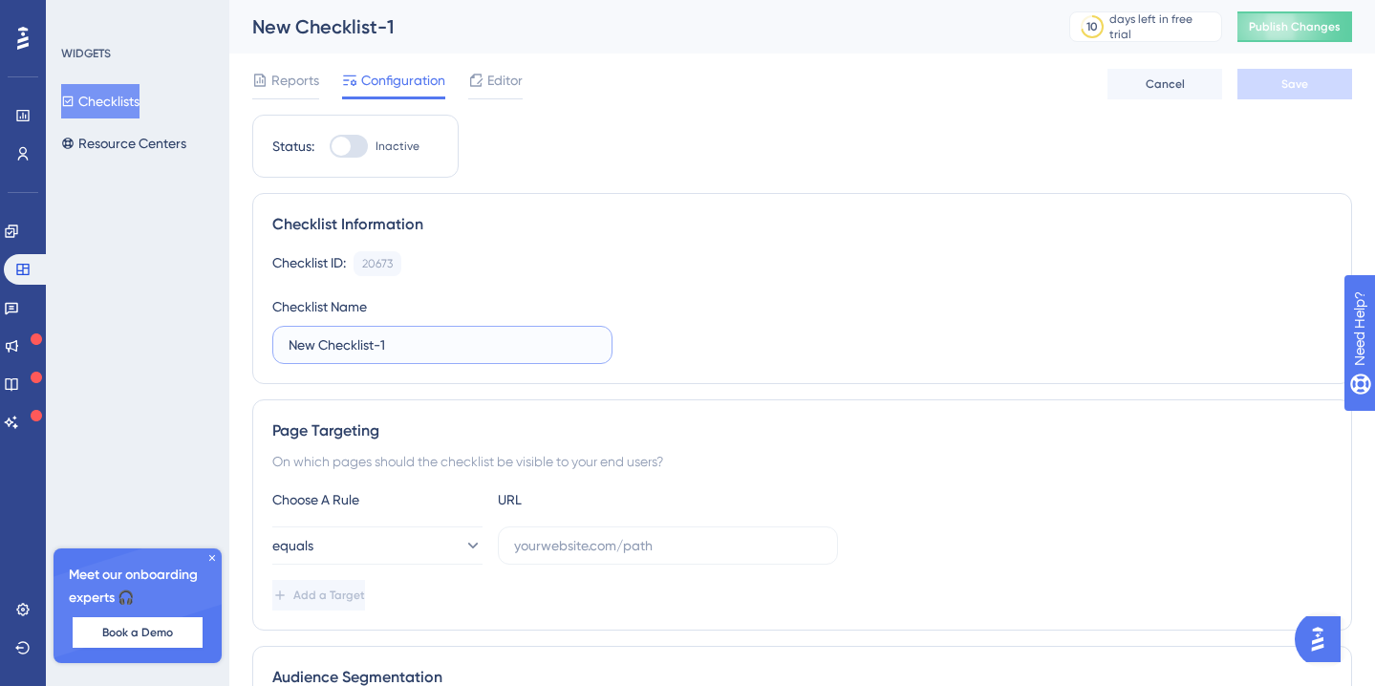
drag, startPoint x: 504, startPoint y: 336, endPoint x: 367, endPoint y: 351, distance: 138.3
click at [367, 351] on input "New Checklist-1" at bounding box center [442, 344] width 308 height 21
click at [138, 93] on button "Checklists" at bounding box center [100, 101] width 78 height 34
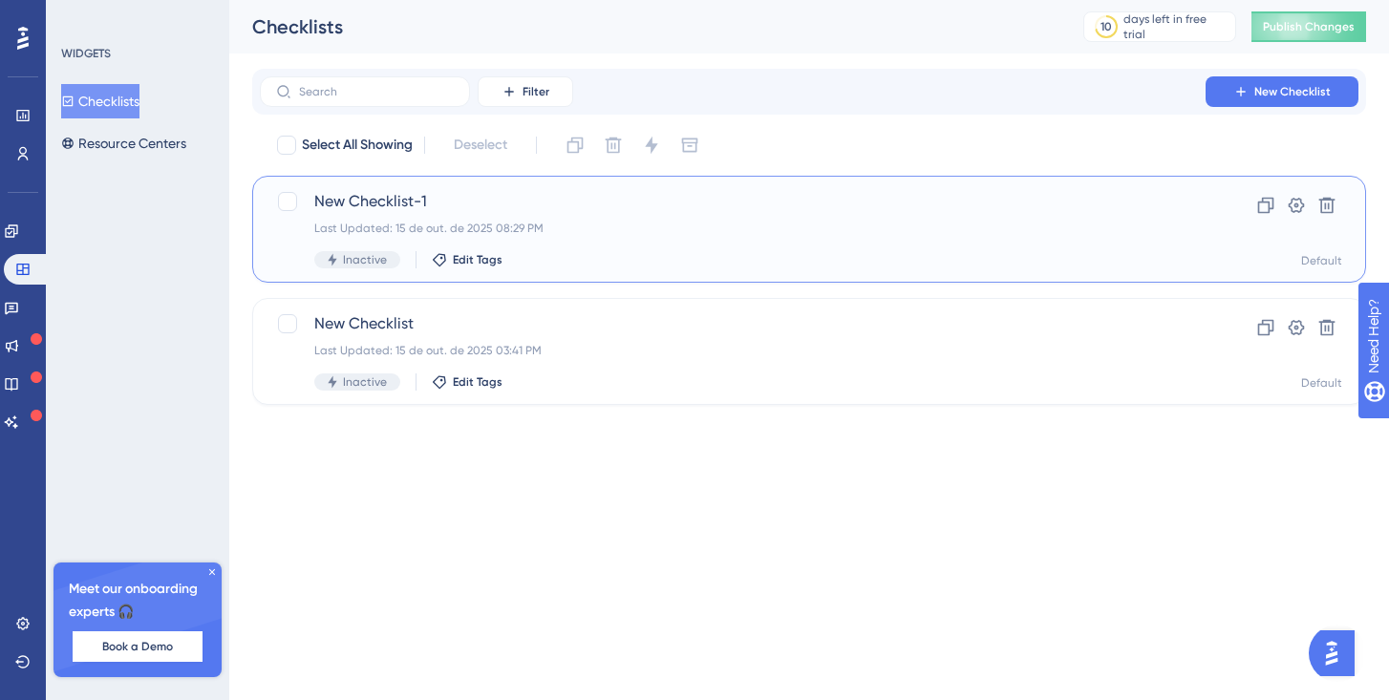
click at [671, 219] on div "New Checklist-1 Last Updated: 15 de out. de 2025 08:29 PM Inactive Edit Tags" at bounding box center [732, 229] width 837 height 78
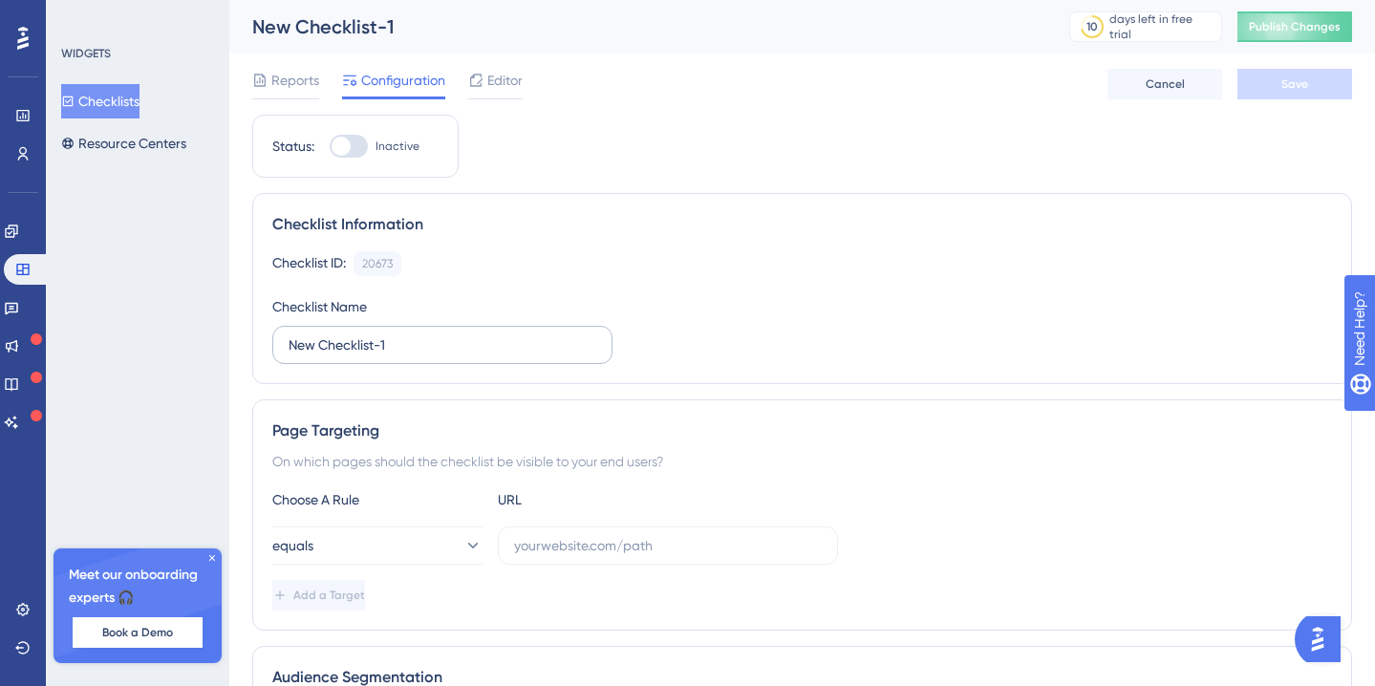
click at [416, 330] on label "New Checklist-1" at bounding box center [442, 345] width 340 height 38
click at [416, 334] on input "New Checklist-1" at bounding box center [442, 344] width 308 height 21
type input "N"
type input "Udemy Checklist"
click at [994, 314] on div "Checklist ID: 20673 Copy Checklist Name Udemy Checklist" at bounding box center [801, 307] width 1059 height 113
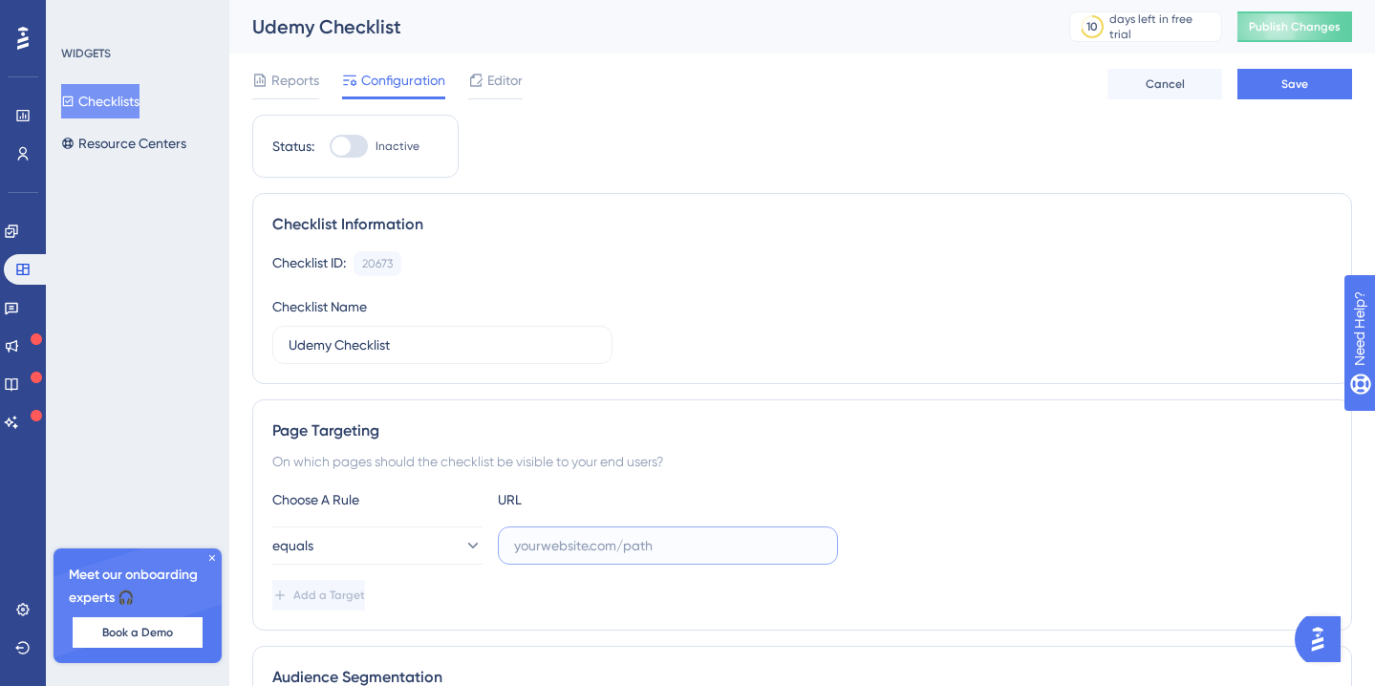
click at [604, 547] on input "text" at bounding box center [668, 545] width 308 height 21
paste input "Udemy"
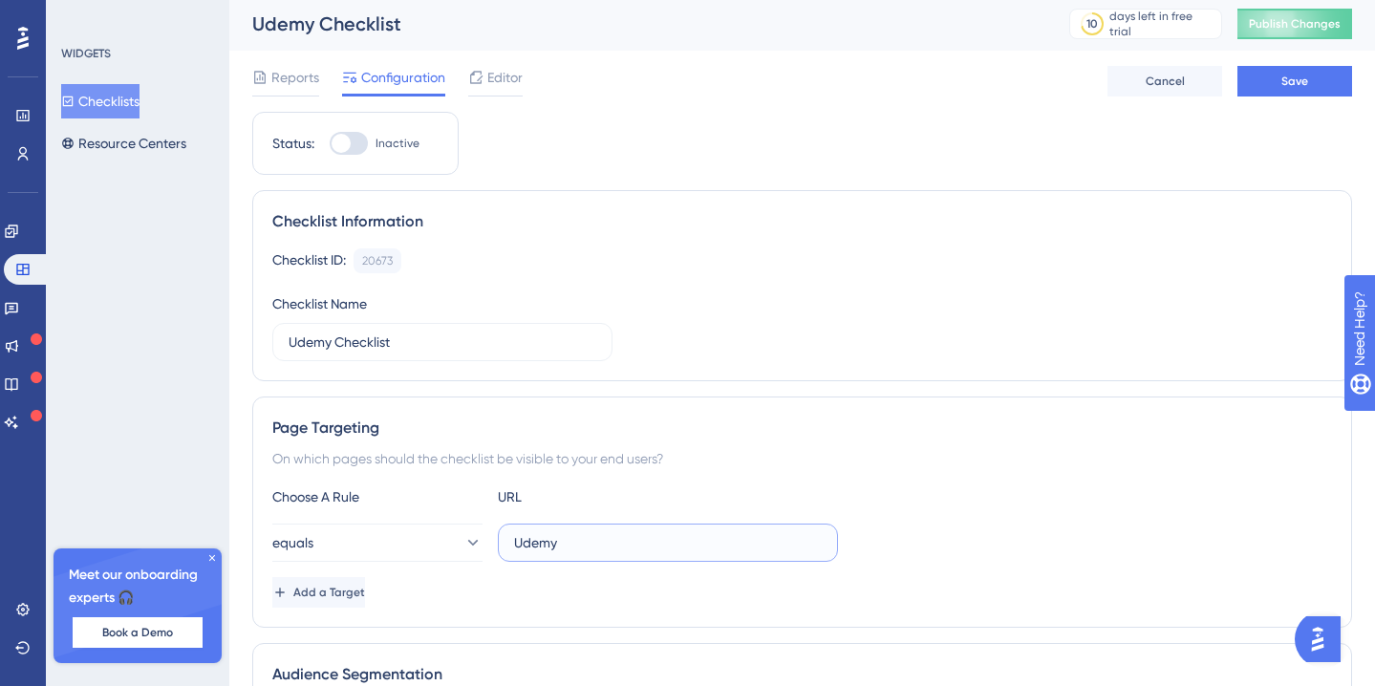
scroll to position [4, 0]
click at [693, 529] on label "Udemy" at bounding box center [668, 541] width 340 height 38
click at [693, 531] on input "Udemy" at bounding box center [668, 541] width 308 height 21
drag, startPoint x: 589, startPoint y: 547, endPoint x: 417, endPoint y: 544, distance: 172.0
click at [417, 544] on div "equals Udemy" at bounding box center [554, 541] width 565 height 38
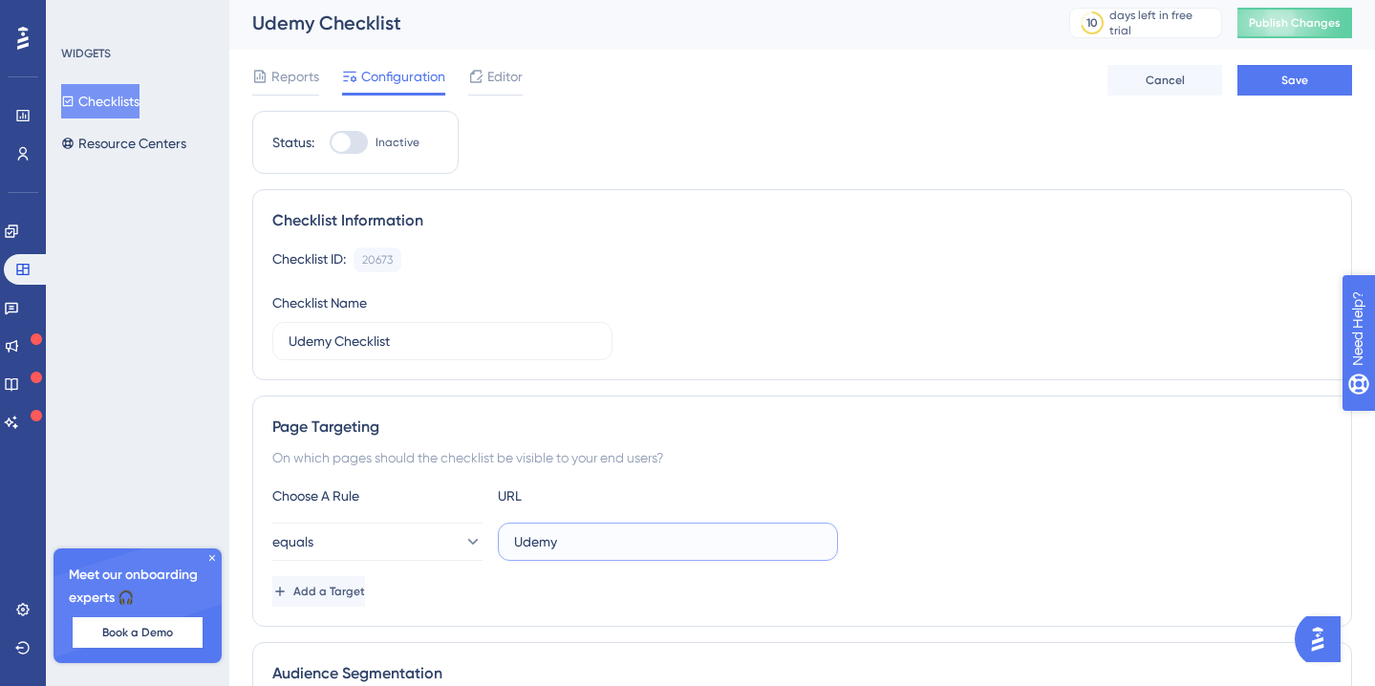
paste input "[URL][DOMAIN_NAME]"
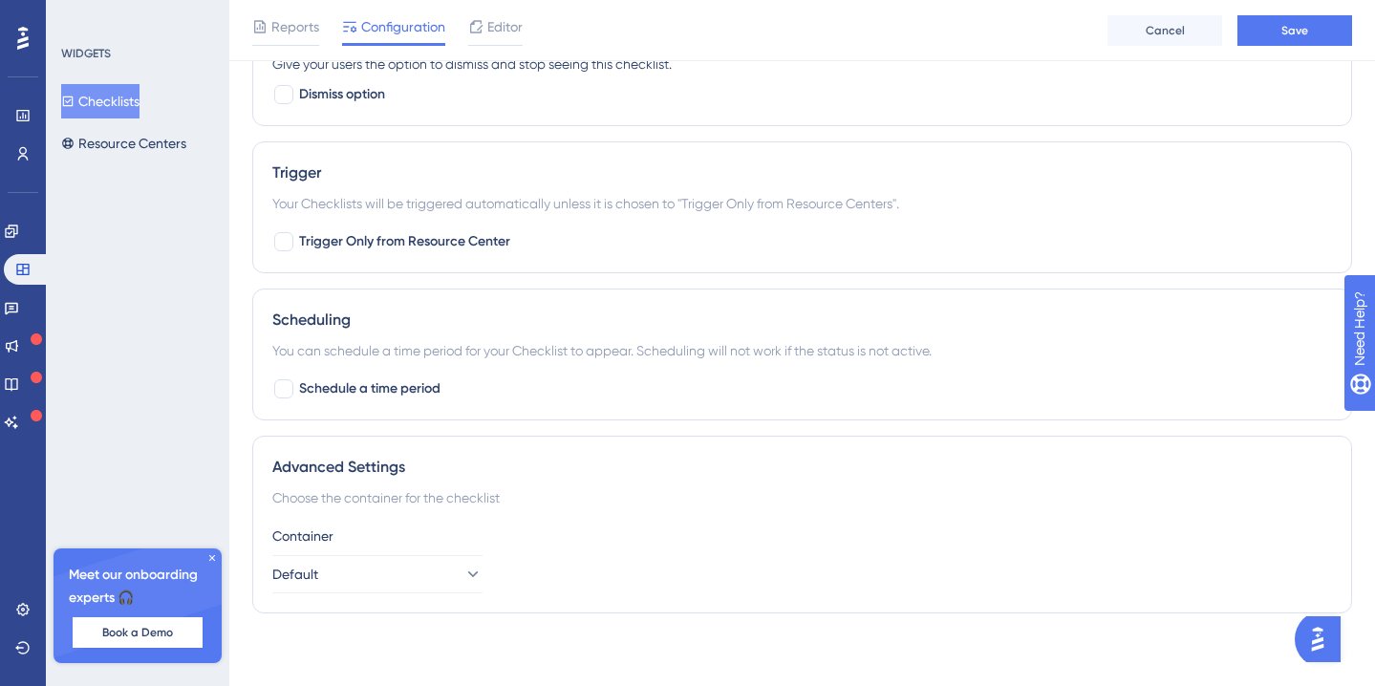
scroll to position [970, 0]
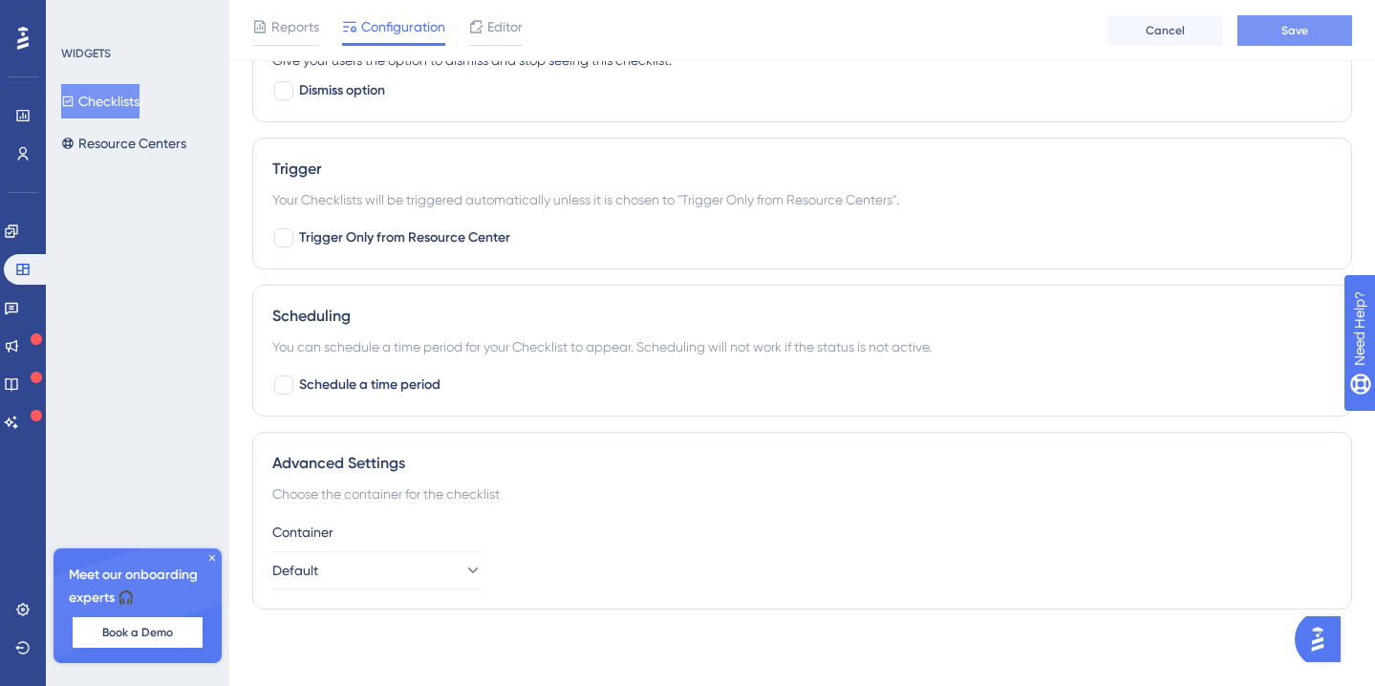
type input "[URL][DOMAIN_NAME]"
click at [1299, 30] on span "Save" at bounding box center [1294, 30] width 27 height 15
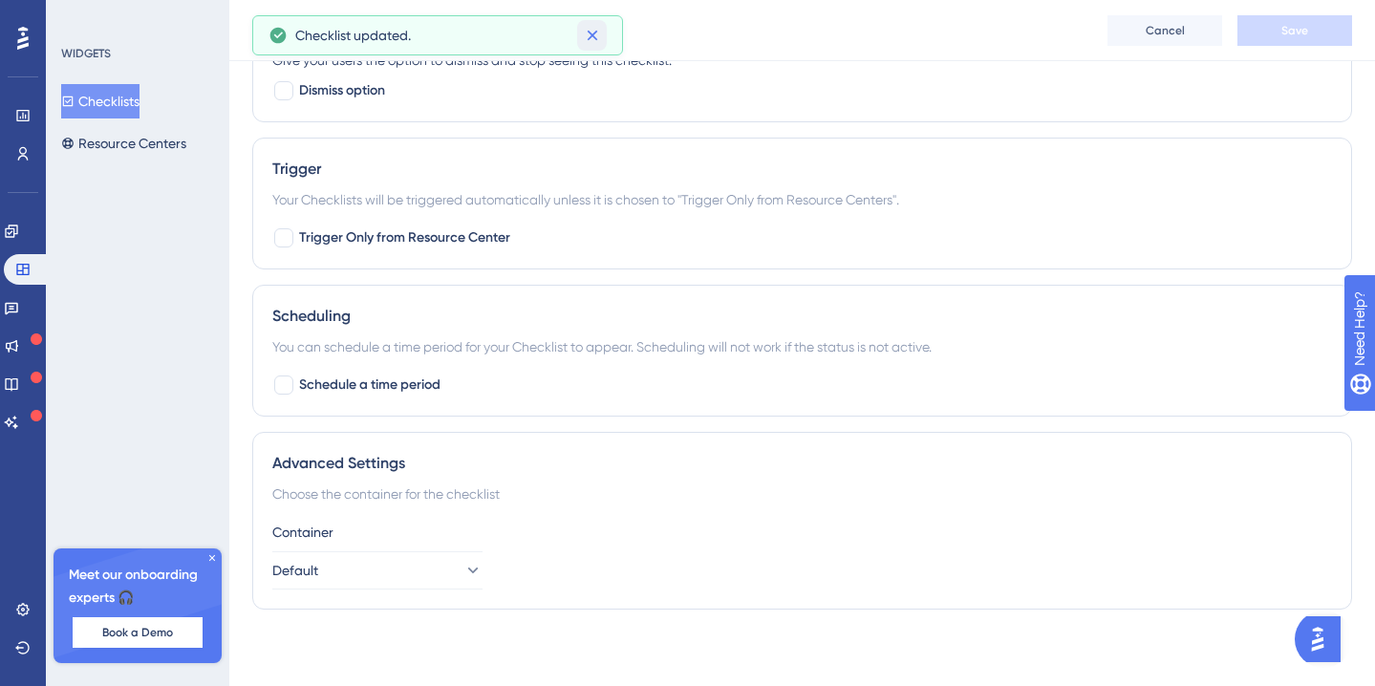
click at [604, 42] on button at bounding box center [592, 35] width 30 height 31
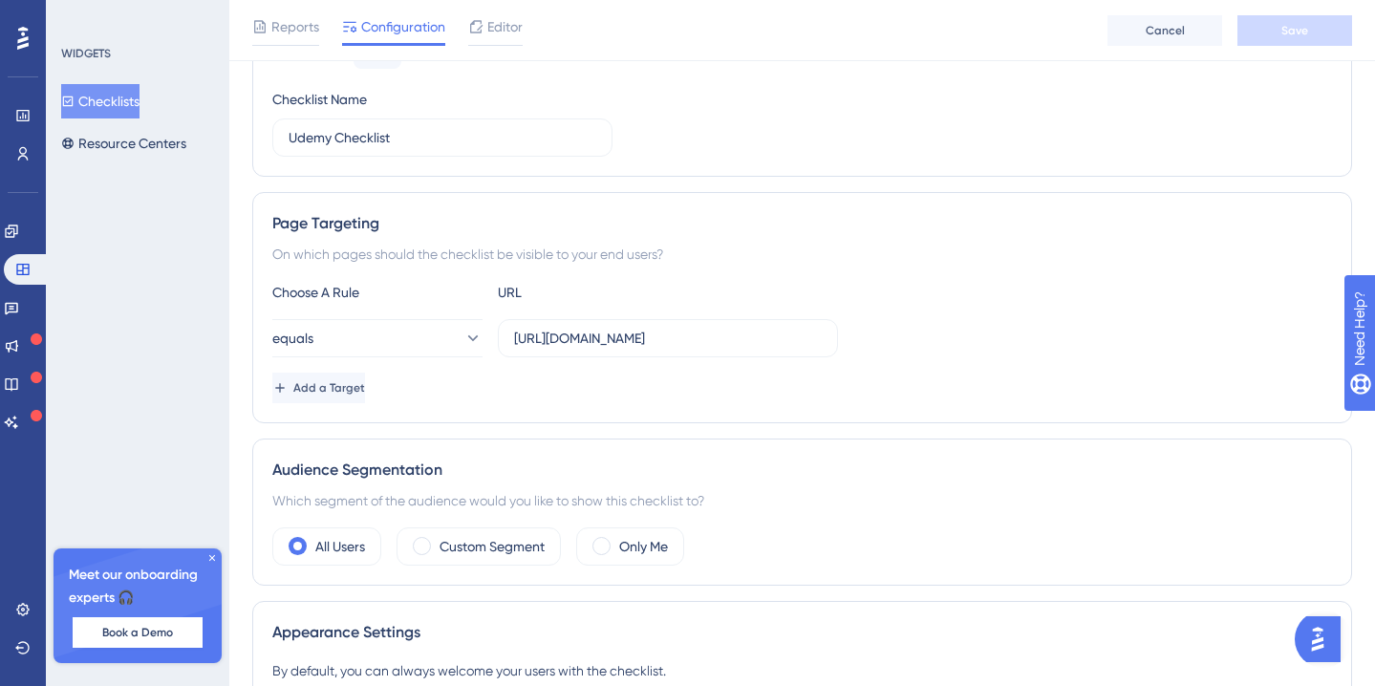
scroll to position [0, 0]
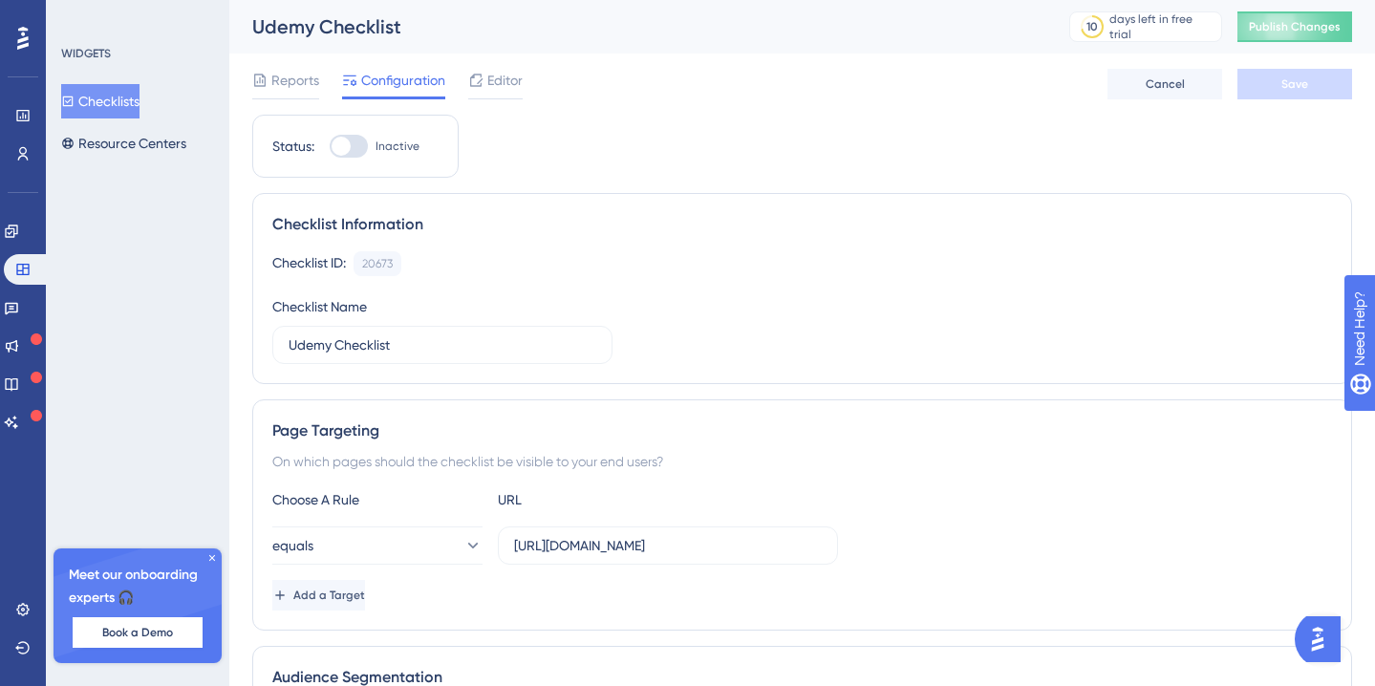
click at [106, 91] on button "Checklists" at bounding box center [100, 101] width 78 height 34
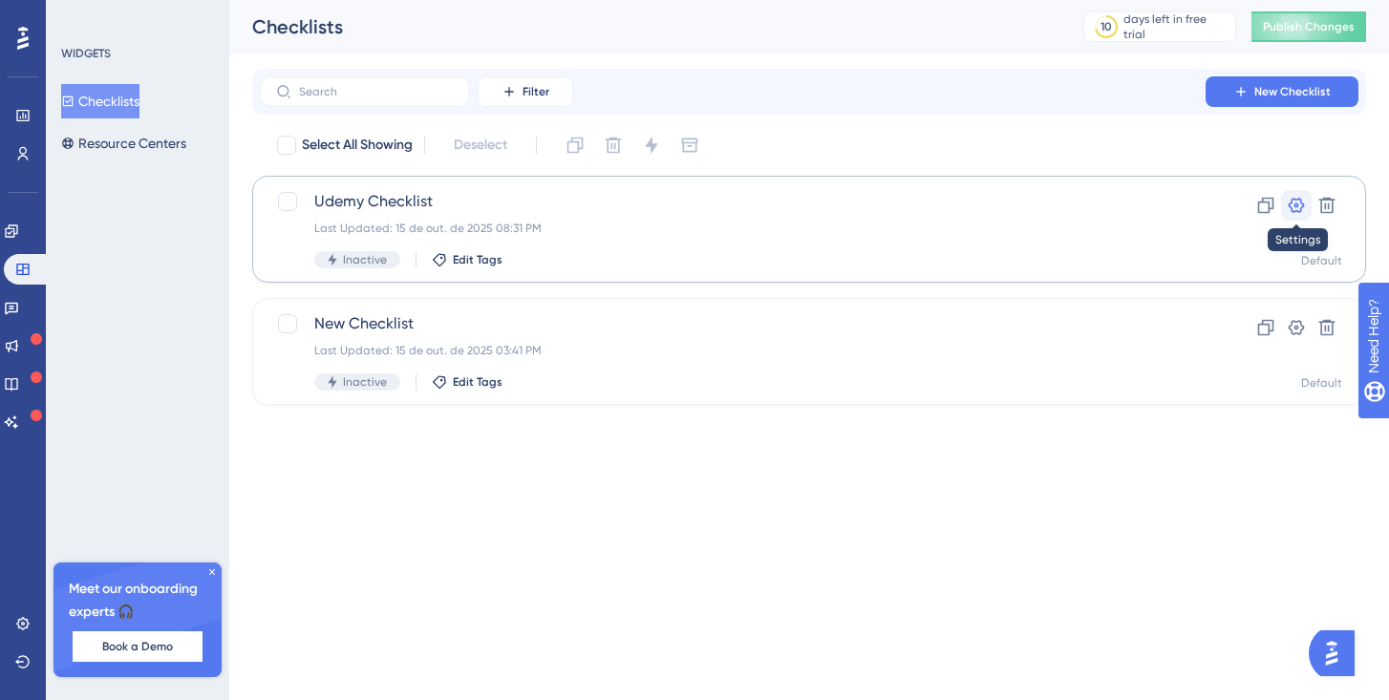
click at [1296, 209] on icon at bounding box center [1296, 205] width 19 height 19
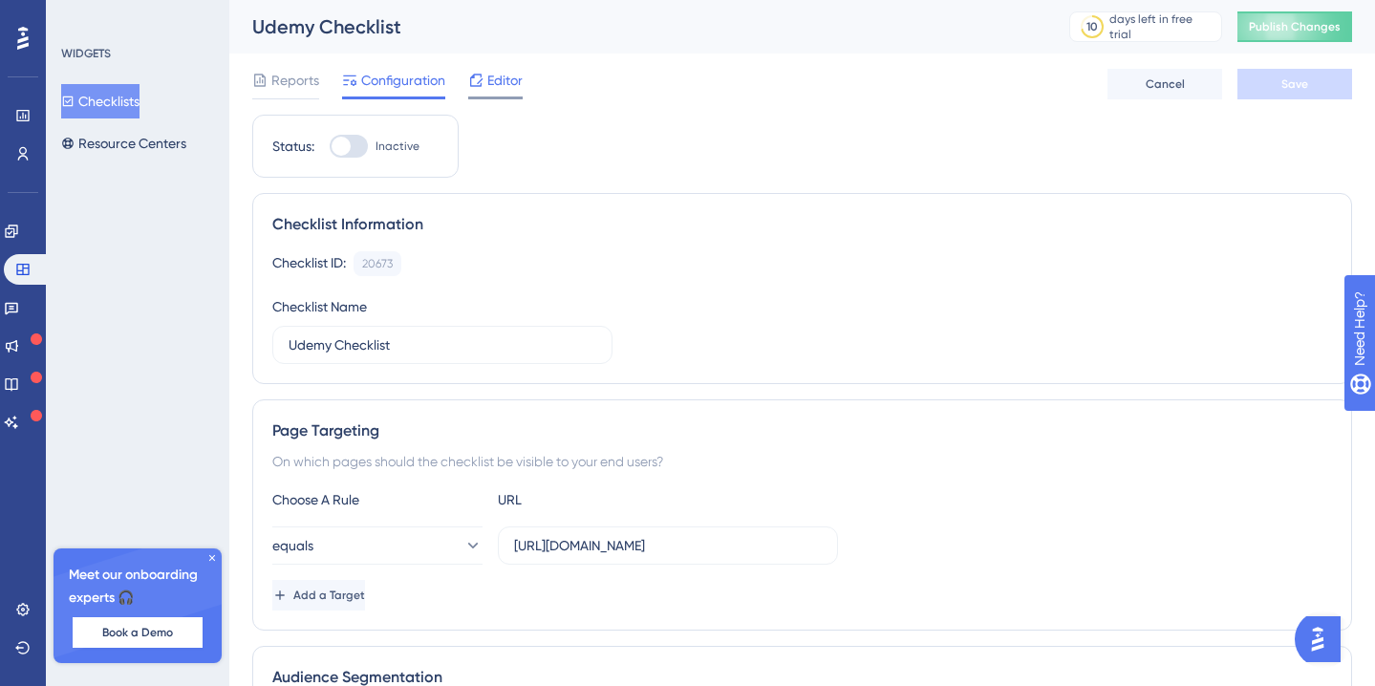
click at [485, 75] on div "Editor" at bounding box center [495, 80] width 54 height 23
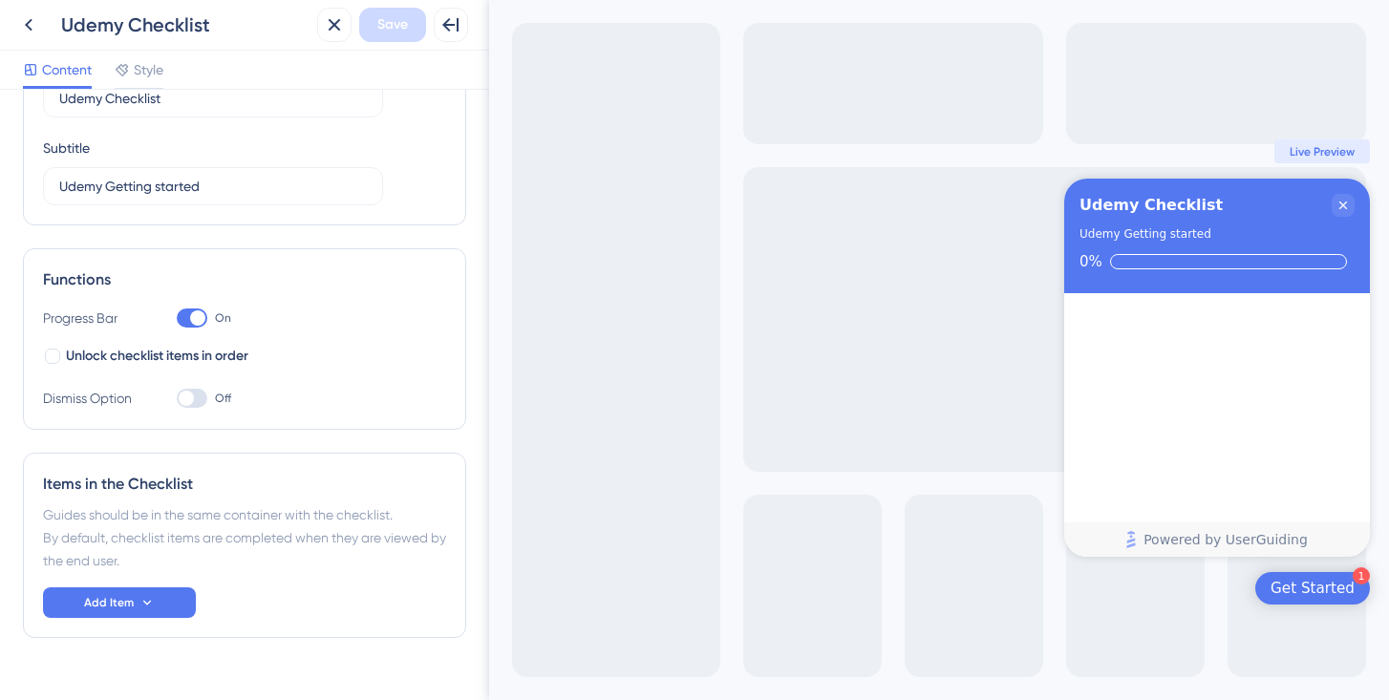
scroll to position [160, 0]
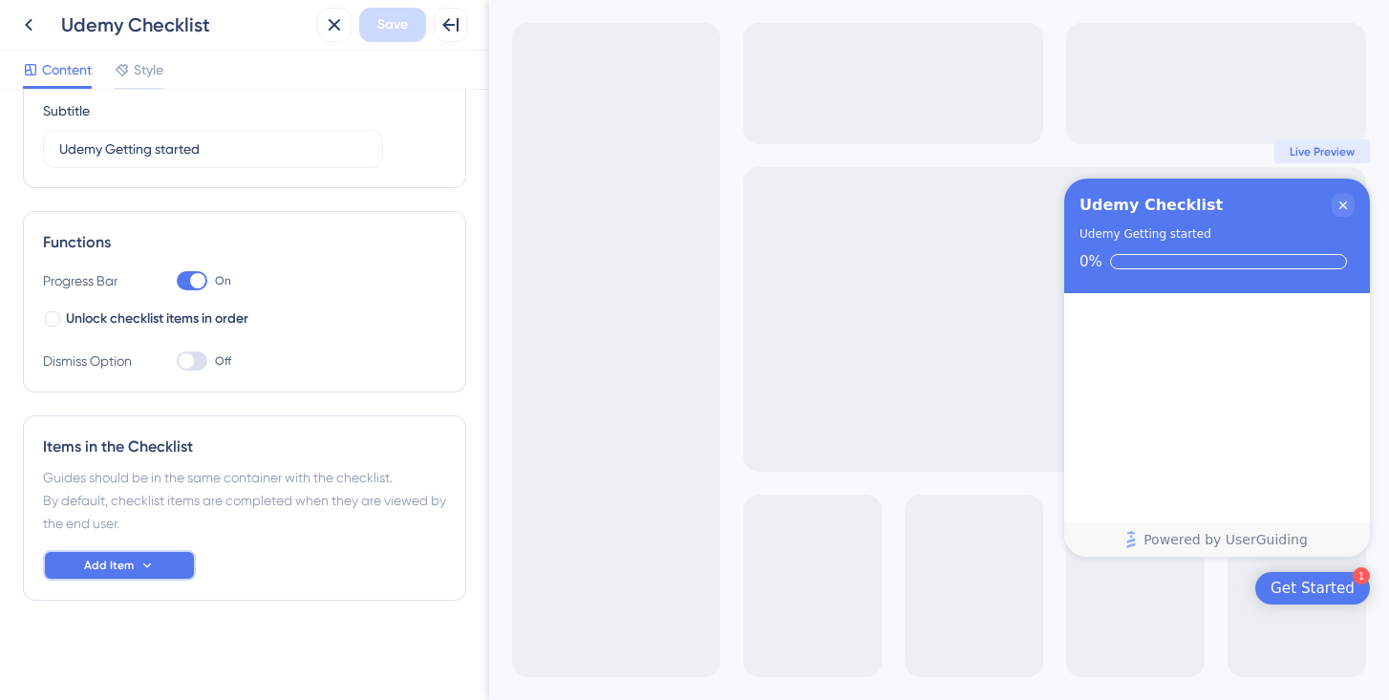
click at [158, 554] on button "Add Item" at bounding box center [119, 565] width 153 height 31
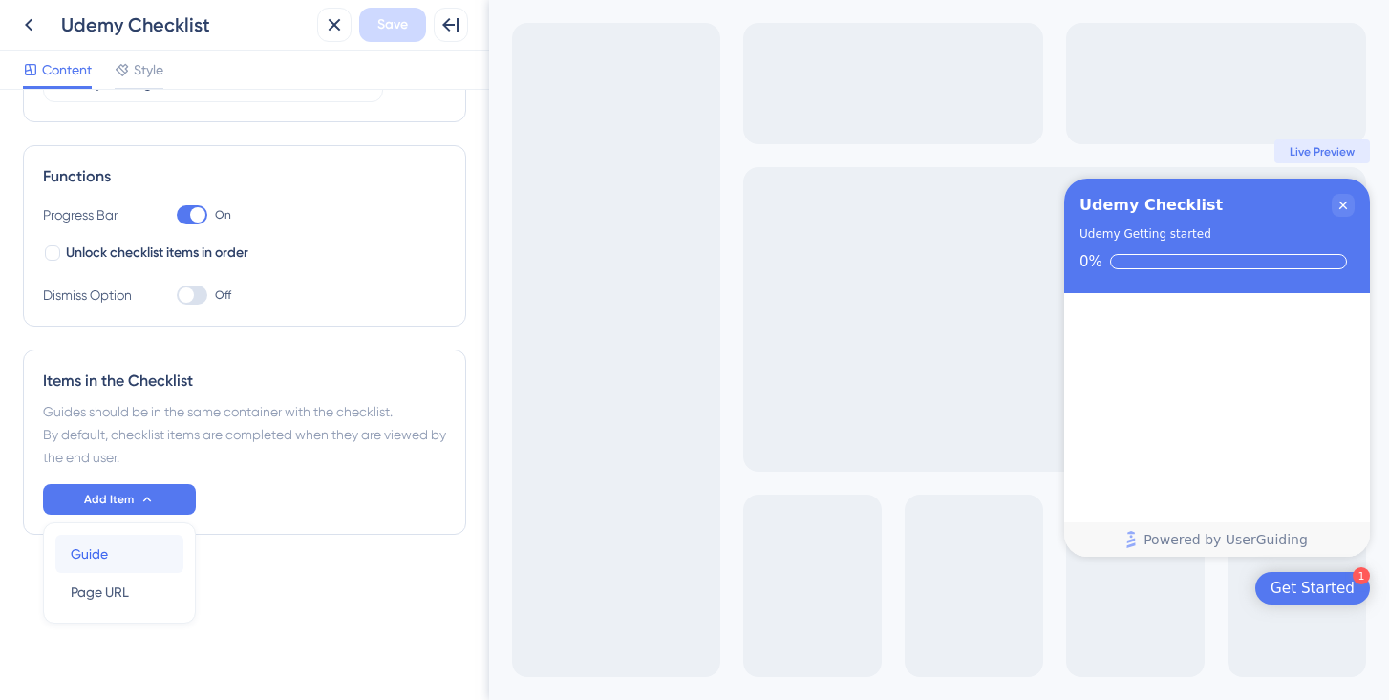
click at [132, 556] on div "Guide Guide" at bounding box center [119, 554] width 97 height 38
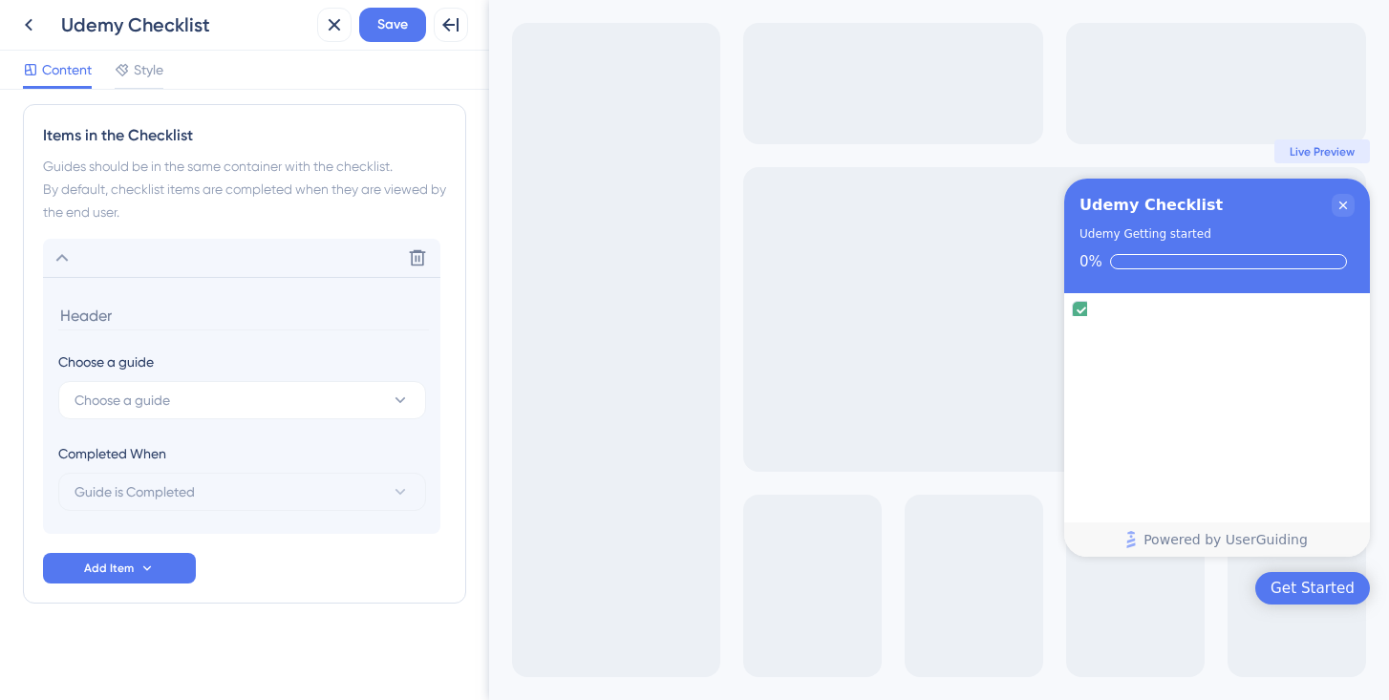
scroll to position [474, 0]
click at [240, 407] on button "Choose a guide" at bounding box center [242, 397] width 368 height 38
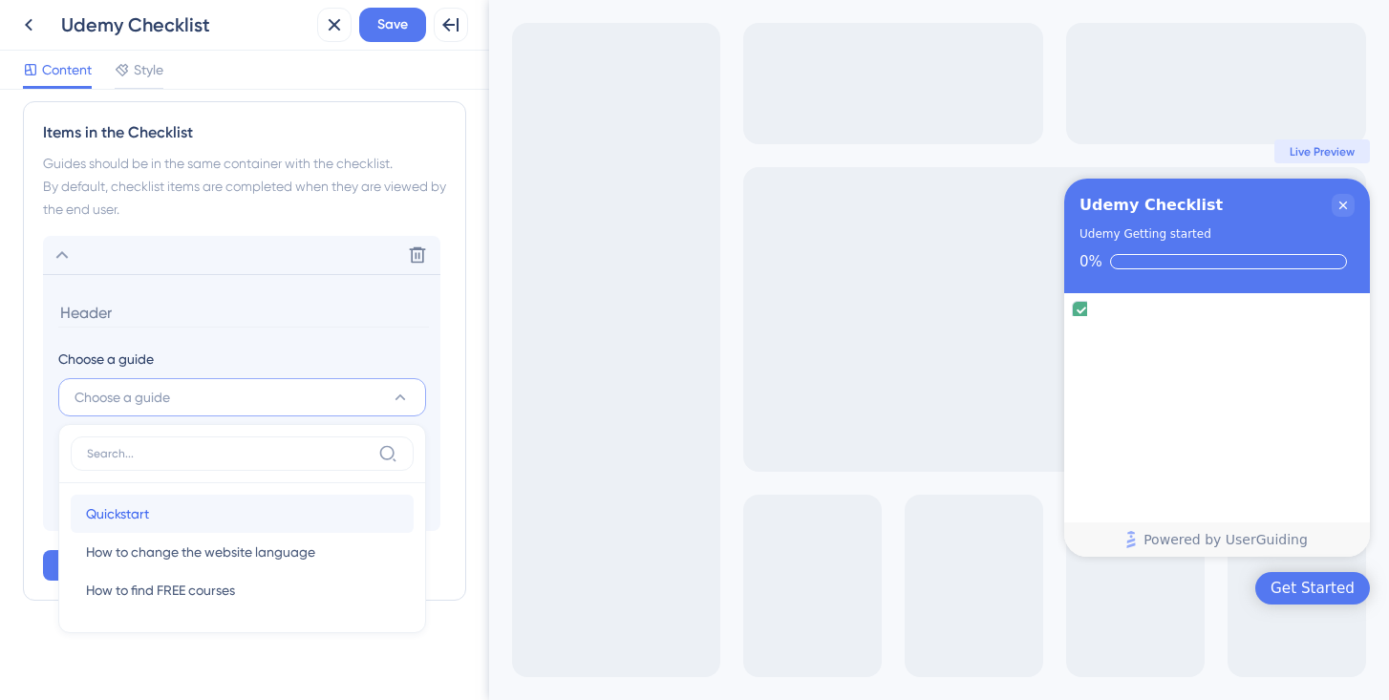
click at [202, 528] on div "Quickstart Quickstart" at bounding box center [242, 514] width 312 height 38
type input "Quickstart"
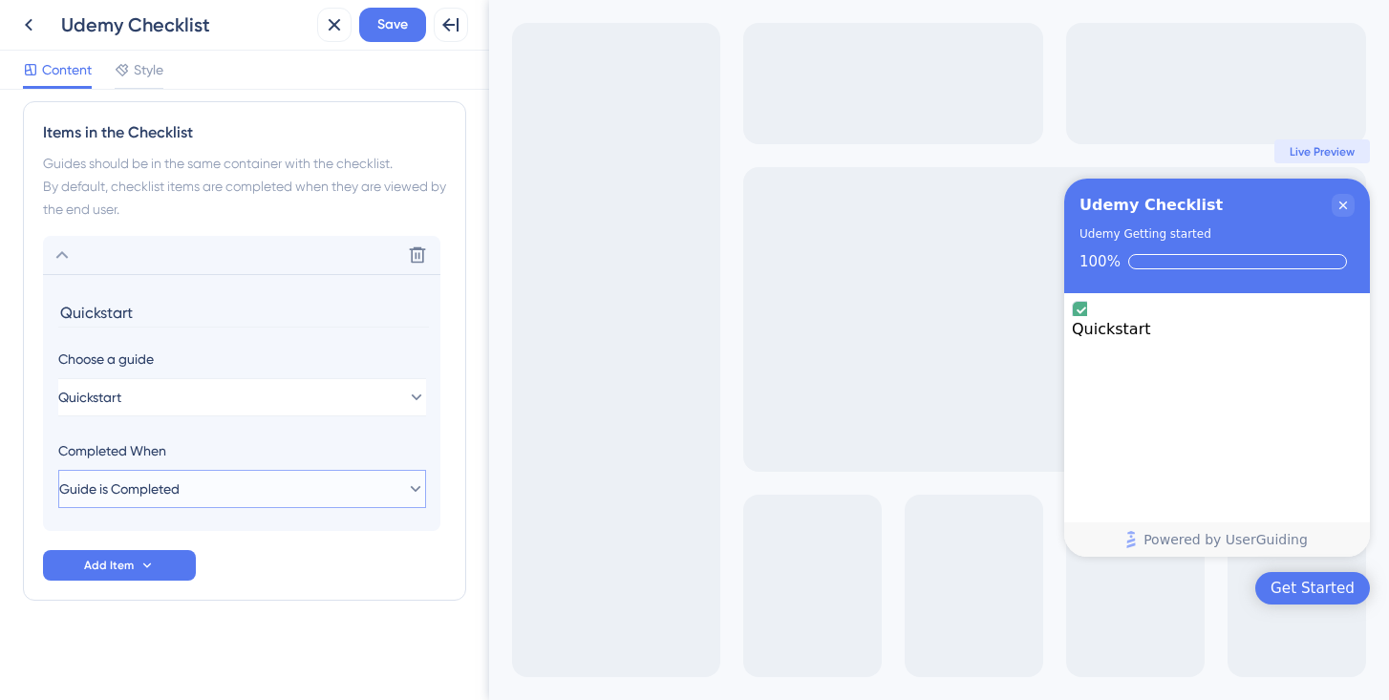
click at [208, 501] on button "Guide is Completed" at bounding box center [242, 489] width 368 height 38
click at [334, 497] on button "Guide is Completed" at bounding box center [242, 489] width 368 height 38
click at [180, 557] on span "Guide is Completed" at bounding box center [146, 547] width 120 height 23
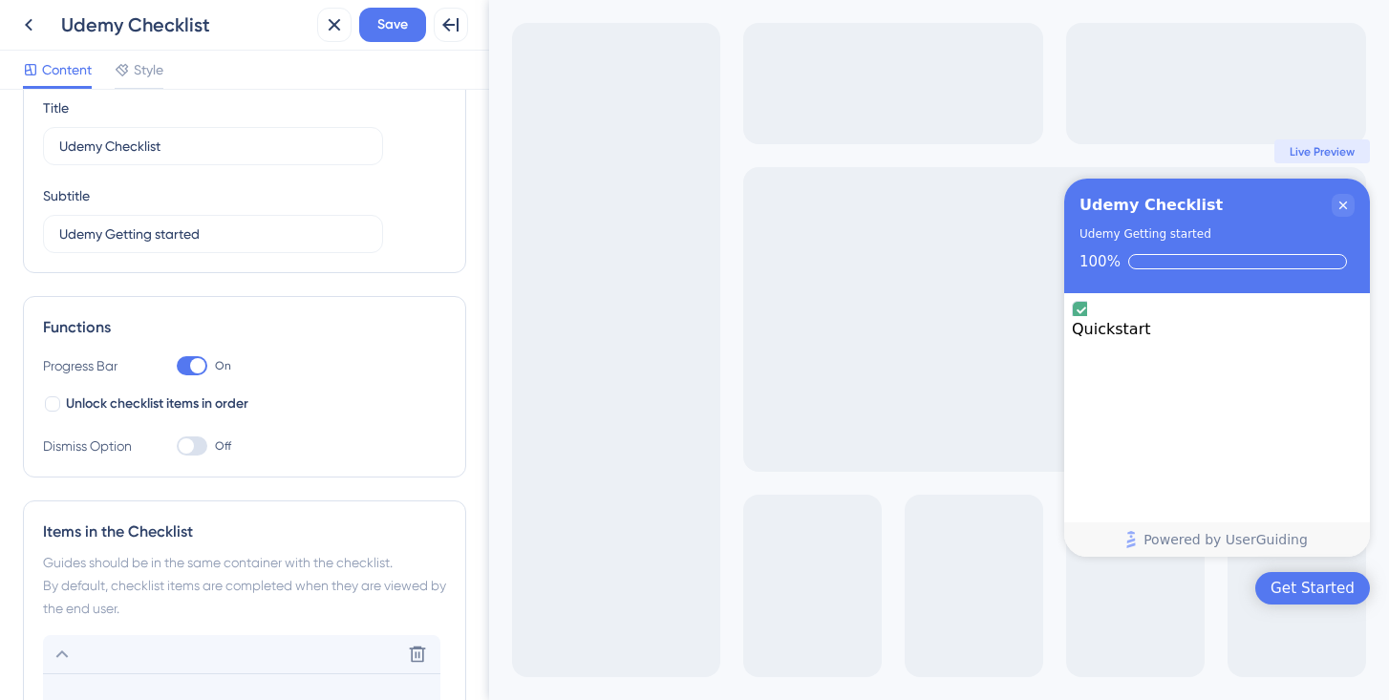
scroll to position [0, 0]
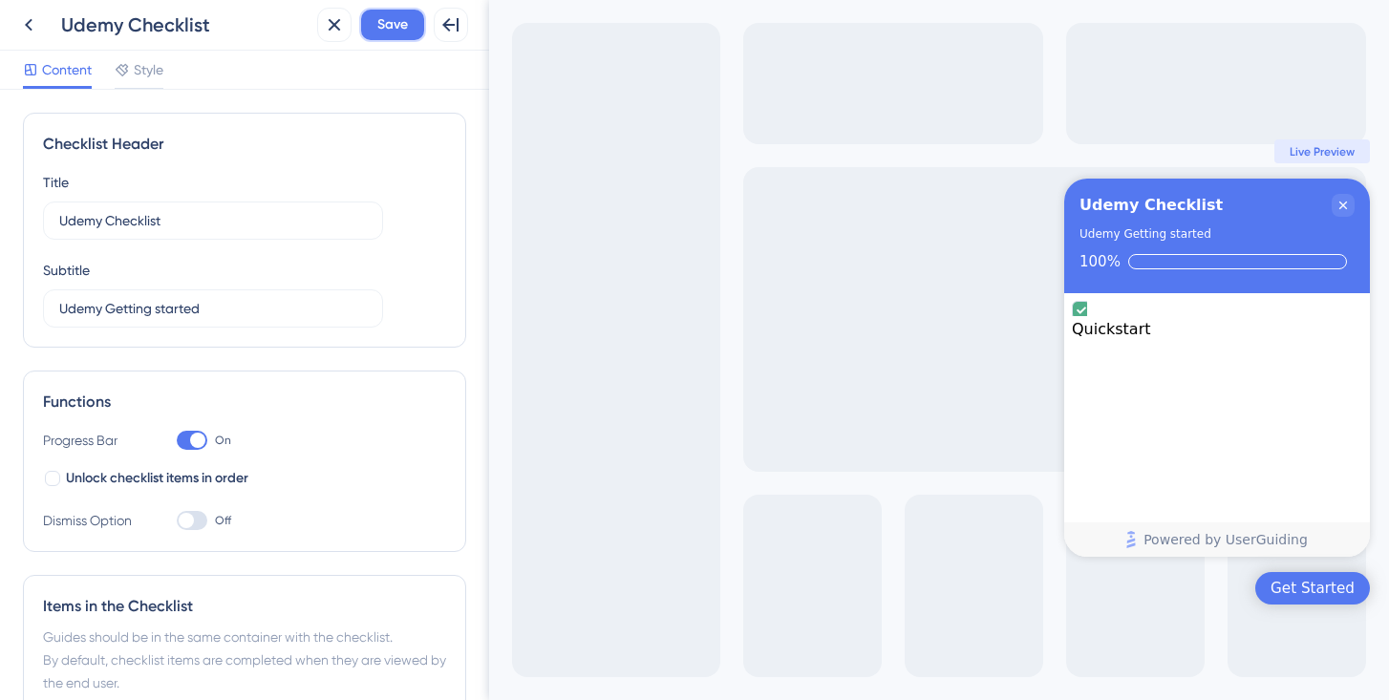
click at [391, 36] on button "Save" at bounding box center [392, 25] width 67 height 34
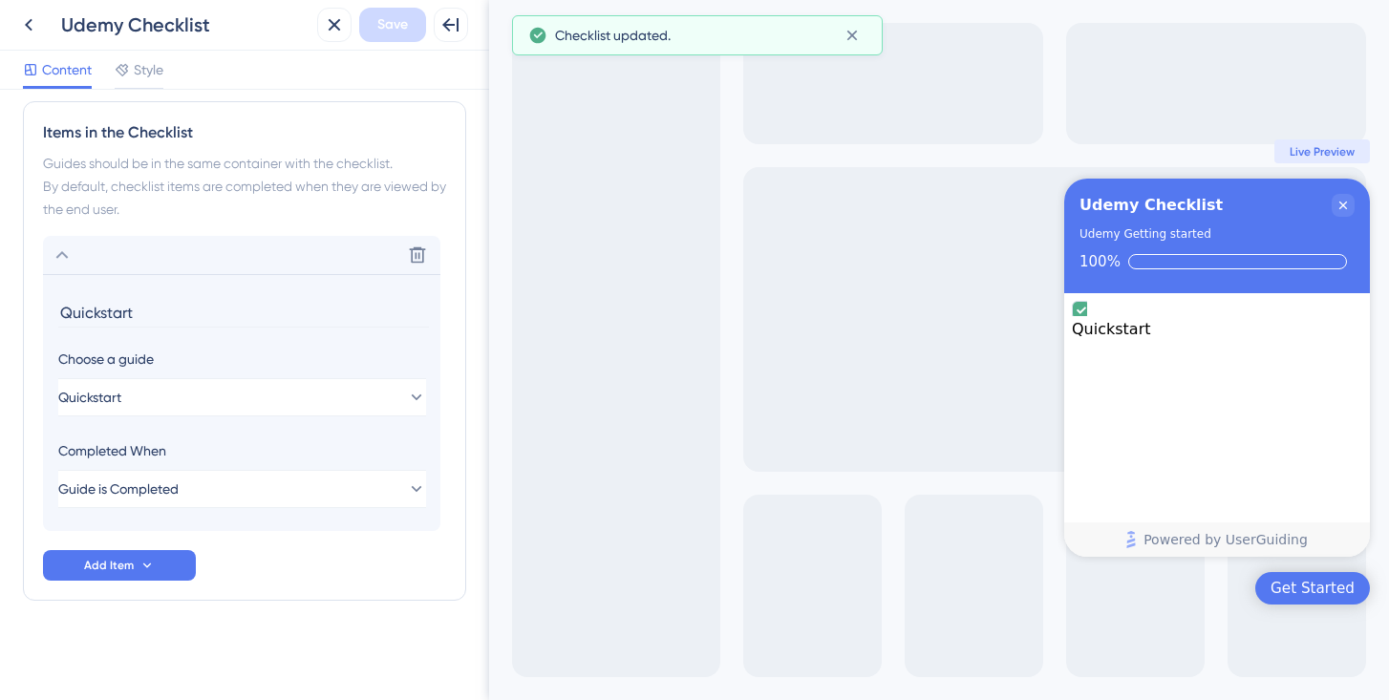
scroll to position [425, 0]
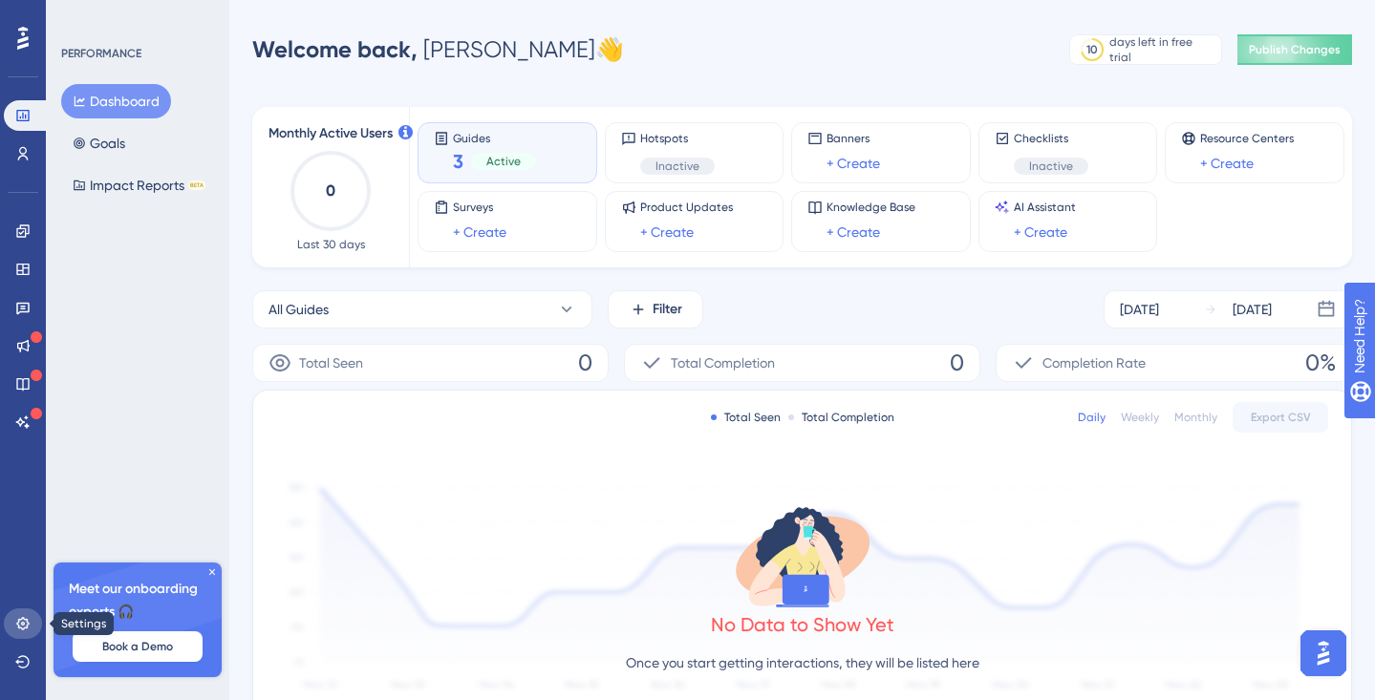
click at [24, 619] on icon at bounding box center [22, 623] width 12 height 12
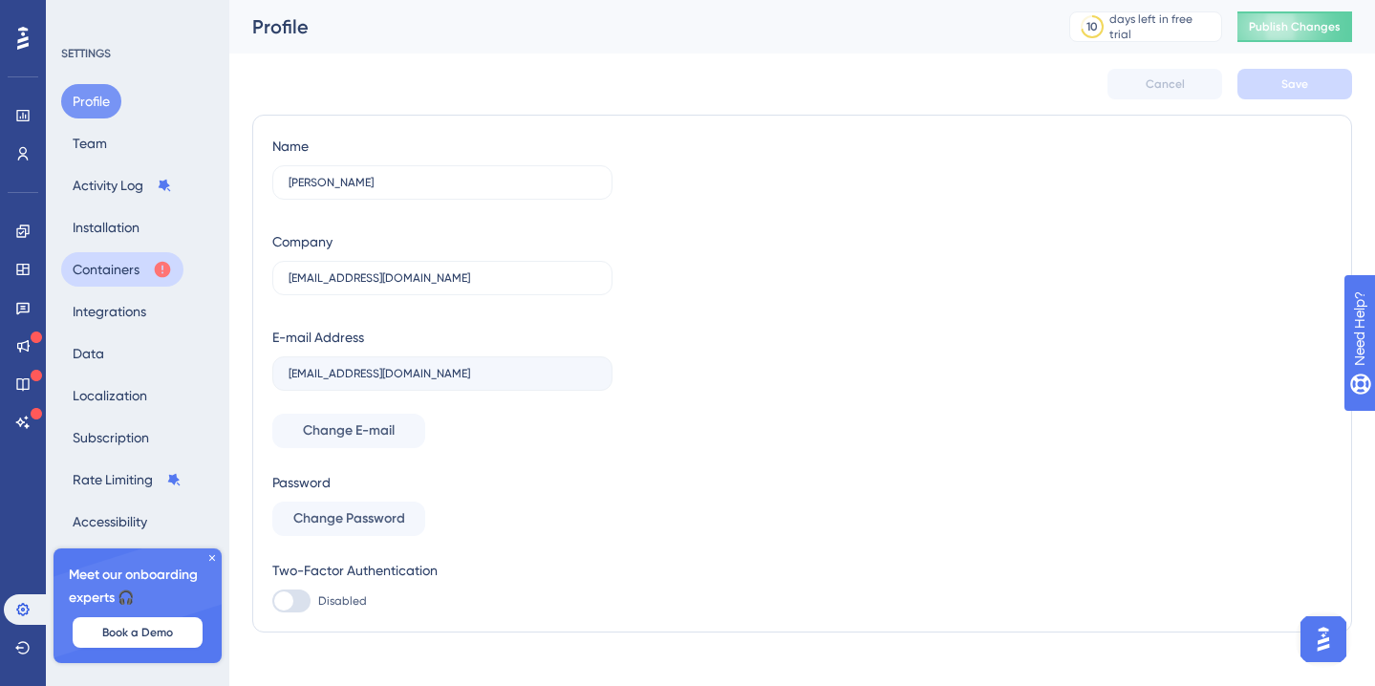
click at [123, 266] on button "Containers" at bounding box center [122, 269] width 122 height 34
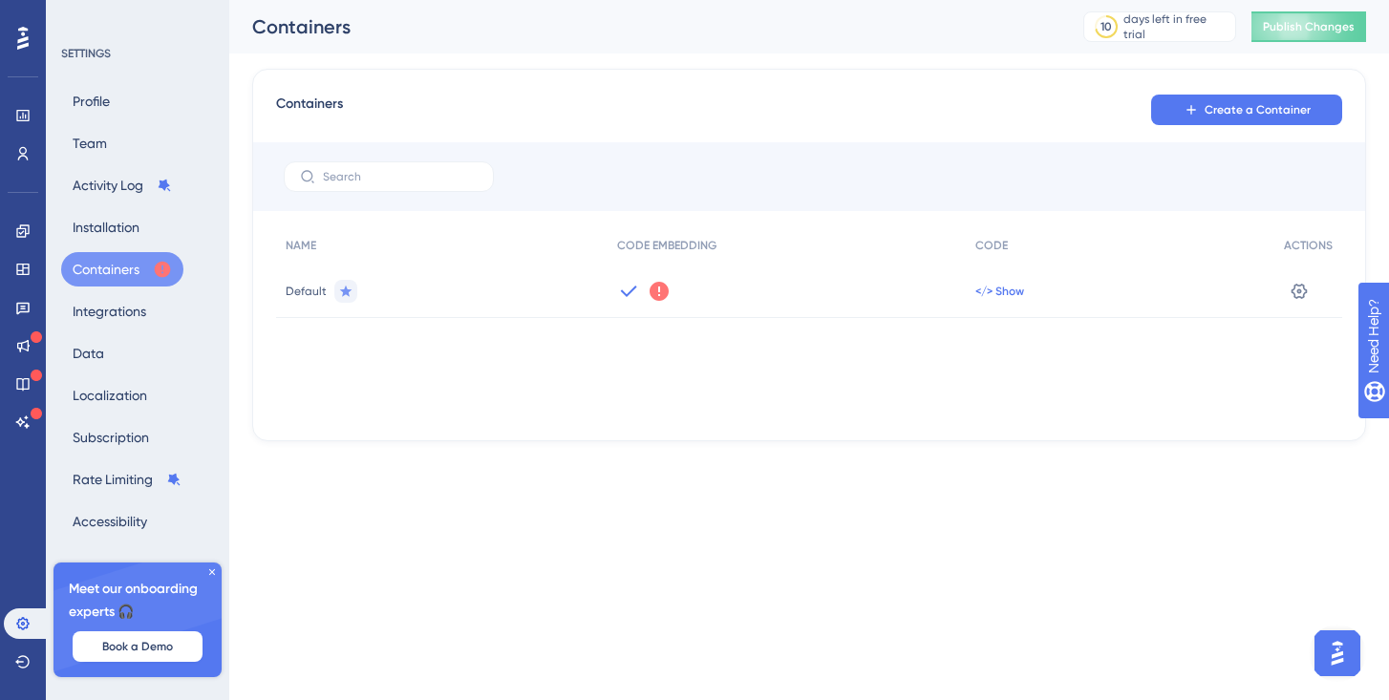
click at [998, 293] on span "</> Show" at bounding box center [999, 291] width 49 height 15
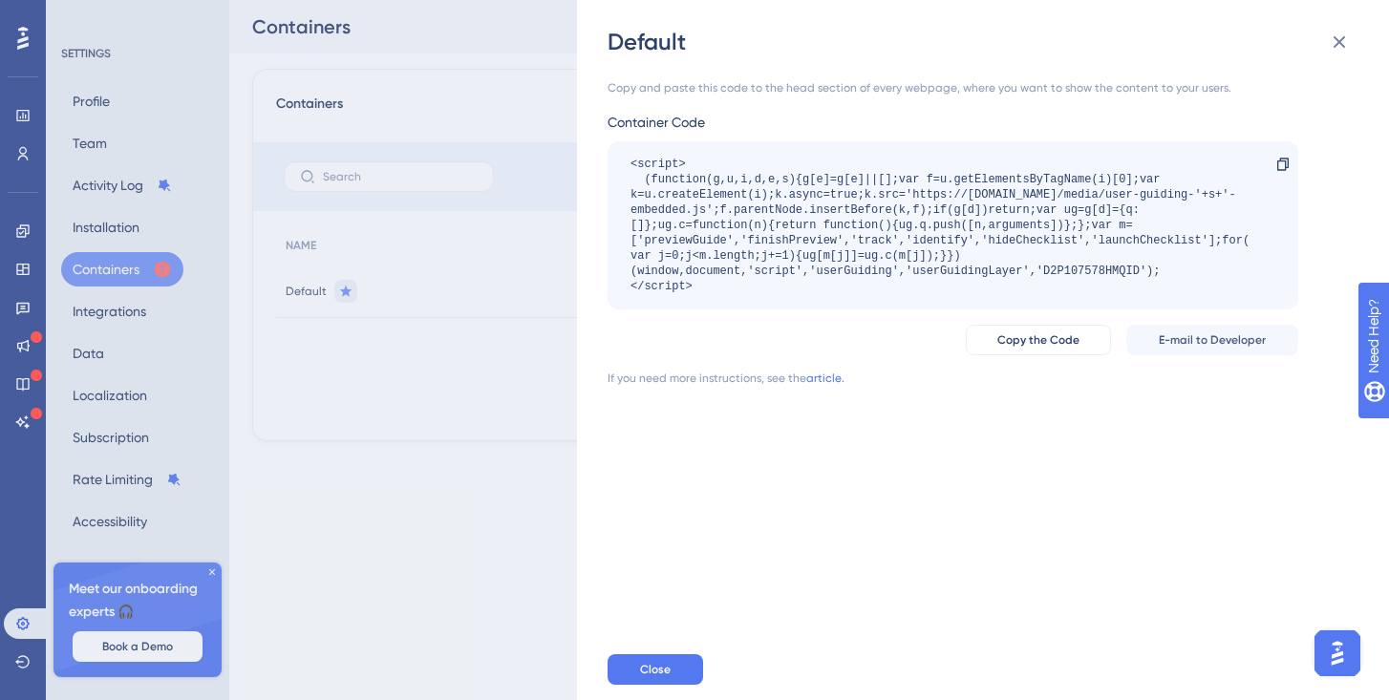
drag, startPoint x: 883, startPoint y: 301, endPoint x: 613, endPoint y: 157, distance: 305.5
click at [613, 157] on div "<script> (function(g,u,i,d,e,s){g[e]=g[e]||[];var f=u.getElementsByTagName(i)[0…" at bounding box center [952, 225] width 691 height 168
copy div "<script> (function(g,u,i,d,e,s){g[e]=g[e]||[];var f=u.getElementsByTagName(i)[0…"
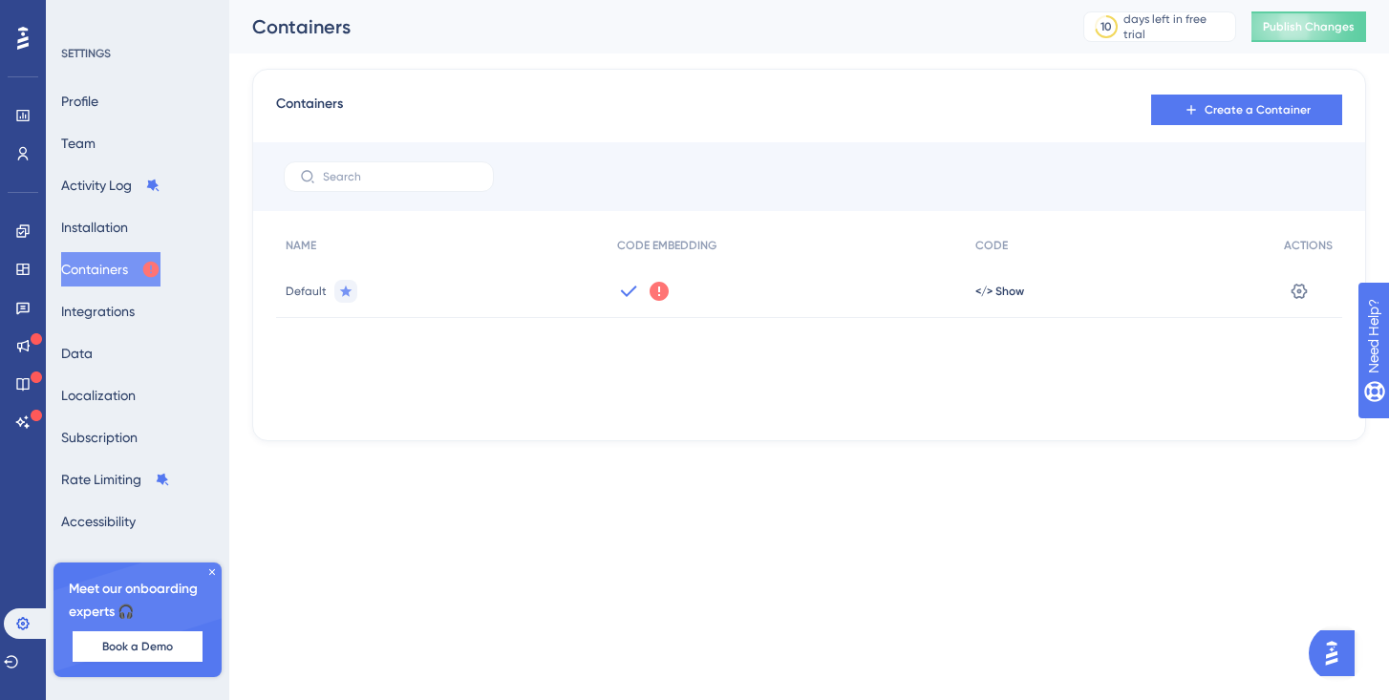
click at [116, 263] on button "Containers" at bounding box center [110, 269] width 99 height 34
click at [650, 296] on icon at bounding box center [659, 291] width 19 height 19
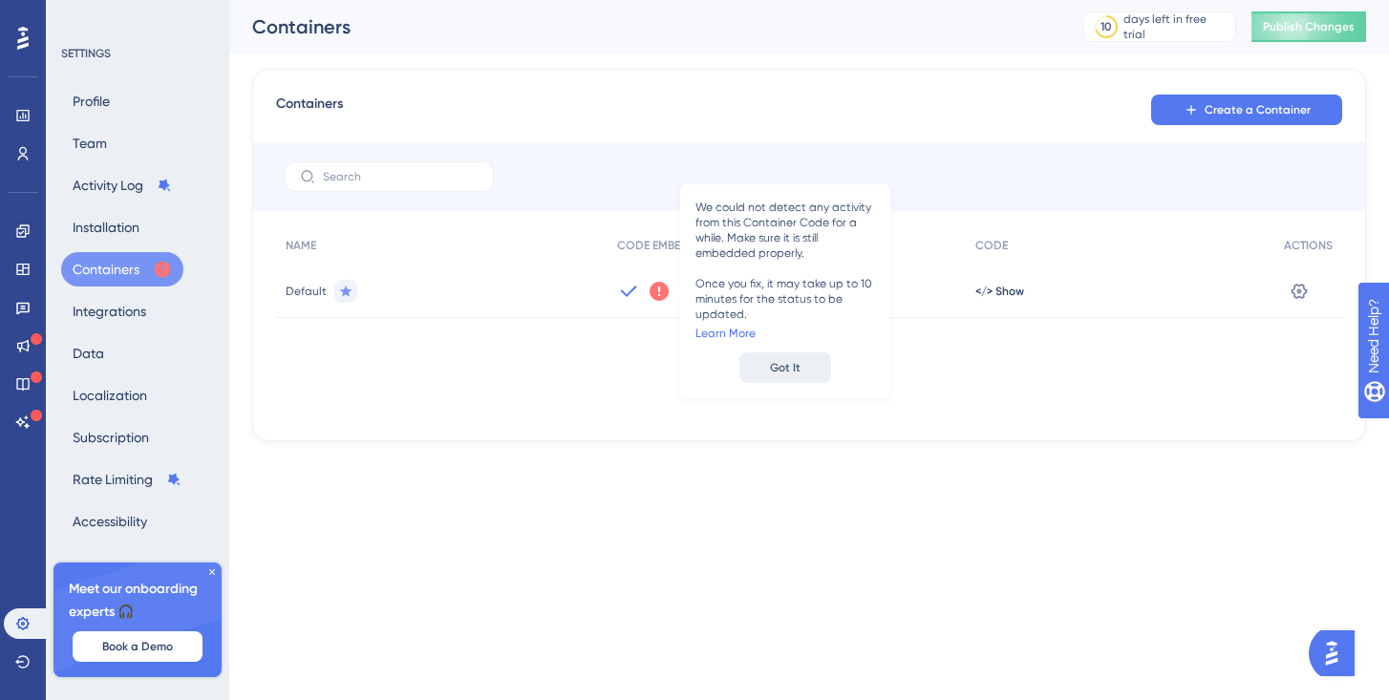
click at [777, 365] on span "Got It" at bounding box center [785, 367] width 31 height 15
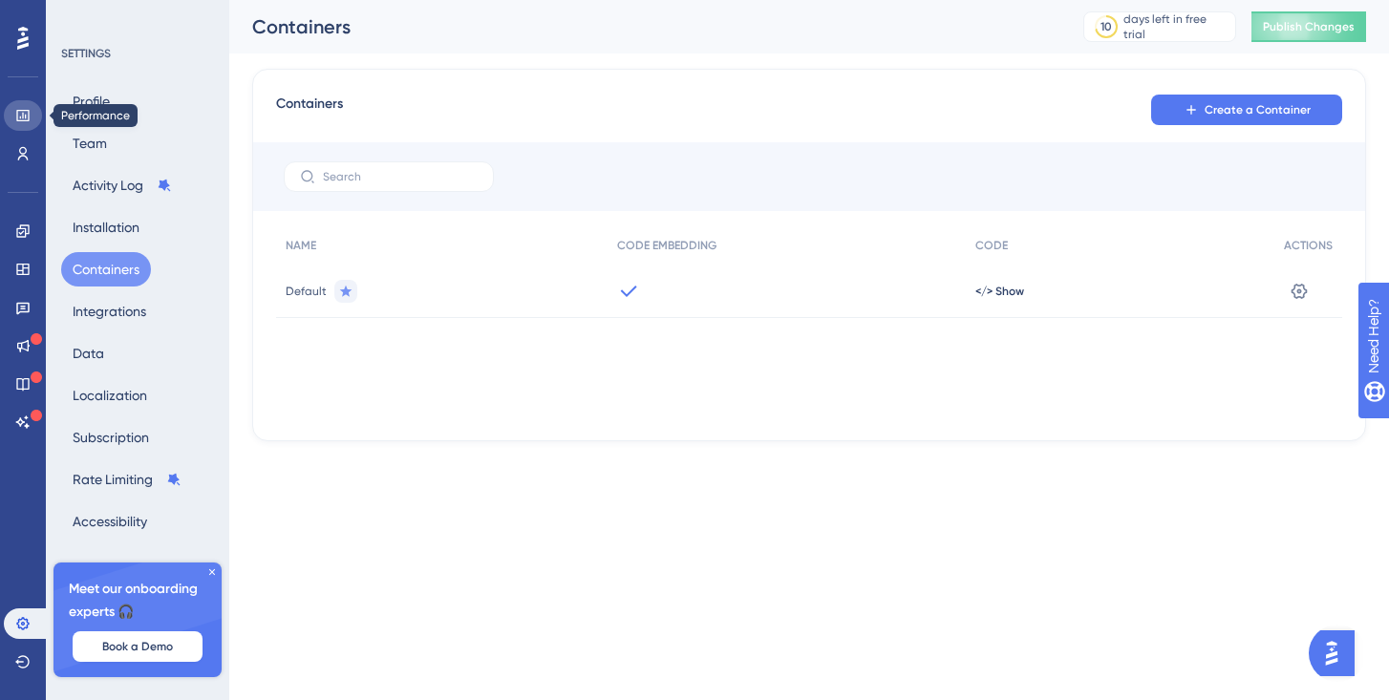
click at [32, 115] on link at bounding box center [23, 115] width 38 height 31
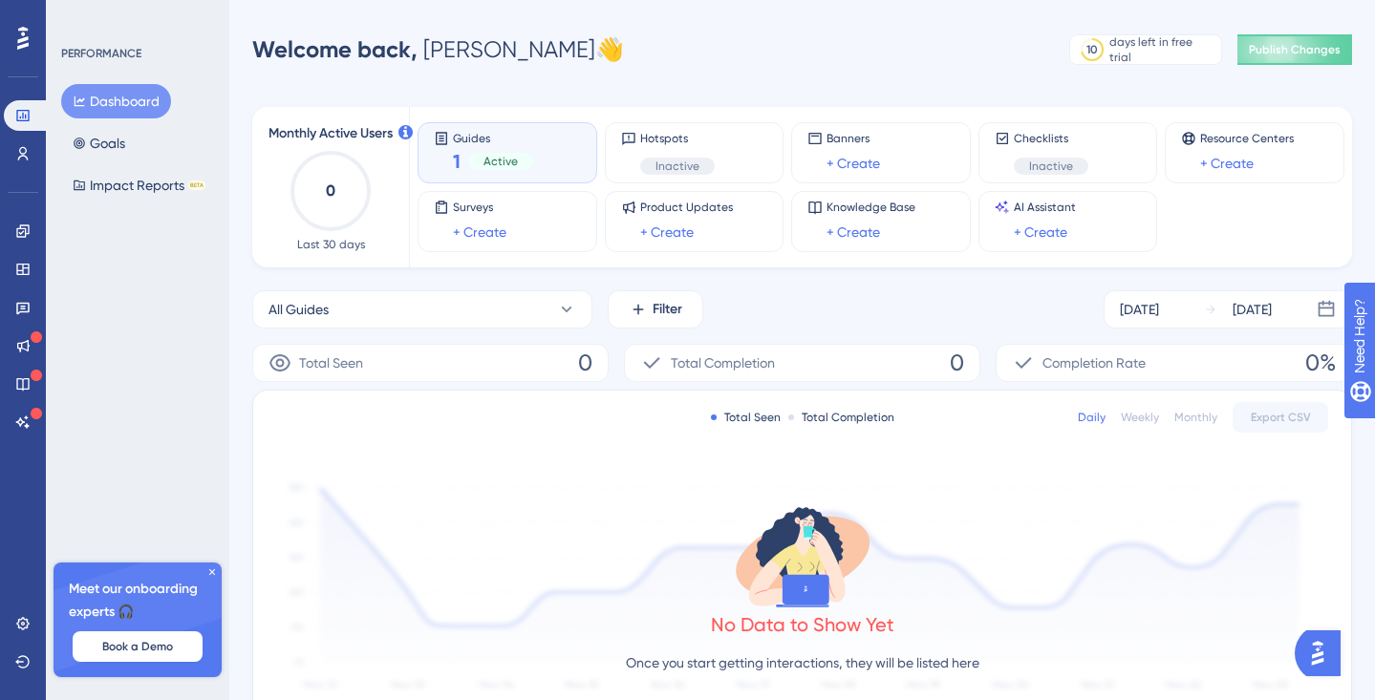
click at [496, 155] on span "Active" at bounding box center [500, 161] width 34 height 15
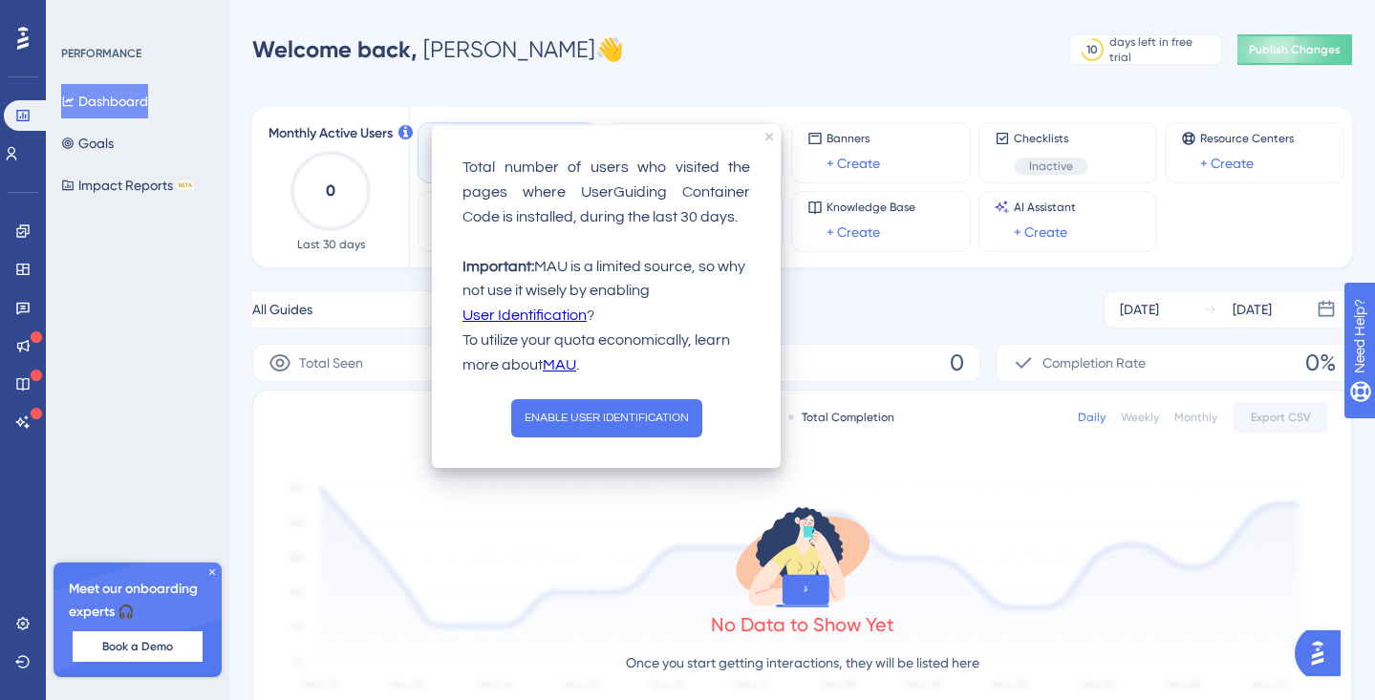
click at [364, 426] on div "Total Seen Total Completion Daily Weekly Monthly Export CSV" at bounding box center [802, 417] width 1052 height 23
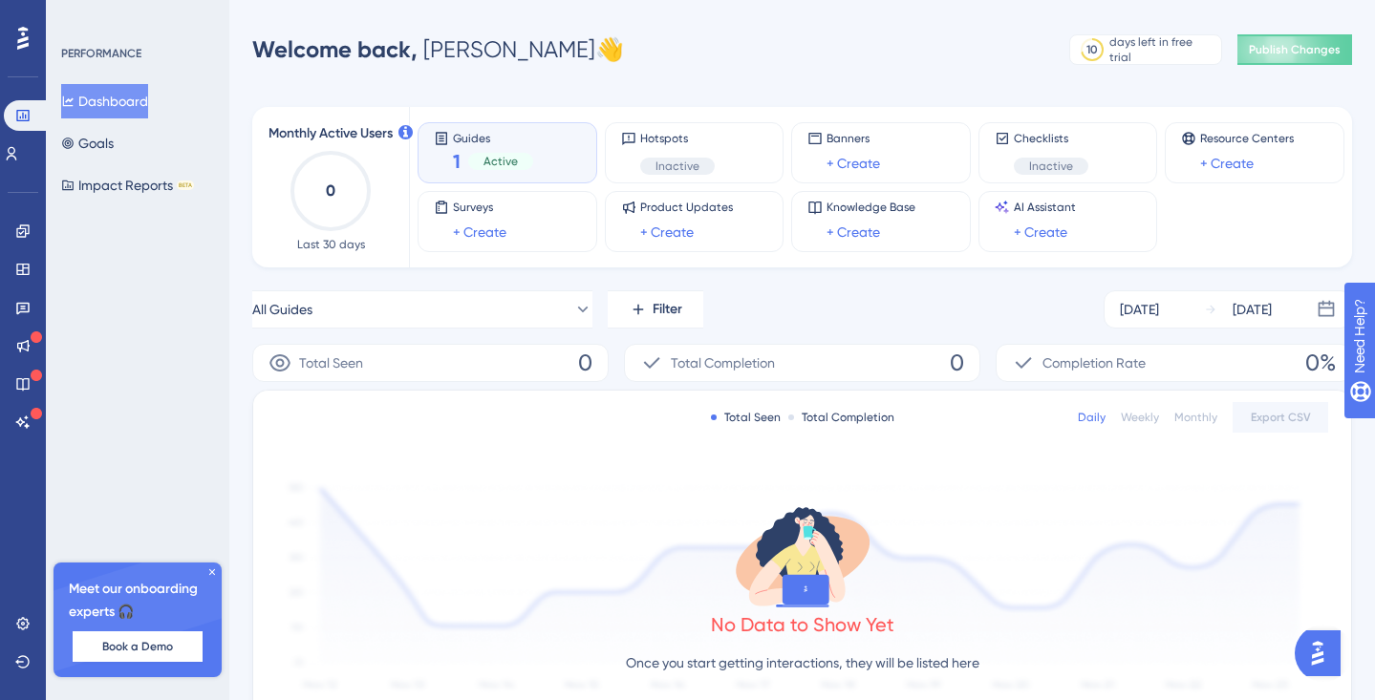
click at [480, 167] on div "Active" at bounding box center [500, 161] width 65 height 17
click at [507, 168] on span "Active" at bounding box center [500, 161] width 34 height 15
click at [496, 139] on span "Guides" at bounding box center [493, 137] width 80 height 13
click at [500, 138] on span "Guides" at bounding box center [493, 137] width 80 height 13
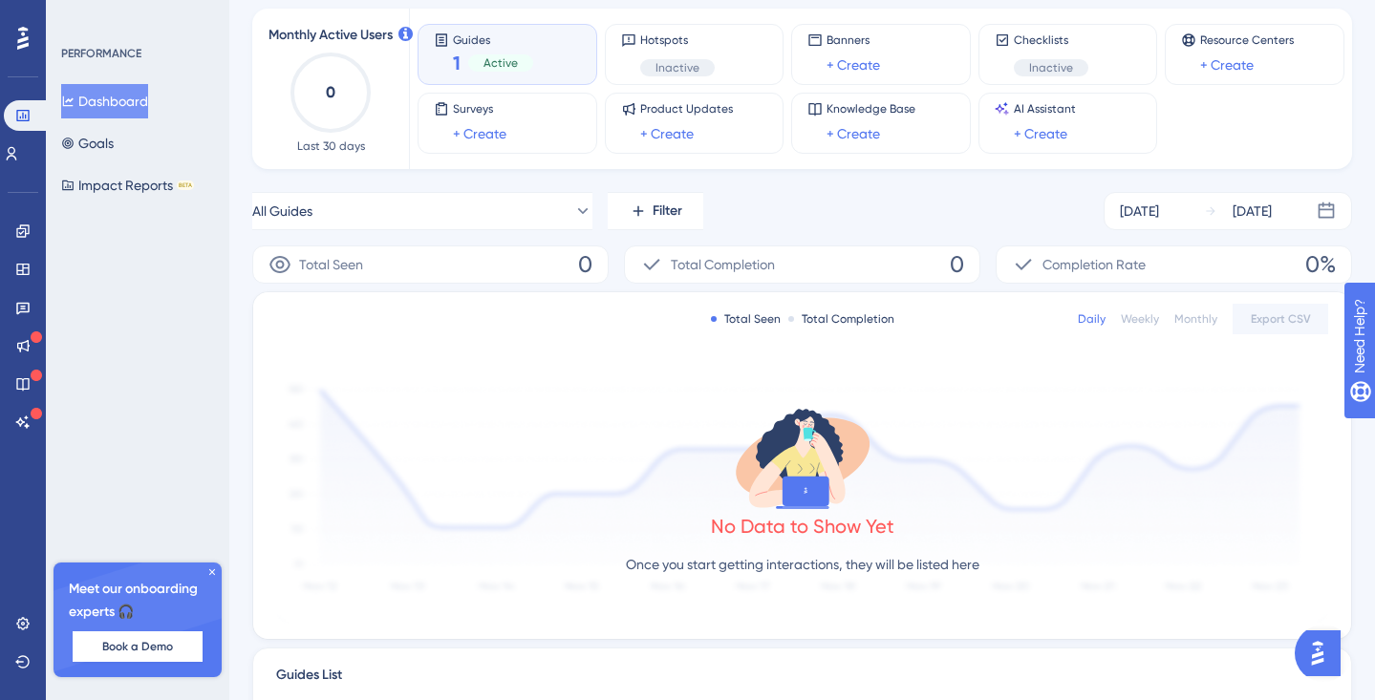
scroll to position [99, 0]
click at [17, 154] on icon at bounding box center [12, 153] width 11 height 13
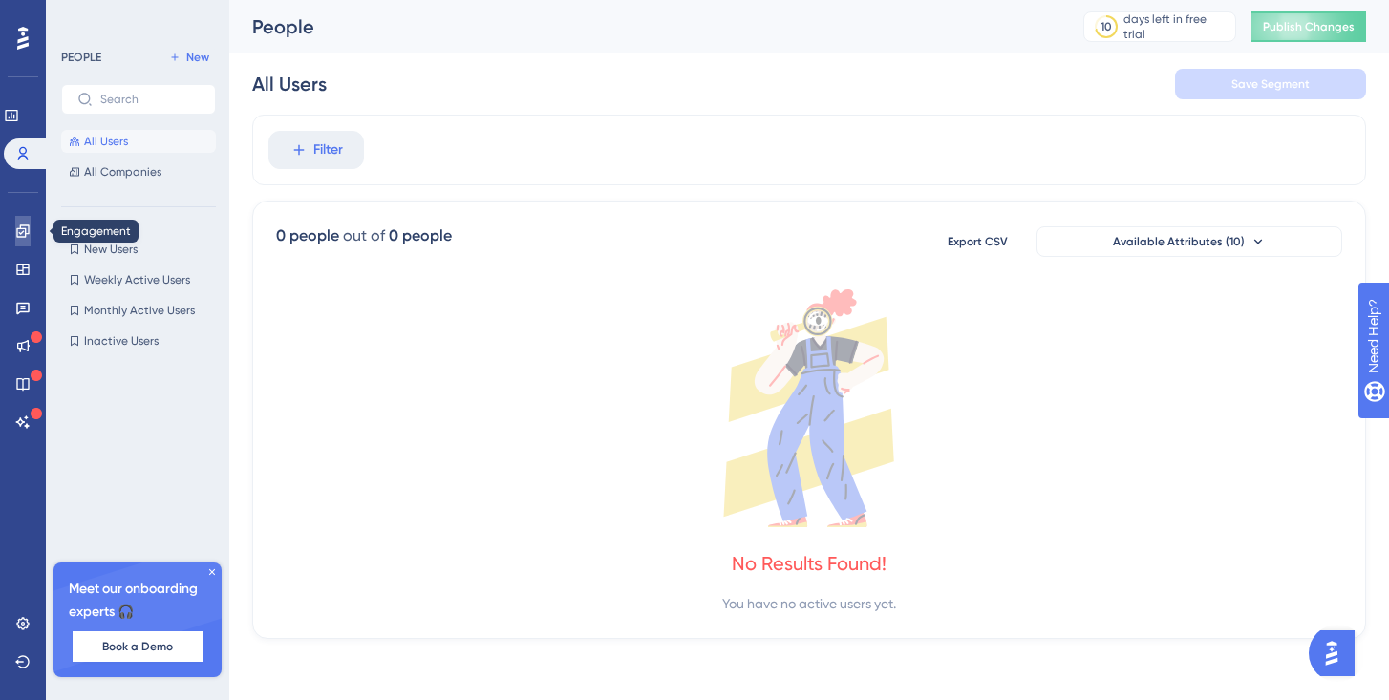
click at [15, 235] on link at bounding box center [22, 231] width 15 height 31
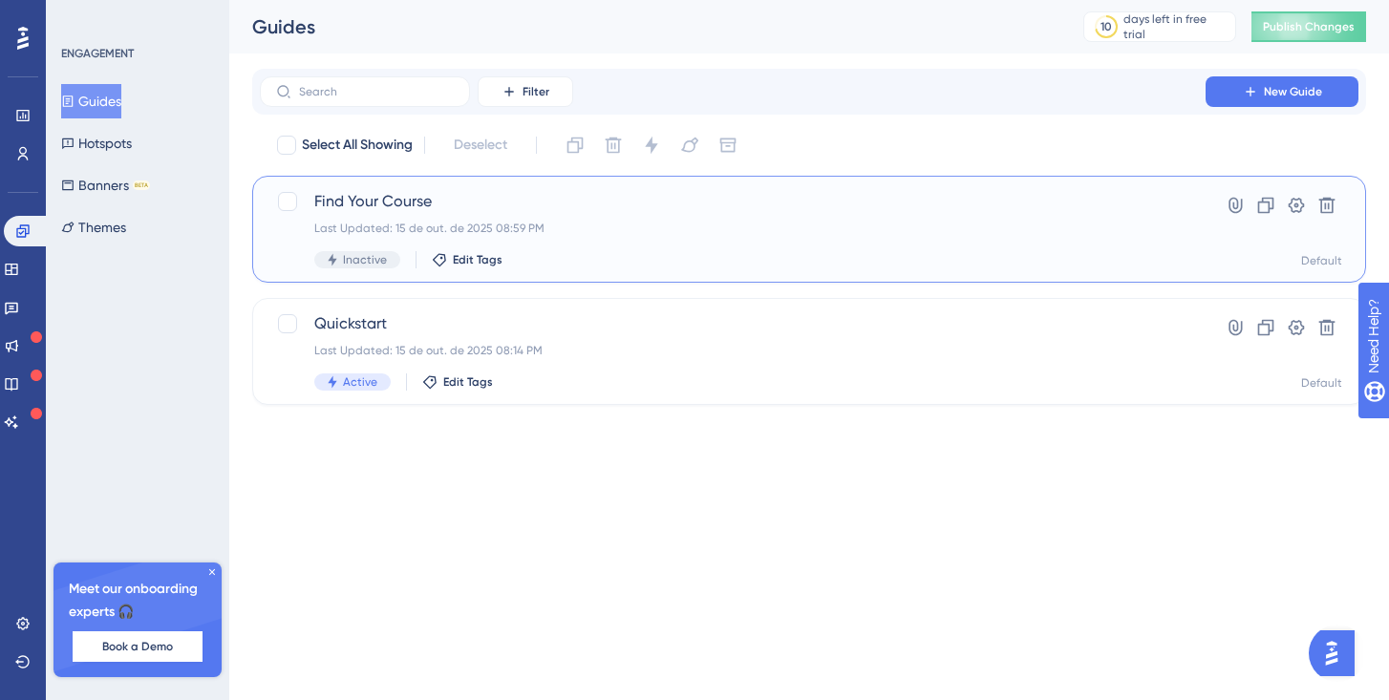
click at [685, 229] on div "Last Updated: 15 de out. de 2025 08:59 PM" at bounding box center [732, 228] width 837 height 15
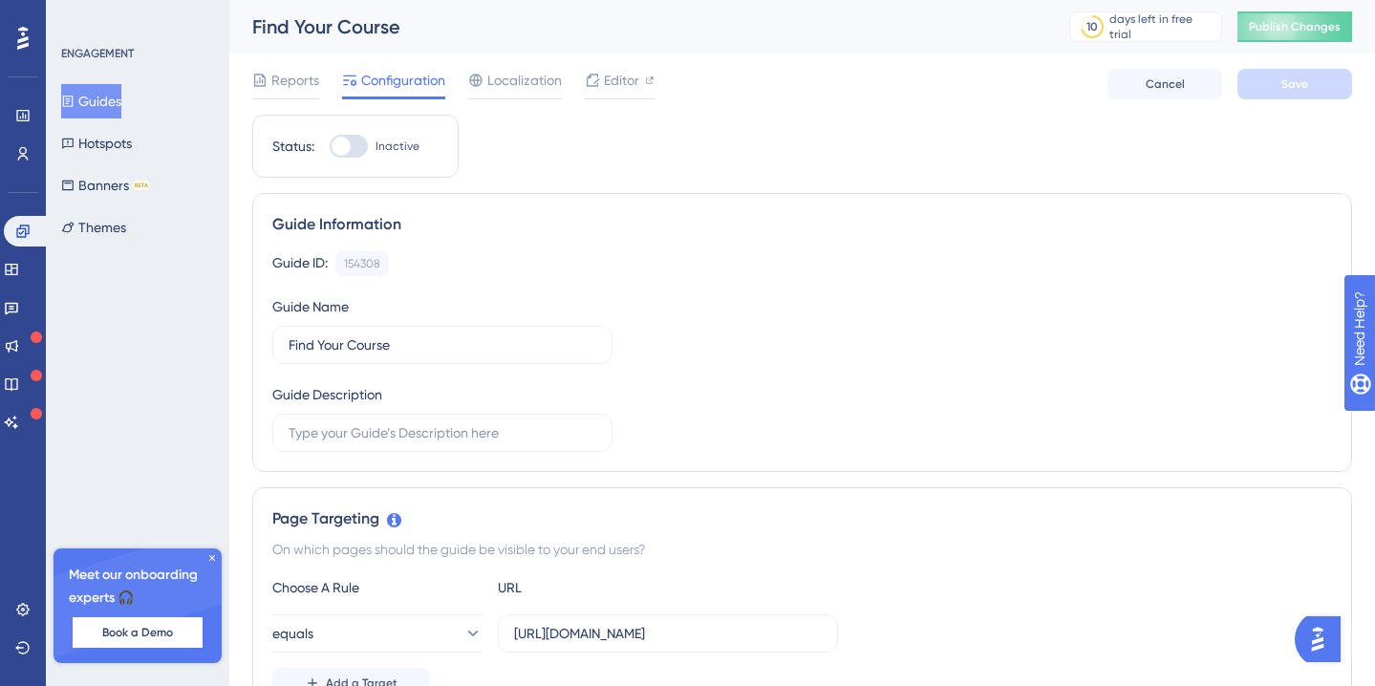
click at [357, 156] on div at bounding box center [349, 146] width 38 height 23
click at [330, 147] on input "Inactive" at bounding box center [329, 146] width 1 height 1
checkbox input "true"
click at [1261, 103] on div "Reports Configuration Localization Editor Cancel Save" at bounding box center [801, 83] width 1099 height 61
click at [1269, 98] on button "Save" at bounding box center [1294, 84] width 115 height 31
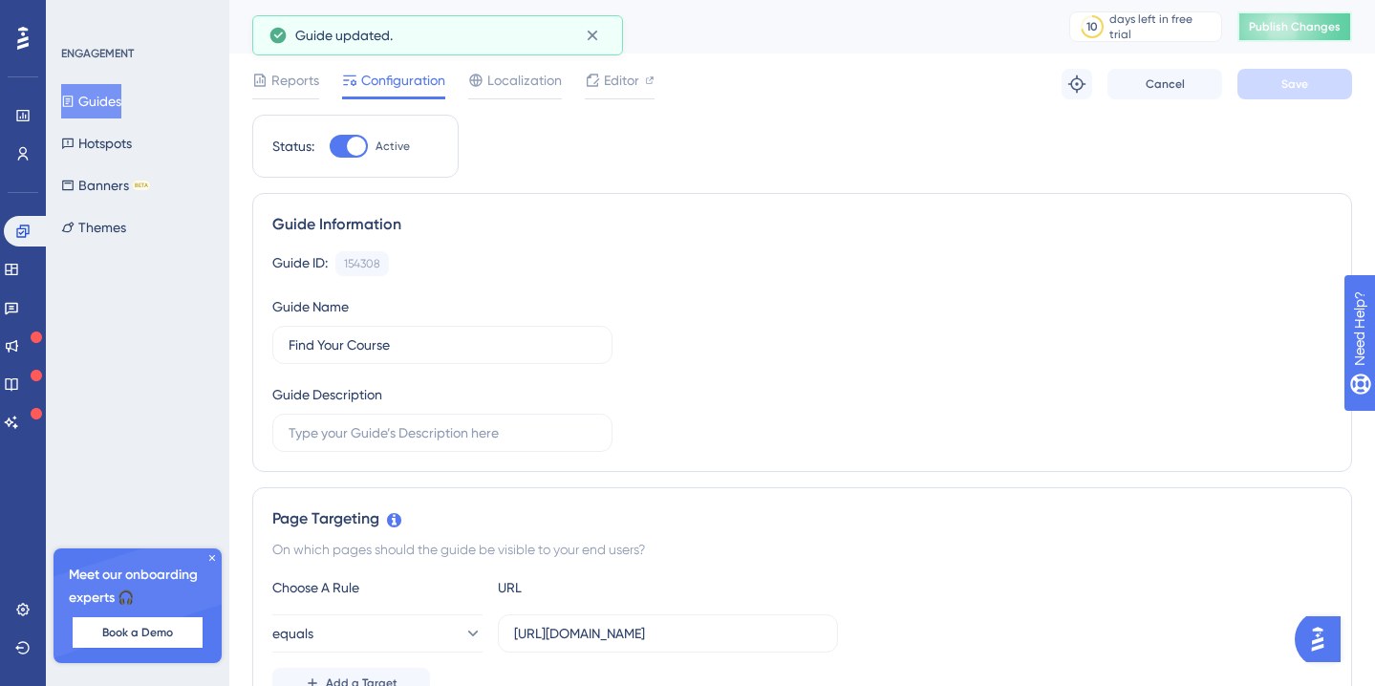
click at [1289, 34] on button "Publish Changes" at bounding box center [1294, 26] width 115 height 31
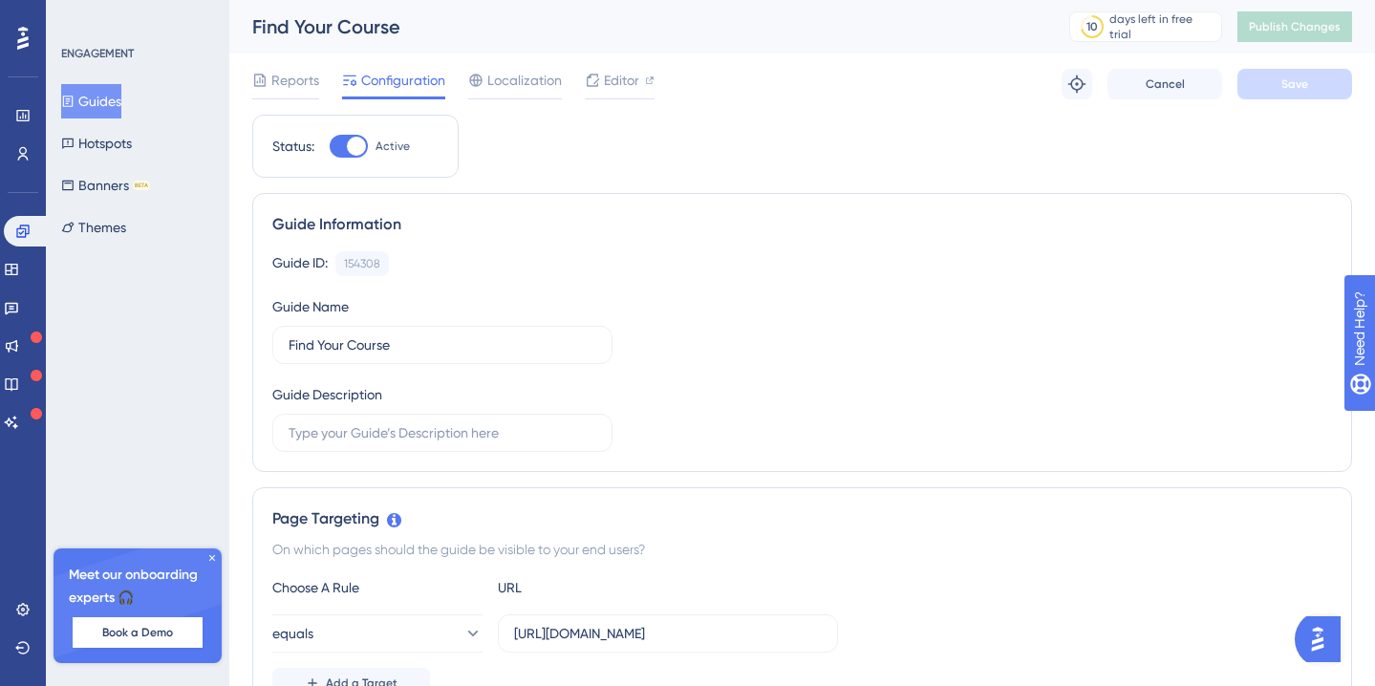
click at [83, 110] on button "Guides" at bounding box center [91, 101] width 60 height 34
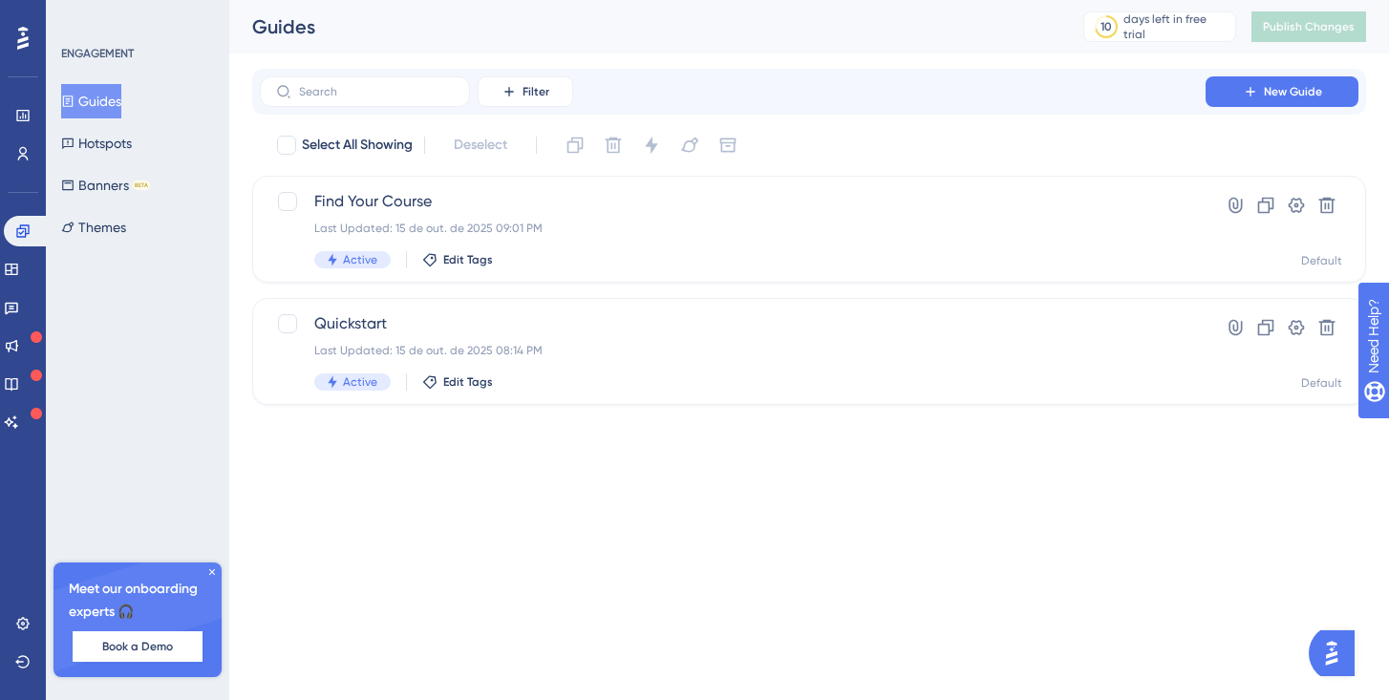
click at [109, 53] on div "ENGAGEMENT" at bounding box center [97, 53] width 73 height 15
click at [30, 117] on icon at bounding box center [22, 115] width 15 height 15
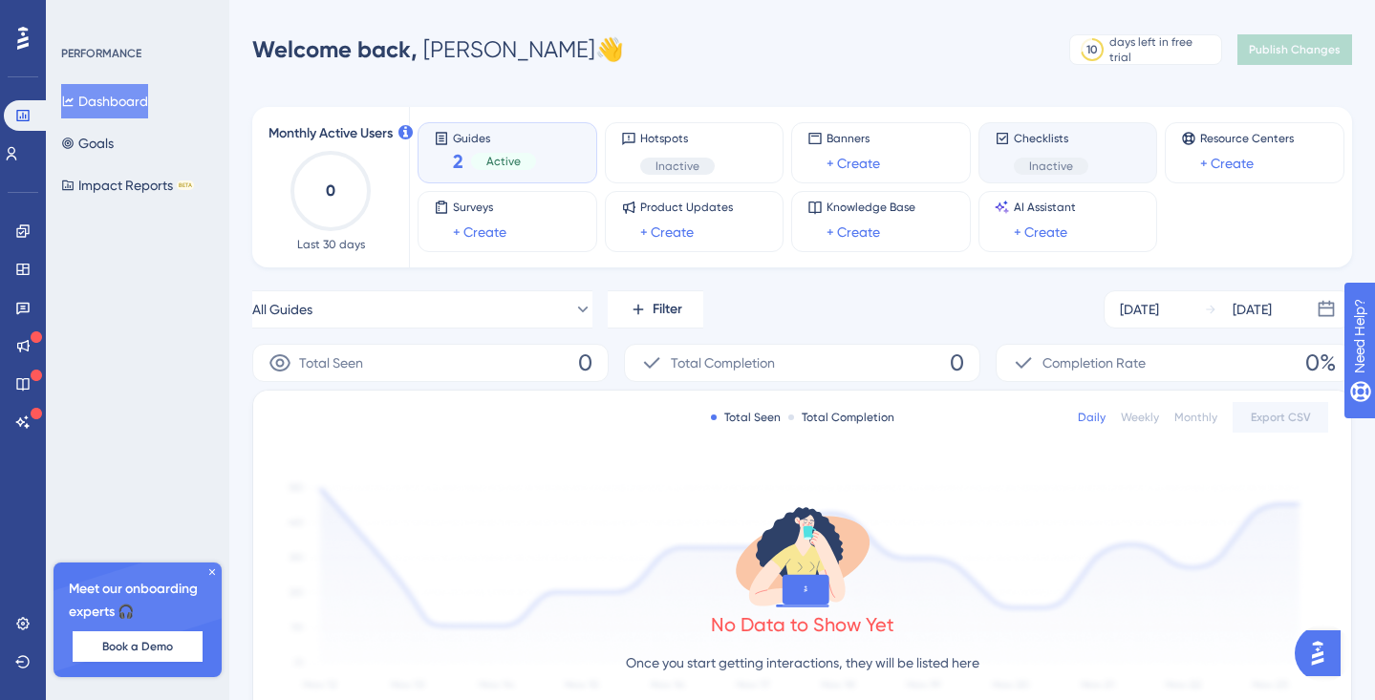
click at [1097, 158] on div "Checklists Inactive" at bounding box center [1067, 153] width 147 height 44
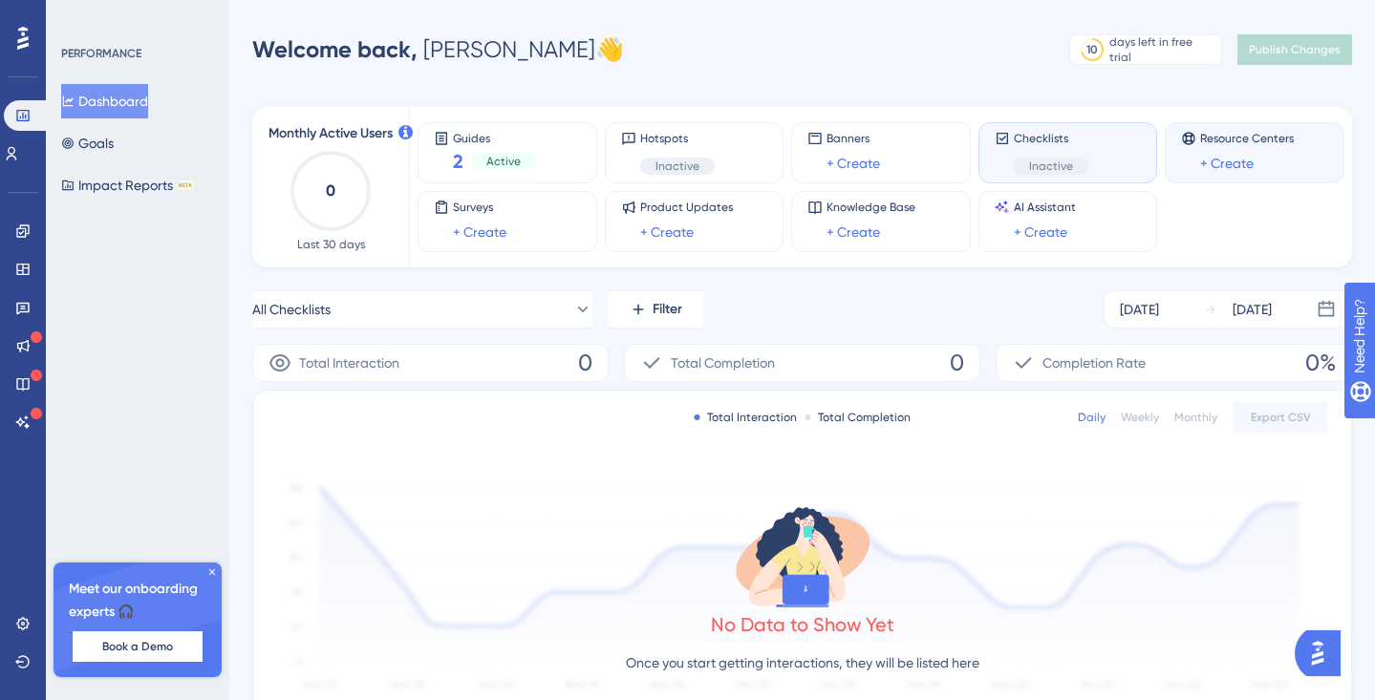
click at [1195, 158] on div "Resource Centers + Create" at bounding box center [1254, 153] width 147 height 44
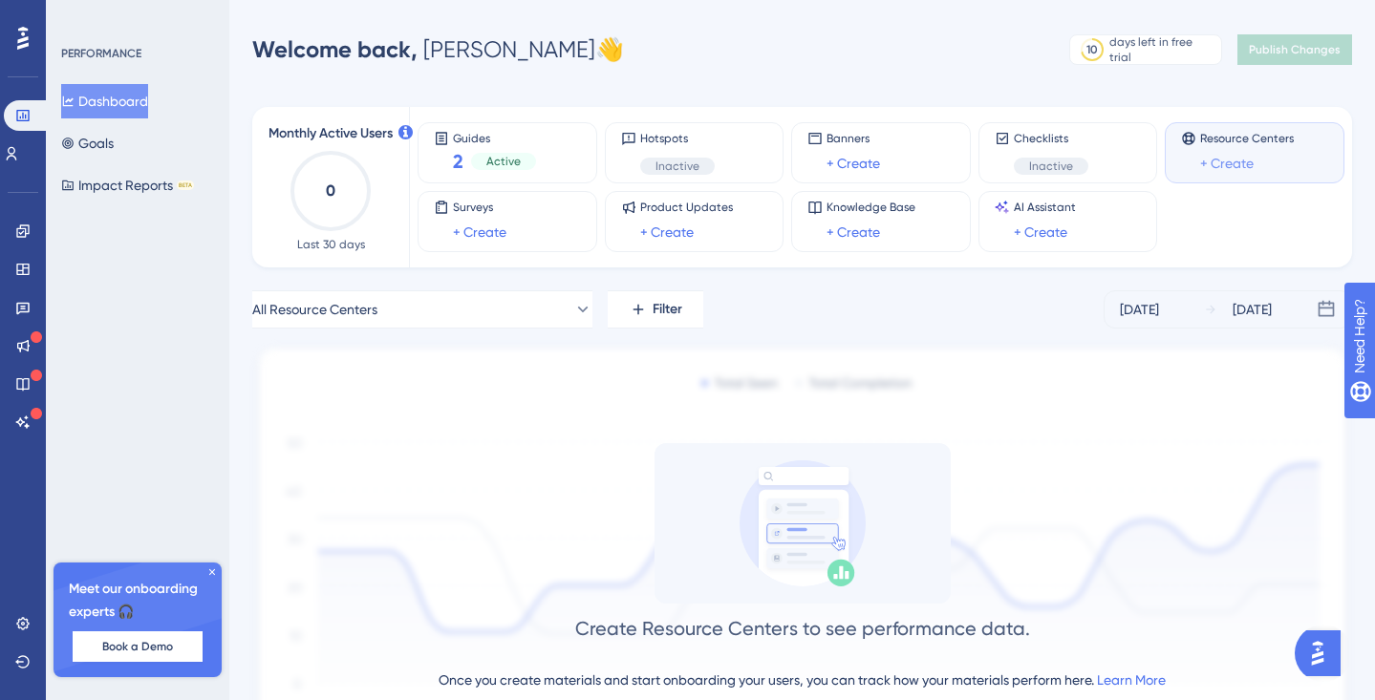
click at [1235, 164] on link "+ Create" at bounding box center [1226, 163] width 53 height 23
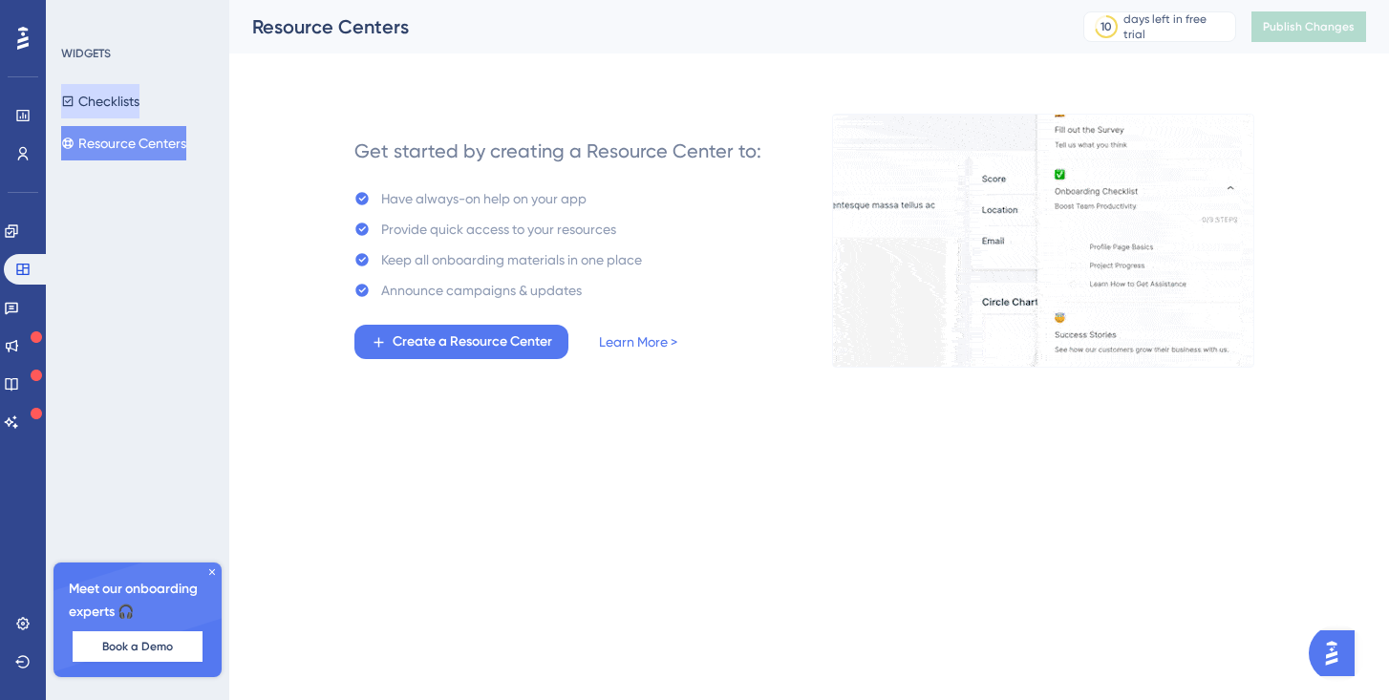
click at [123, 99] on button "Checklists" at bounding box center [100, 101] width 78 height 34
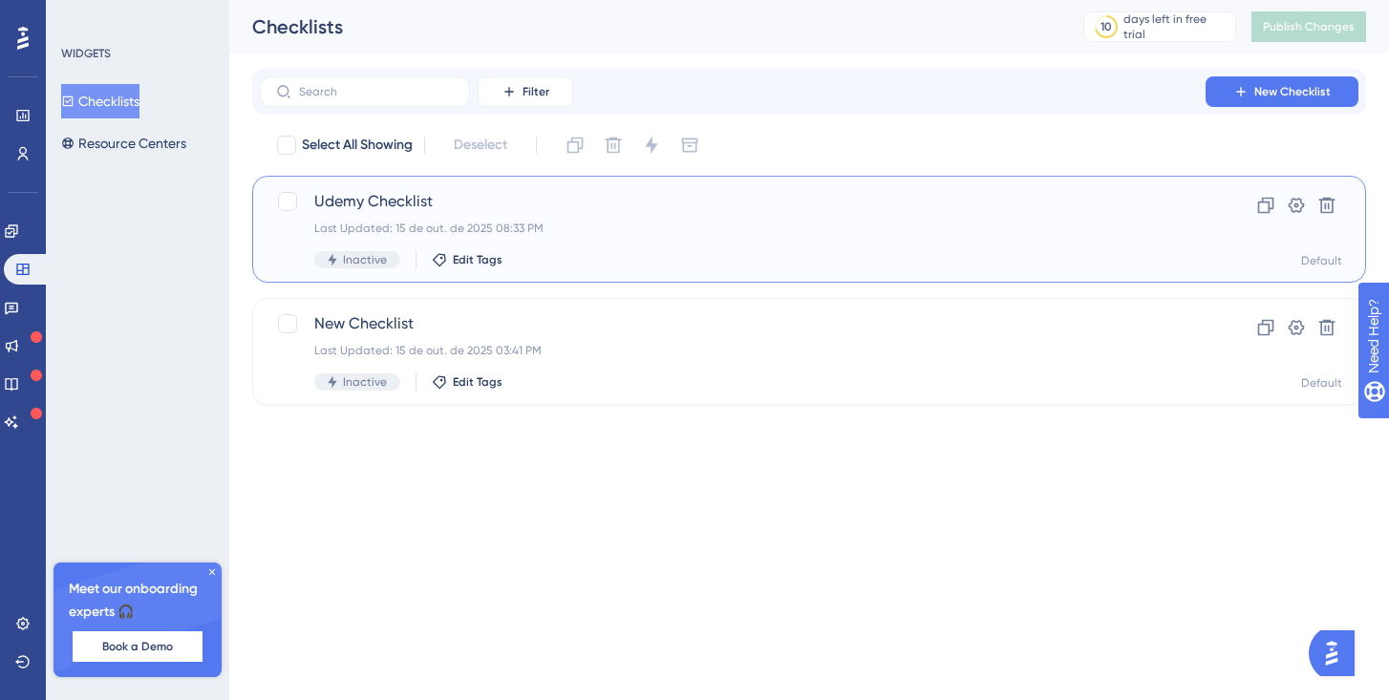
click at [571, 202] on span "Udemy Checklist" at bounding box center [732, 201] width 837 height 23
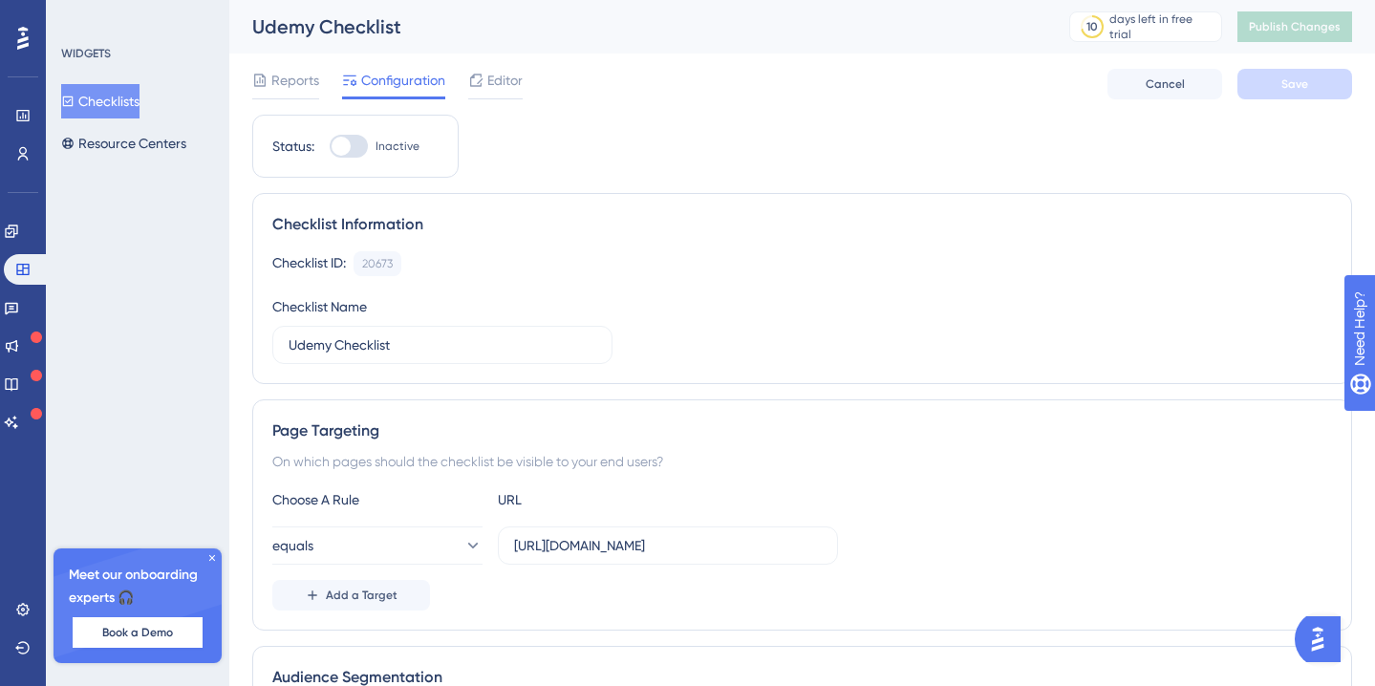
click at [355, 149] on div at bounding box center [349, 146] width 38 height 23
click at [330, 147] on input "Inactive" at bounding box center [329, 146] width 1 height 1
checkbox input "true"
click at [478, 87] on icon at bounding box center [475, 80] width 15 height 15
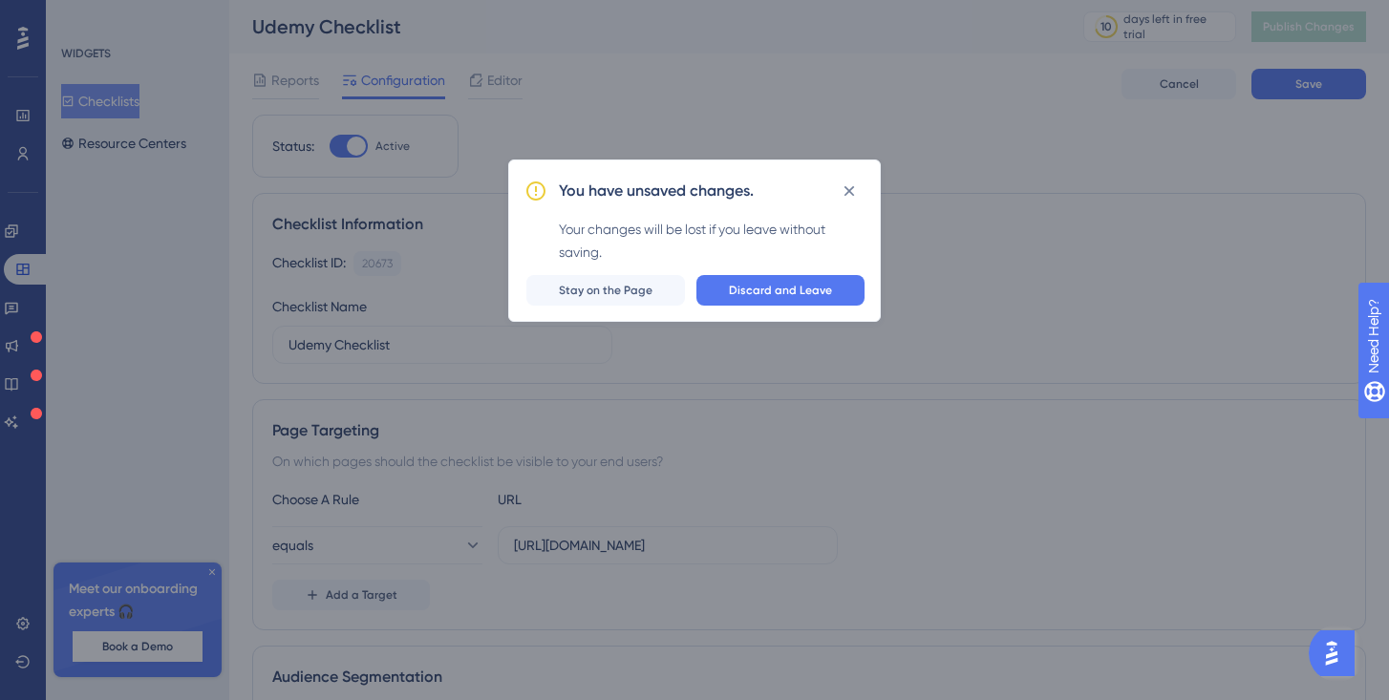
click at [1068, 231] on div "You have unsaved changes. Your changes will be lost if you leave without saving…" at bounding box center [694, 350] width 1389 height 700
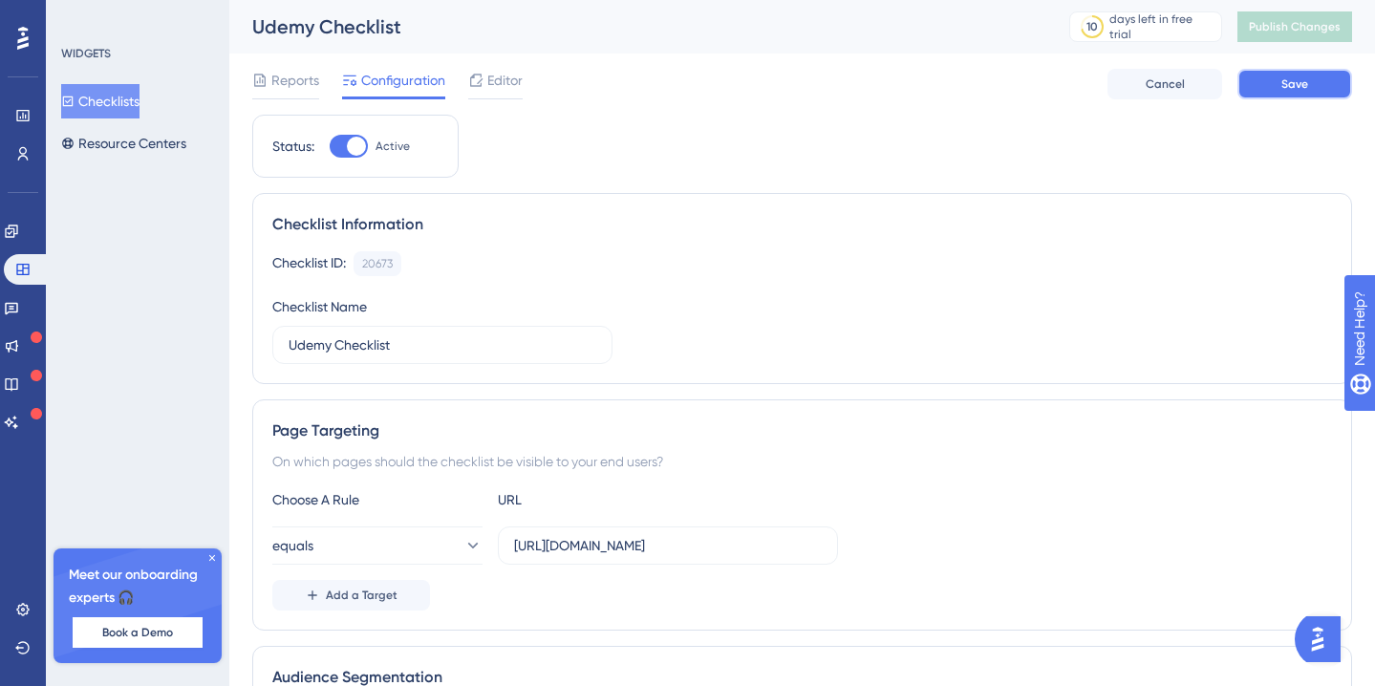
click at [1303, 78] on span "Save" at bounding box center [1294, 83] width 27 height 15
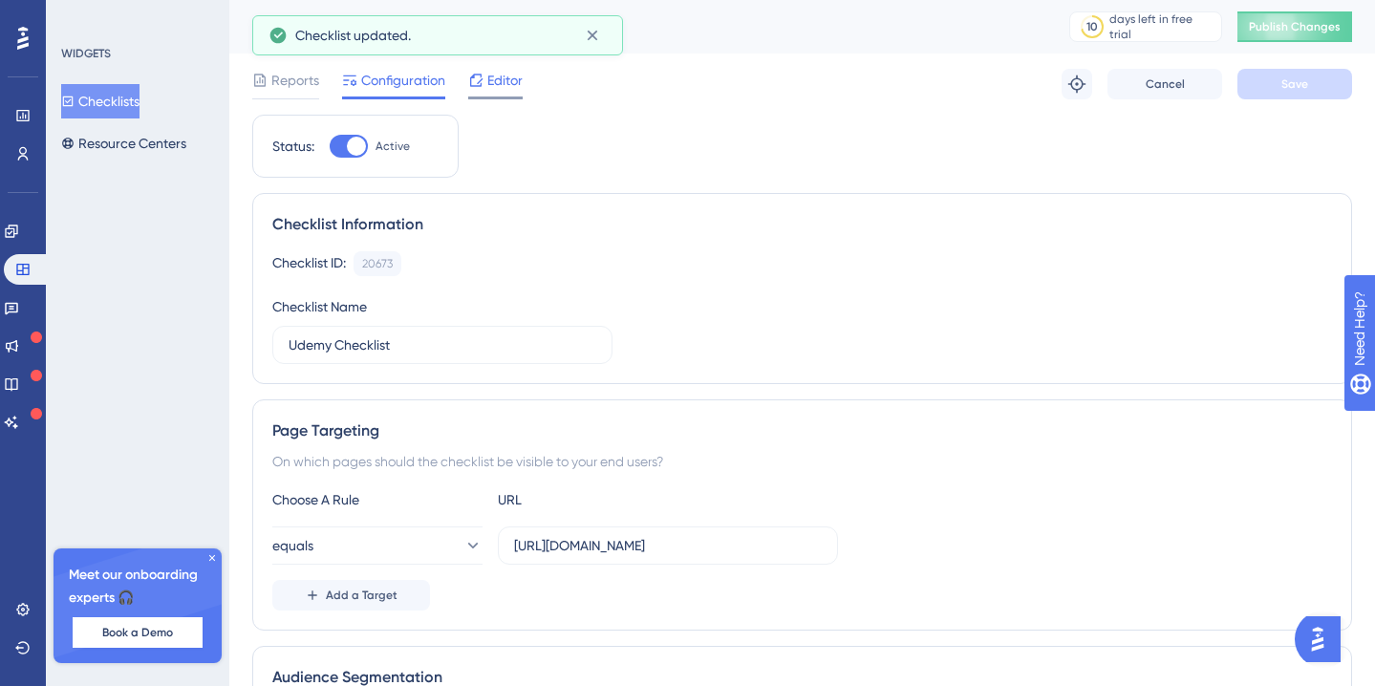
click at [503, 82] on span "Editor" at bounding box center [504, 80] width 35 height 23
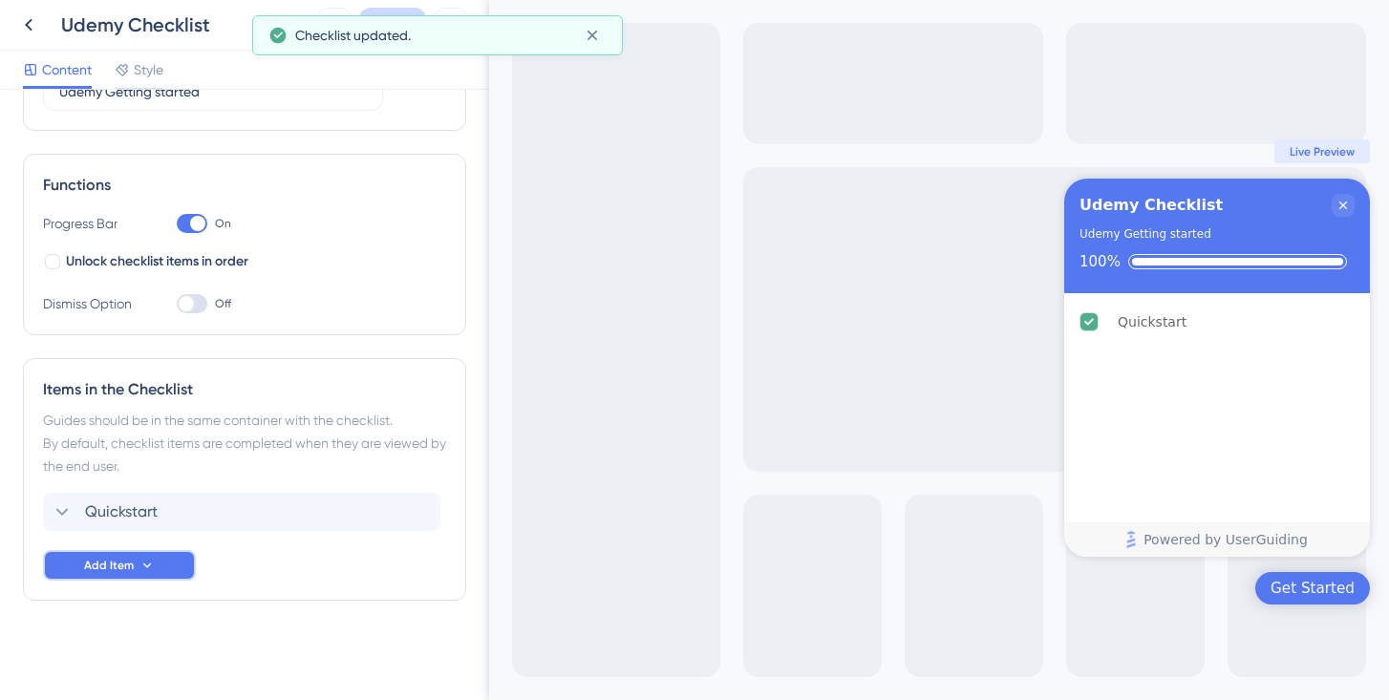
click at [152, 575] on button "Add Item" at bounding box center [119, 565] width 153 height 31
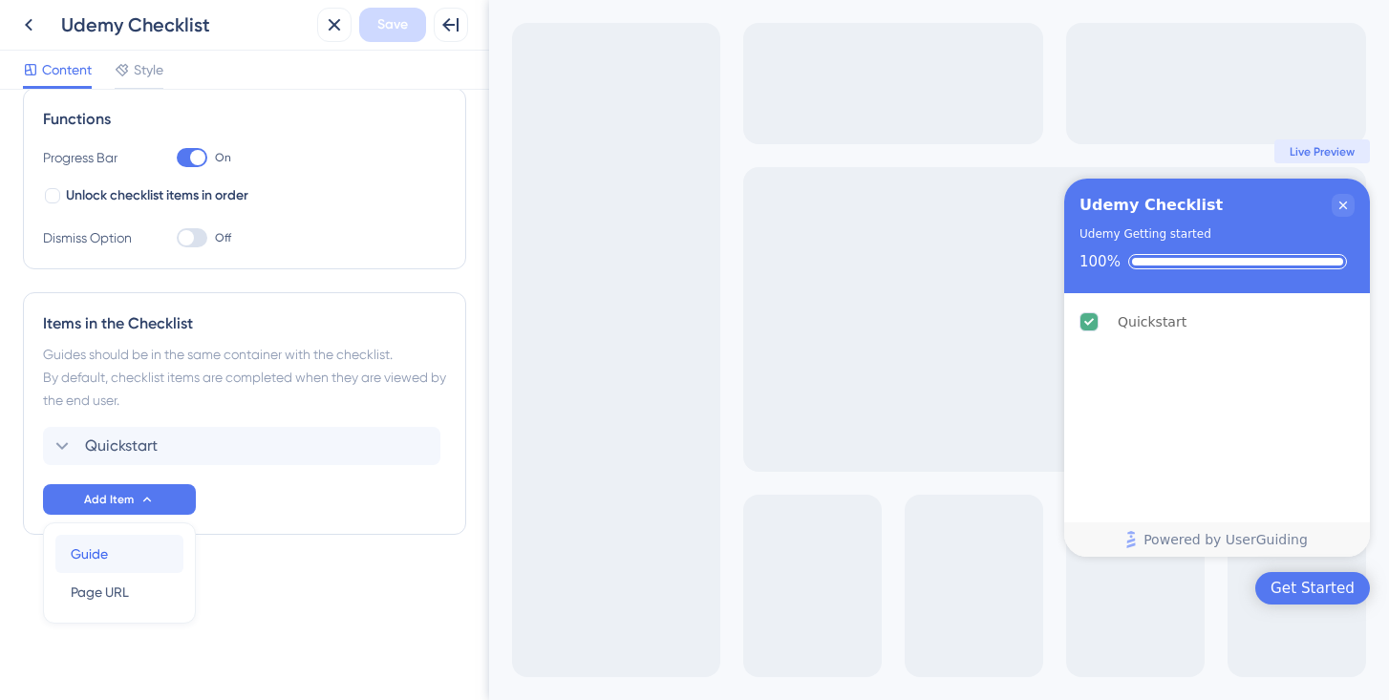
click at [113, 563] on div "Guide Guide" at bounding box center [119, 554] width 97 height 38
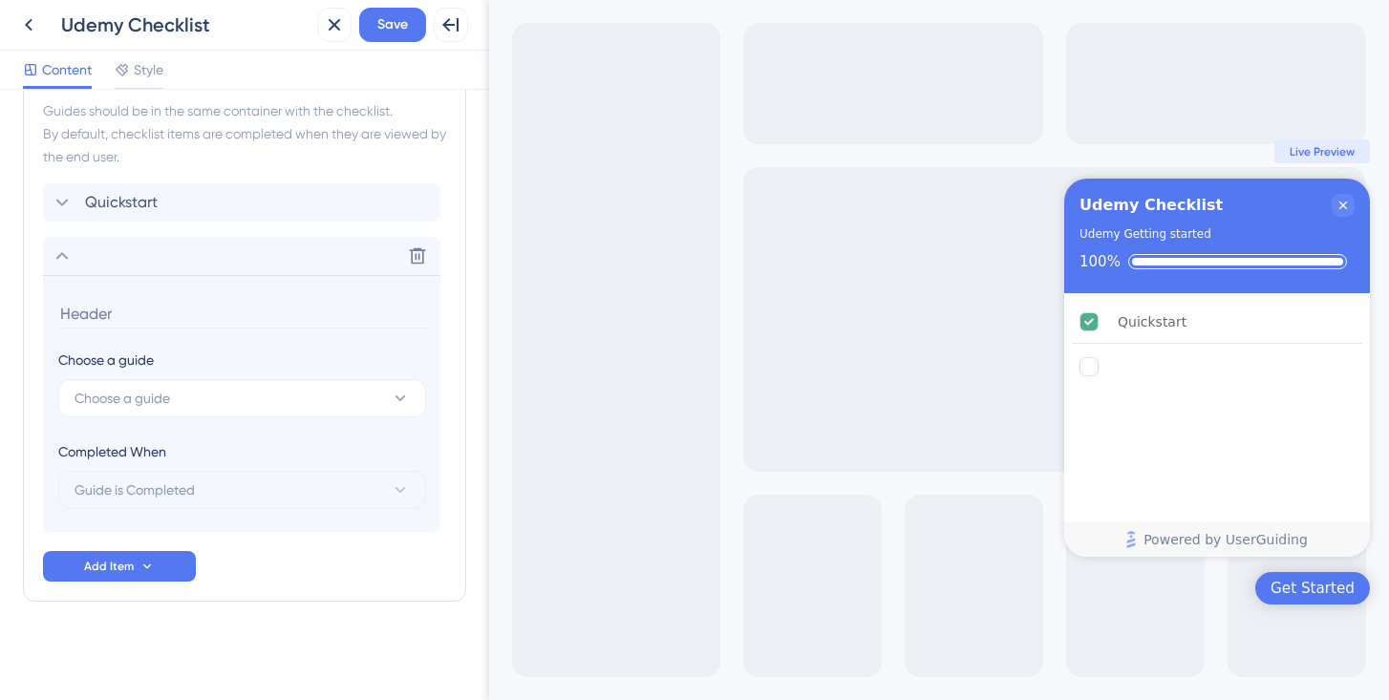
scroll to position [527, 0]
click at [237, 393] on button "Choose a guide" at bounding box center [242, 397] width 368 height 38
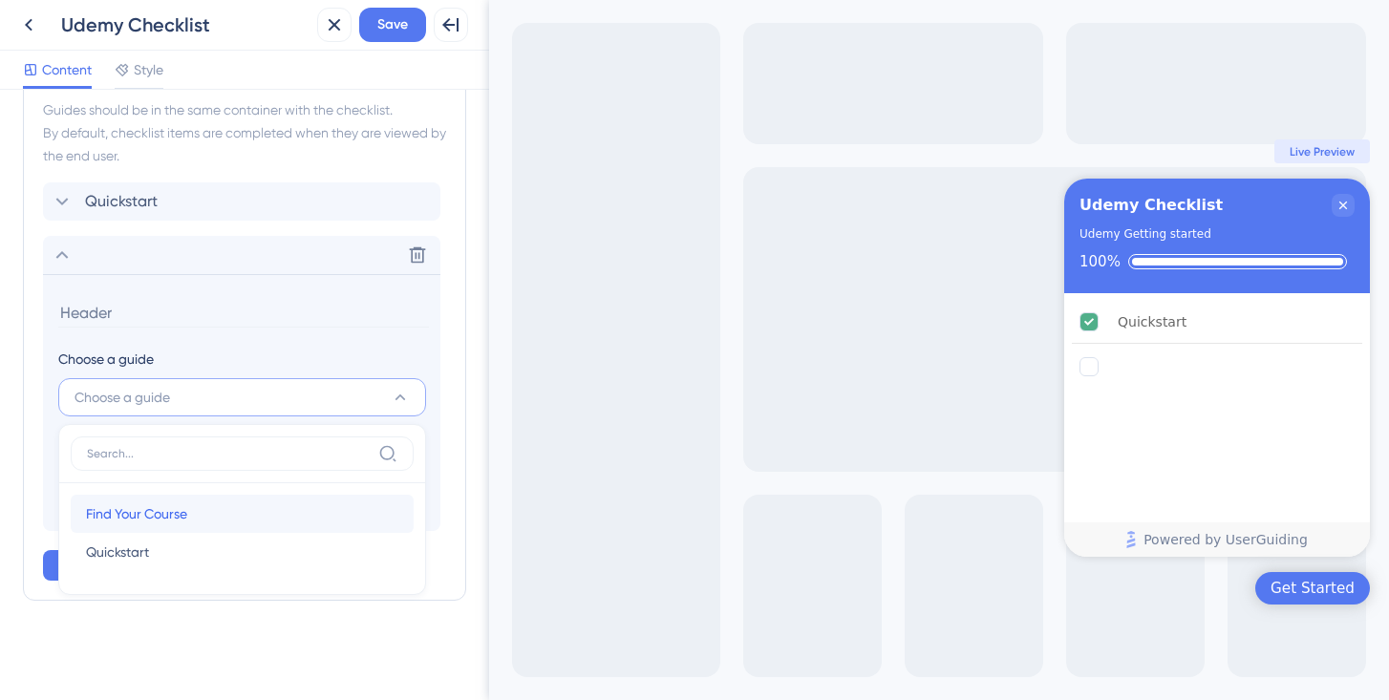
click at [189, 520] on div "Find Your Course Find Your Course" at bounding box center [242, 514] width 312 height 38
type input "Find Your Course"
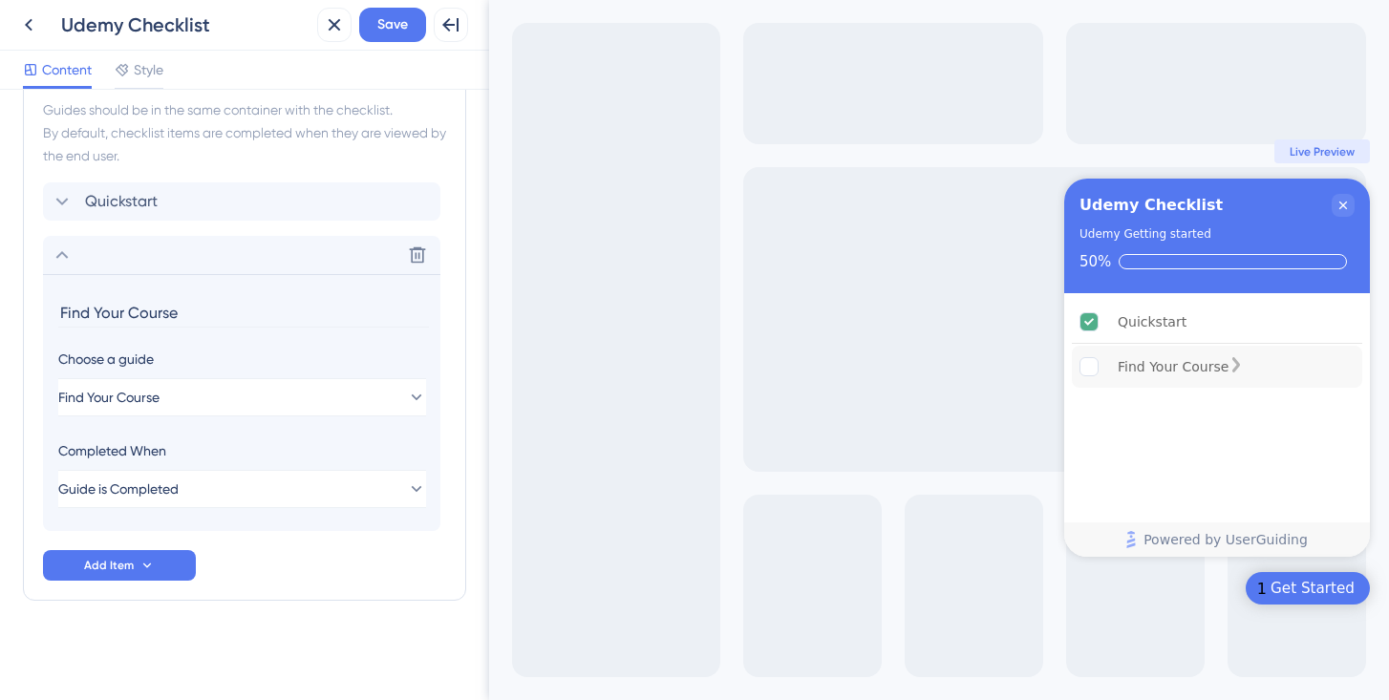
click at [1085, 374] on rect "Find Your Course is incomplete." at bounding box center [1089, 367] width 18 height 18
click at [1337, 591] on div "Get Started" at bounding box center [1312, 588] width 84 height 19
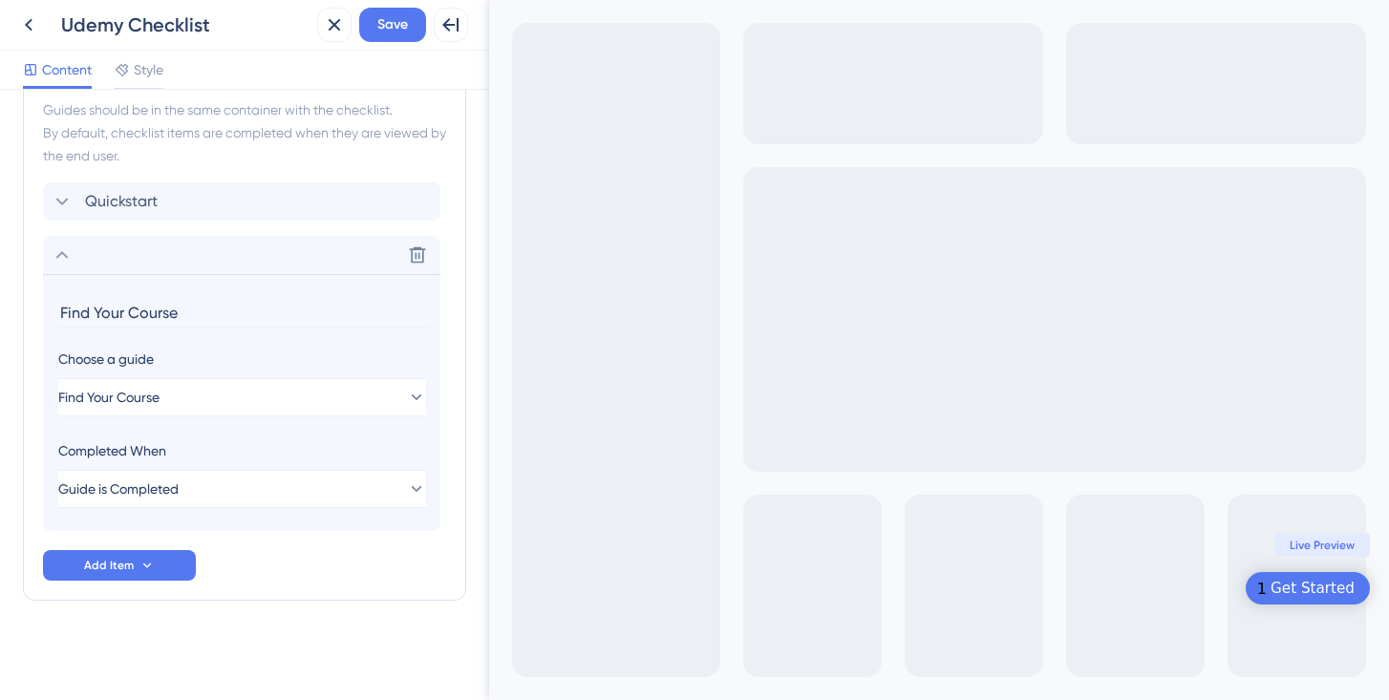
scroll to position [0, 0]
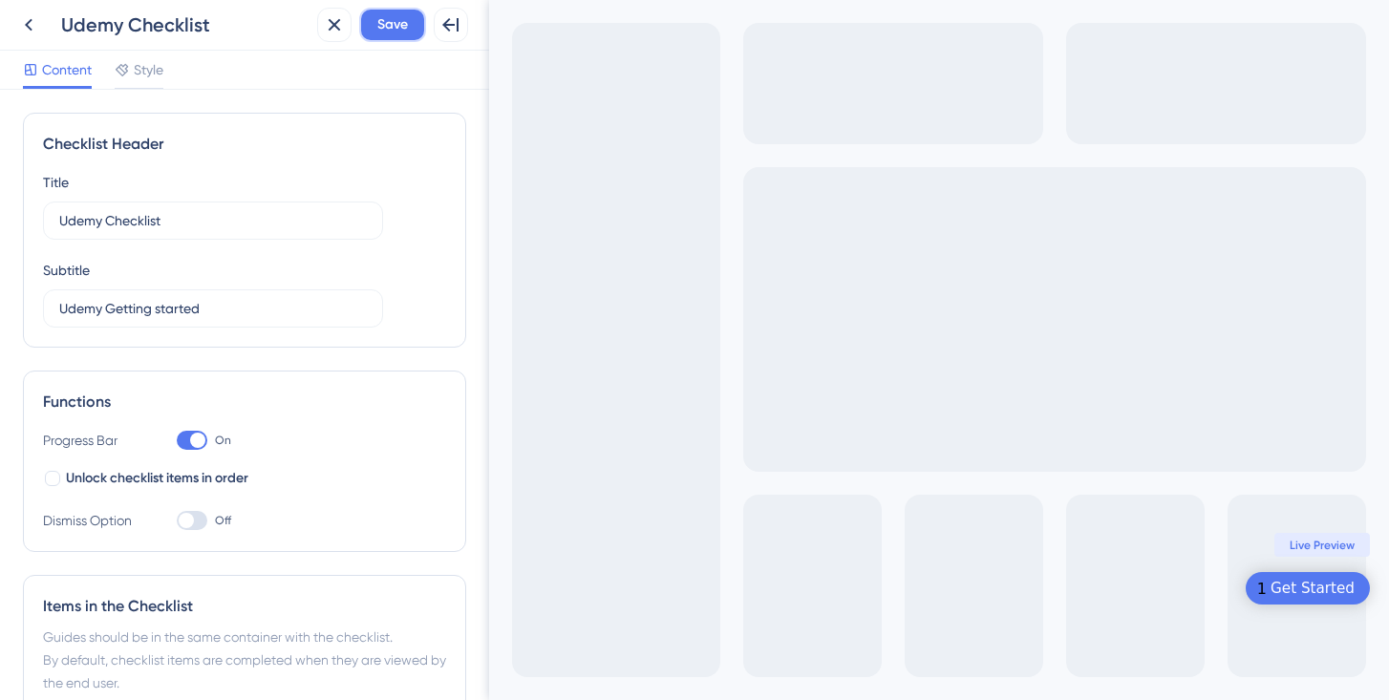
click at [410, 25] on button "Save" at bounding box center [392, 25] width 67 height 34
click at [1316, 579] on div "Get Started" at bounding box center [1312, 588] width 84 height 19
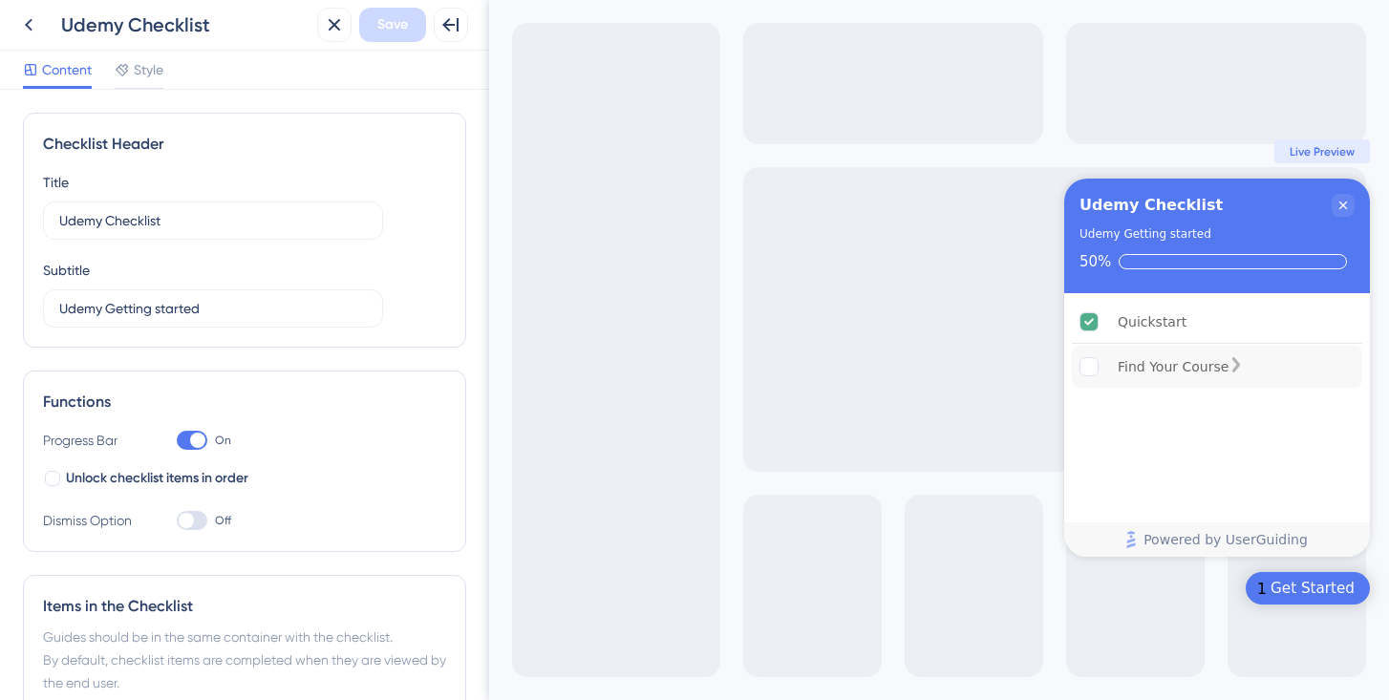
click at [1215, 370] on div "Find Your Course" at bounding box center [1173, 366] width 111 height 23
click at [1300, 359] on div "Find Your Course" at bounding box center [1217, 367] width 290 height 42
click at [1156, 326] on div "Quickstart" at bounding box center [1152, 321] width 69 height 23
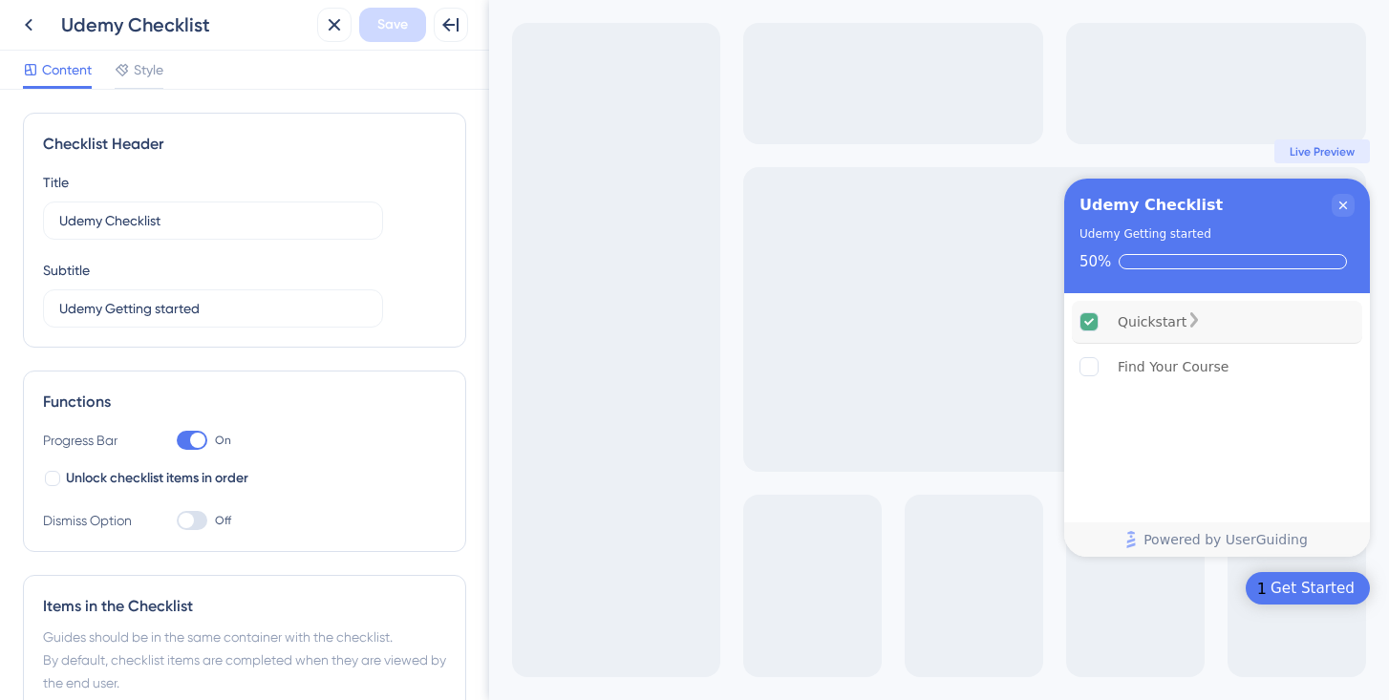
click at [1303, 310] on div "Quickstart" at bounding box center [1217, 322] width 290 height 43
click at [1152, 342] on div "Quickstart" at bounding box center [1217, 322] width 290 height 43
click at [1183, 360] on div "Find Your Course" at bounding box center [1173, 366] width 111 height 23
